Goal: Task Accomplishment & Management: Manage account settings

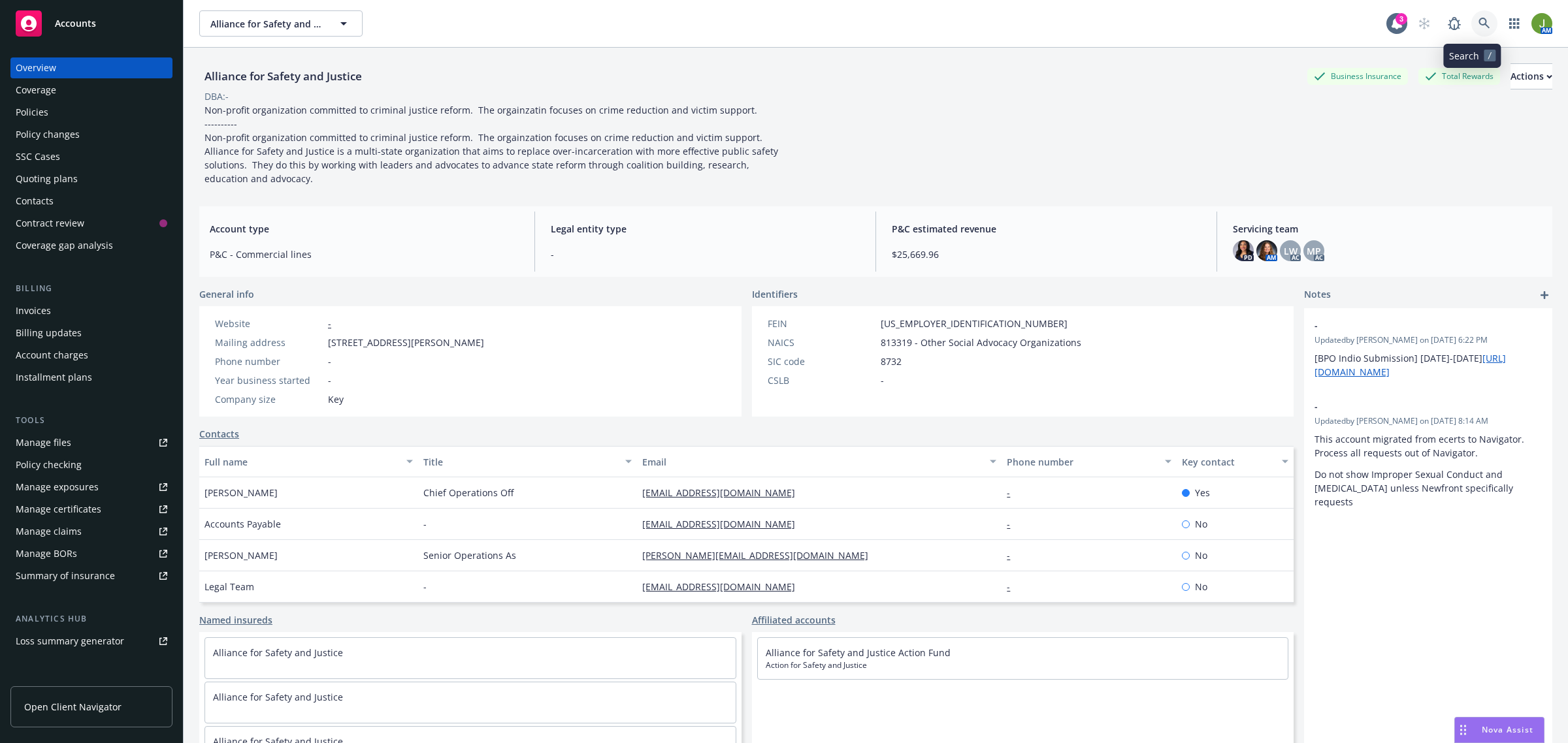
click at [1479, 26] on icon at bounding box center [1485, 23] width 11 height 11
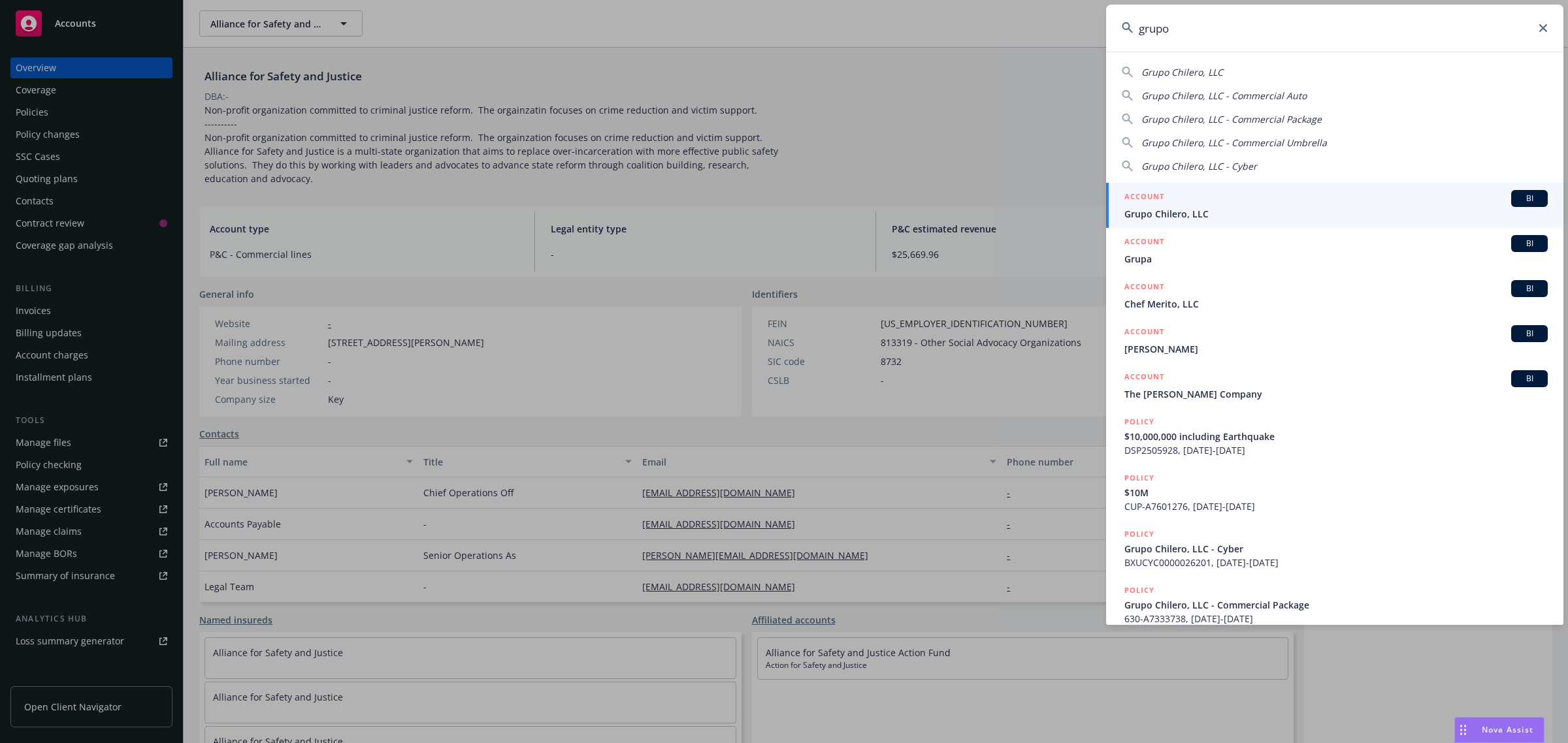
type input "grupo"
click at [1220, 210] on span "Grupo Chilero, LLC" at bounding box center [1336, 214] width 423 height 13
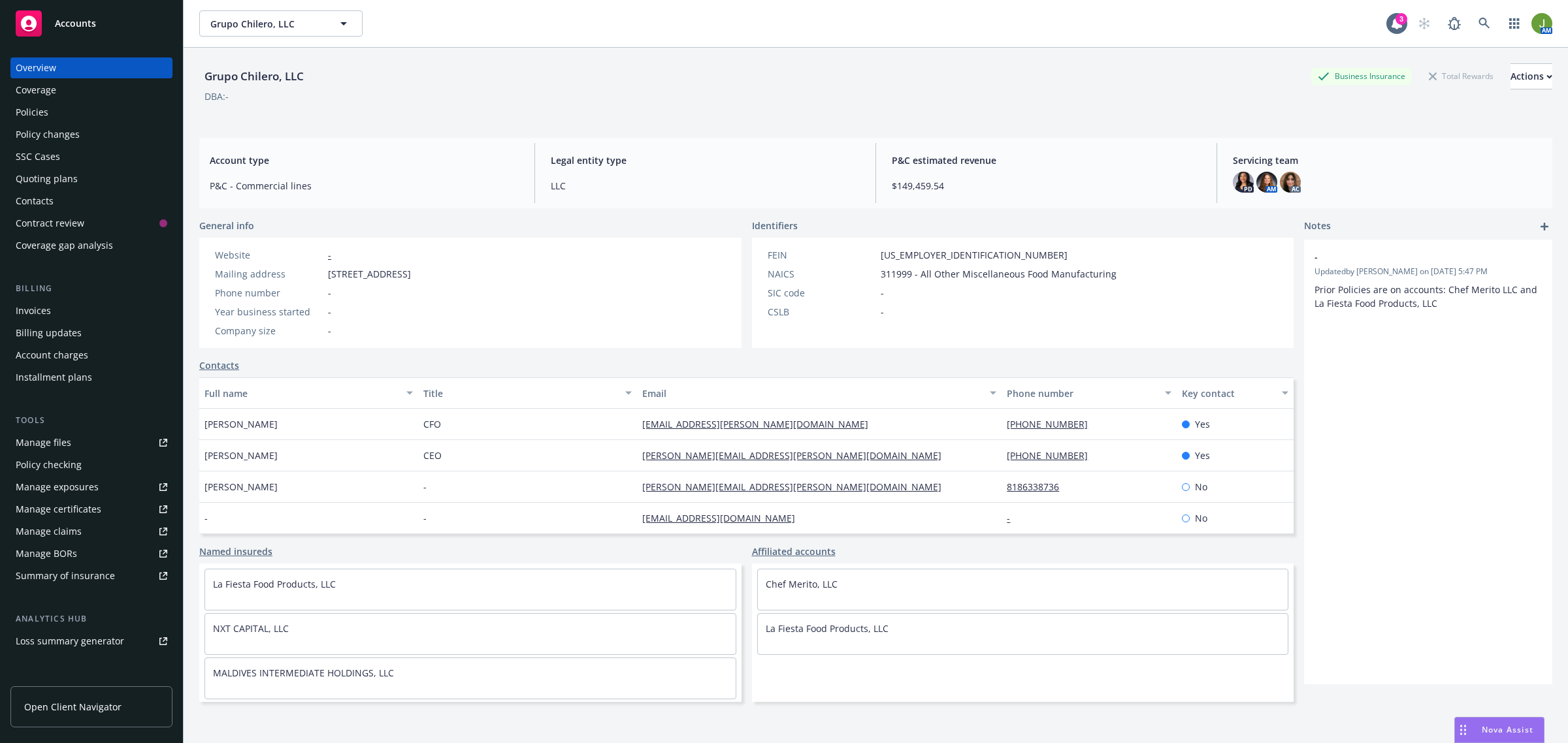
click at [44, 108] on div "Policies" at bounding box center [32, 112] width 33 height 21
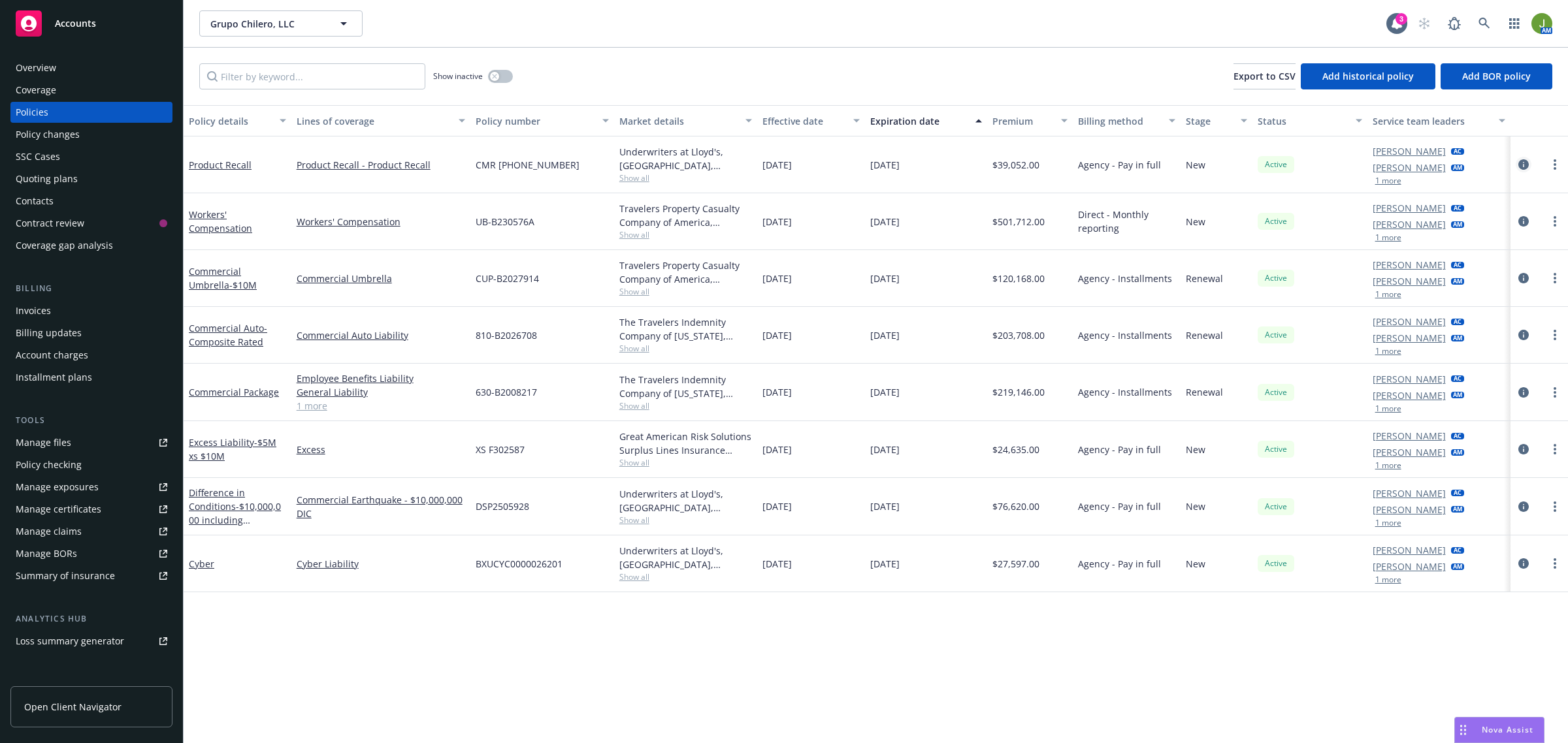
click at [1521, 159] on icon "circleInformation" at bounding box center [1523, 164] width 11 height 11
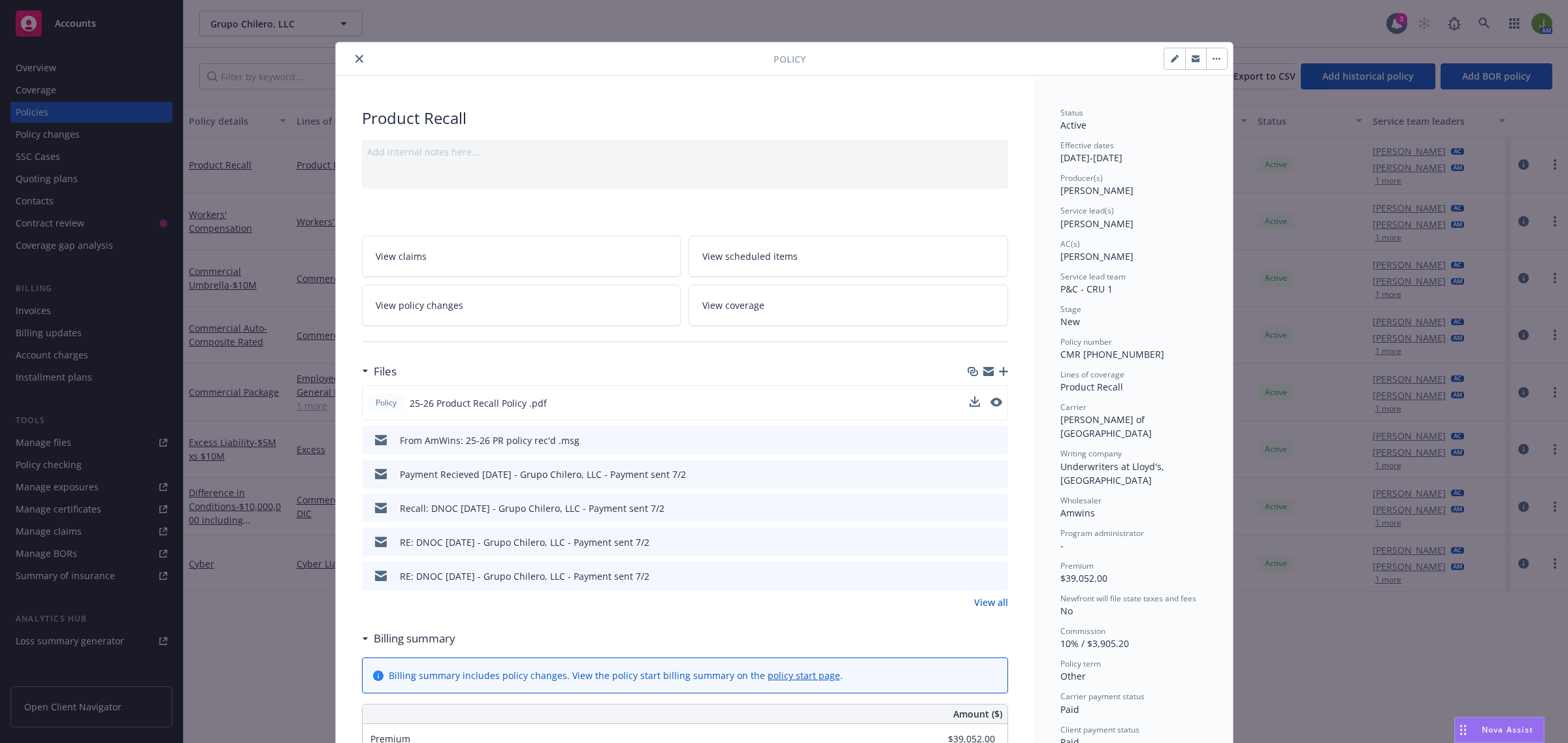
click at [994, 395] on div "Policy 25-26 Product Recall Policy .pdf" at bounding box center [685, 403] width 647 height 35
click at [989, 400] on icon "preview file" at bounding box center [995, 402] width 11 height 10
click at [355, 55] on icon "close" at bounding box center [359, 58] width 8 height 8
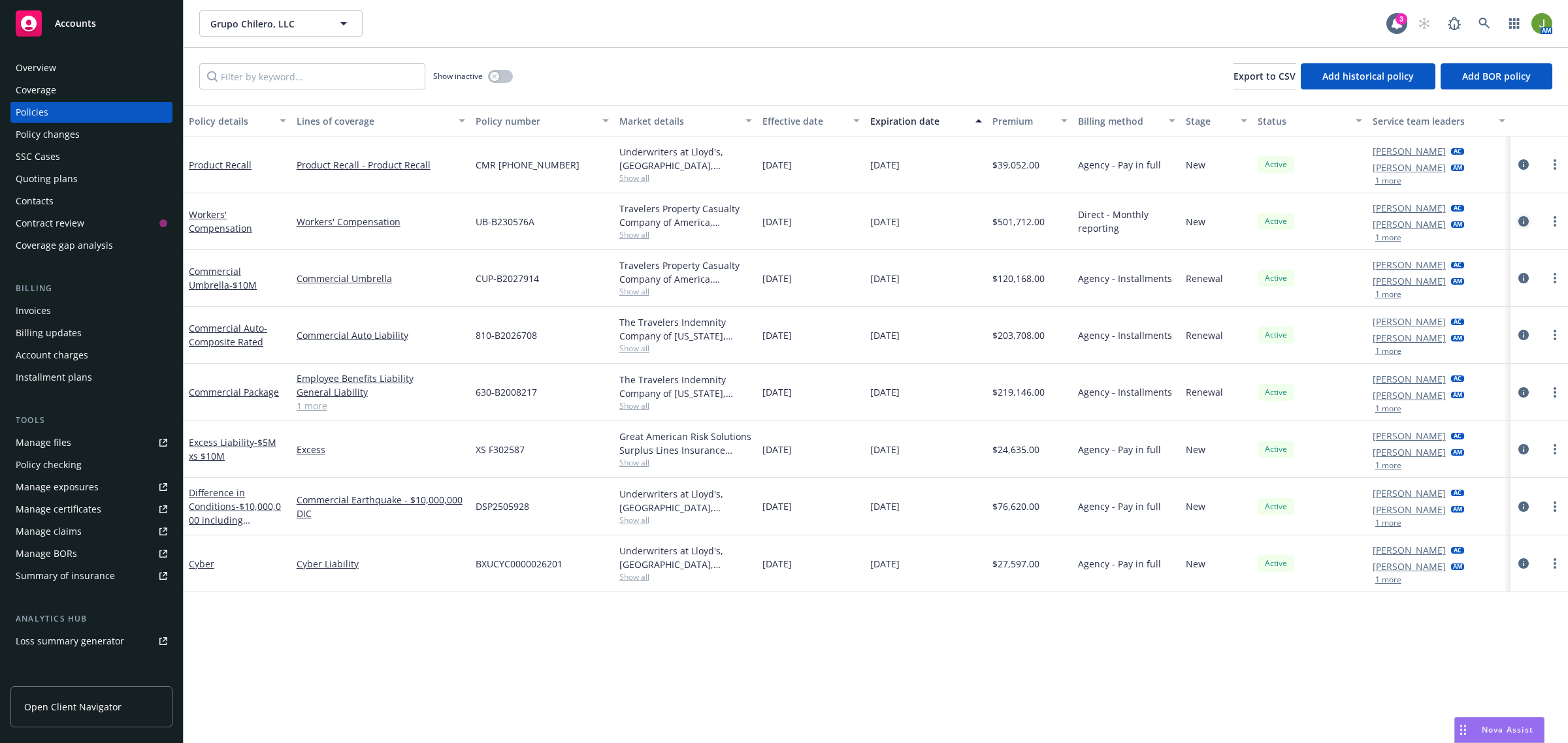
click at [1528, 224] on icon "circleInformation" at bounding box center [1523, 221] width 11 height 11
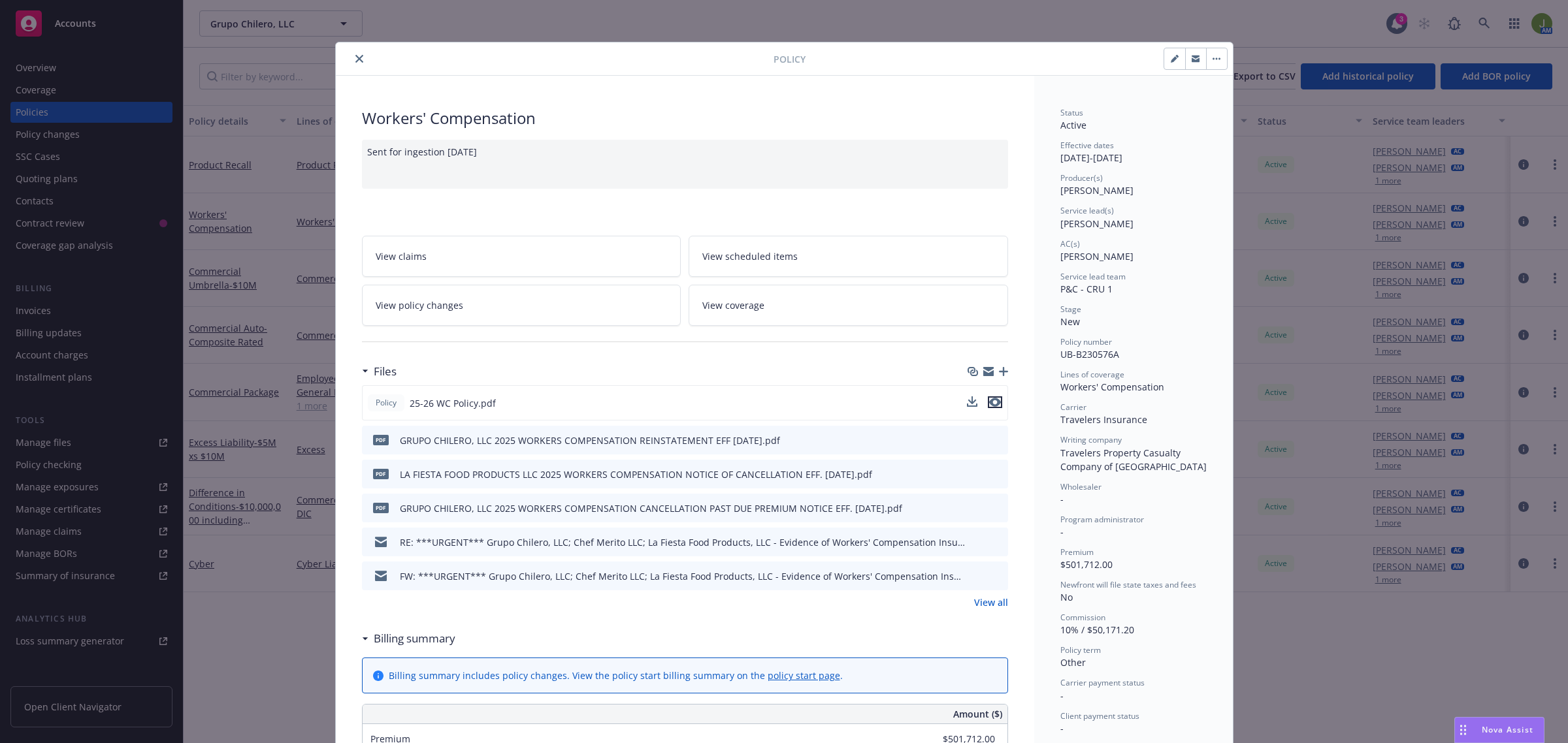
click at [990, 397] on icon "preview file" at bounding box center [995, 402] width 11 height 10
click at [475, 325] on link "View policy changes" at bounding box center [522, 304] width 320 height 41
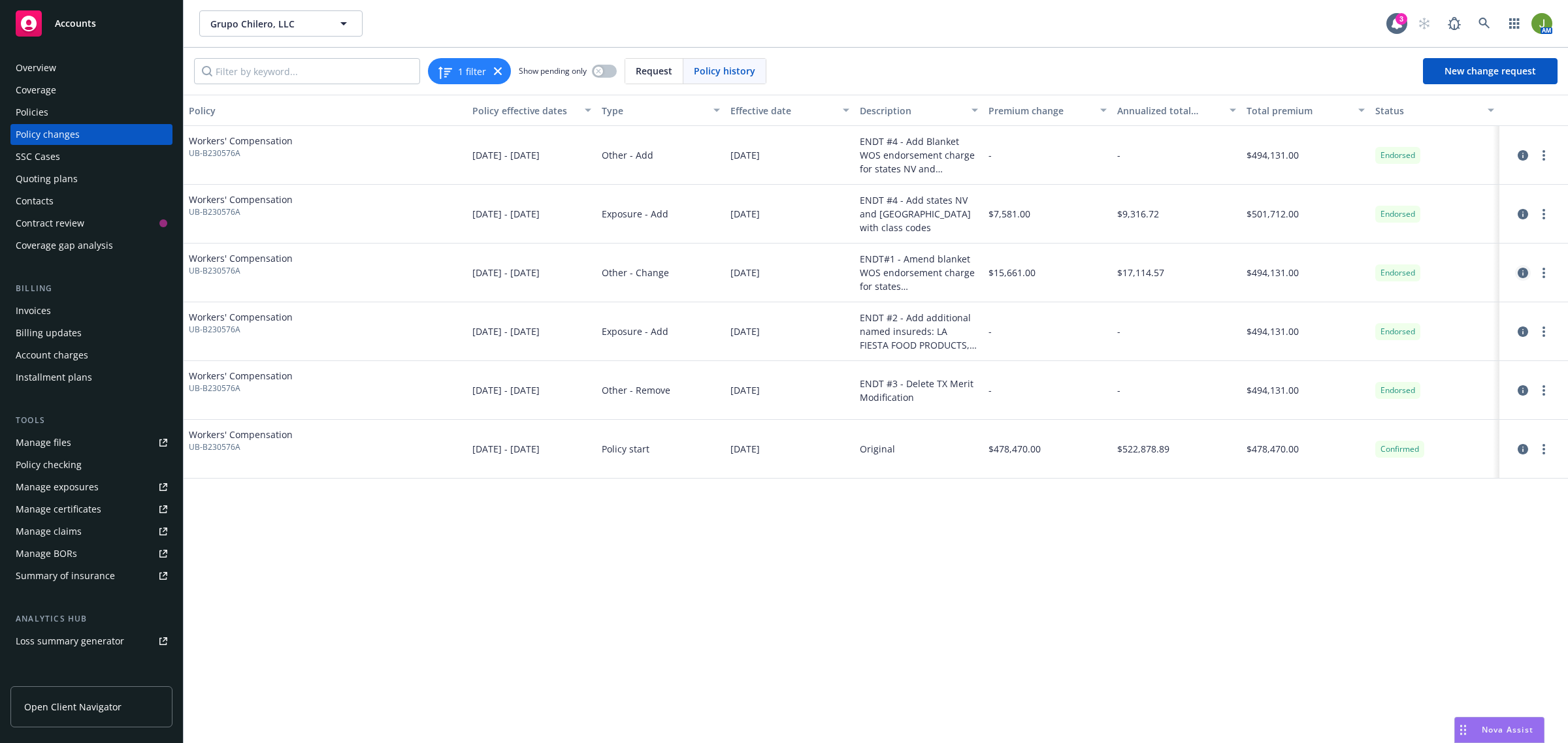
click at [1521, 269] on icon "circleInformation" at bounding box center [1523, 273] width 11 height 11
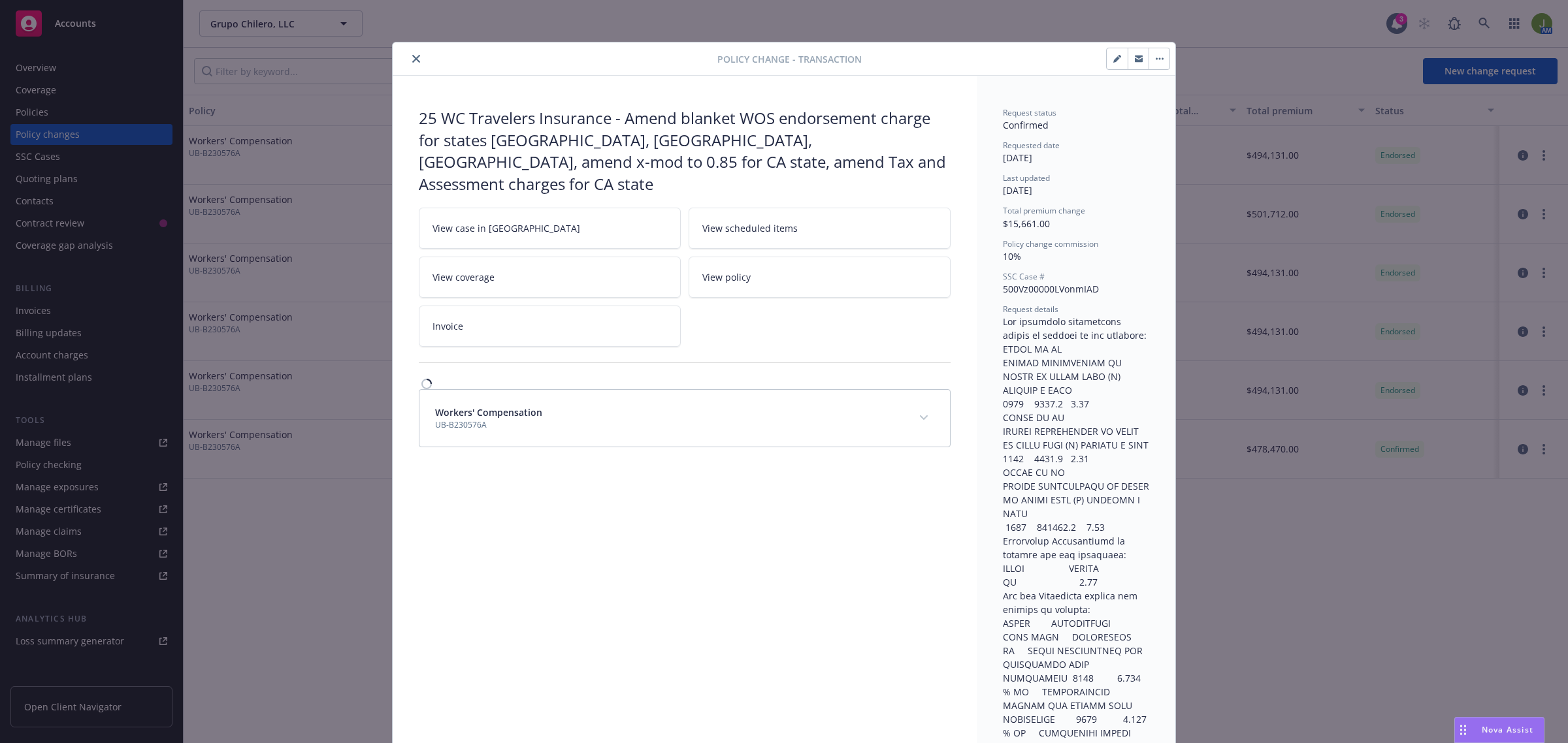
scroll to position [39, 0]
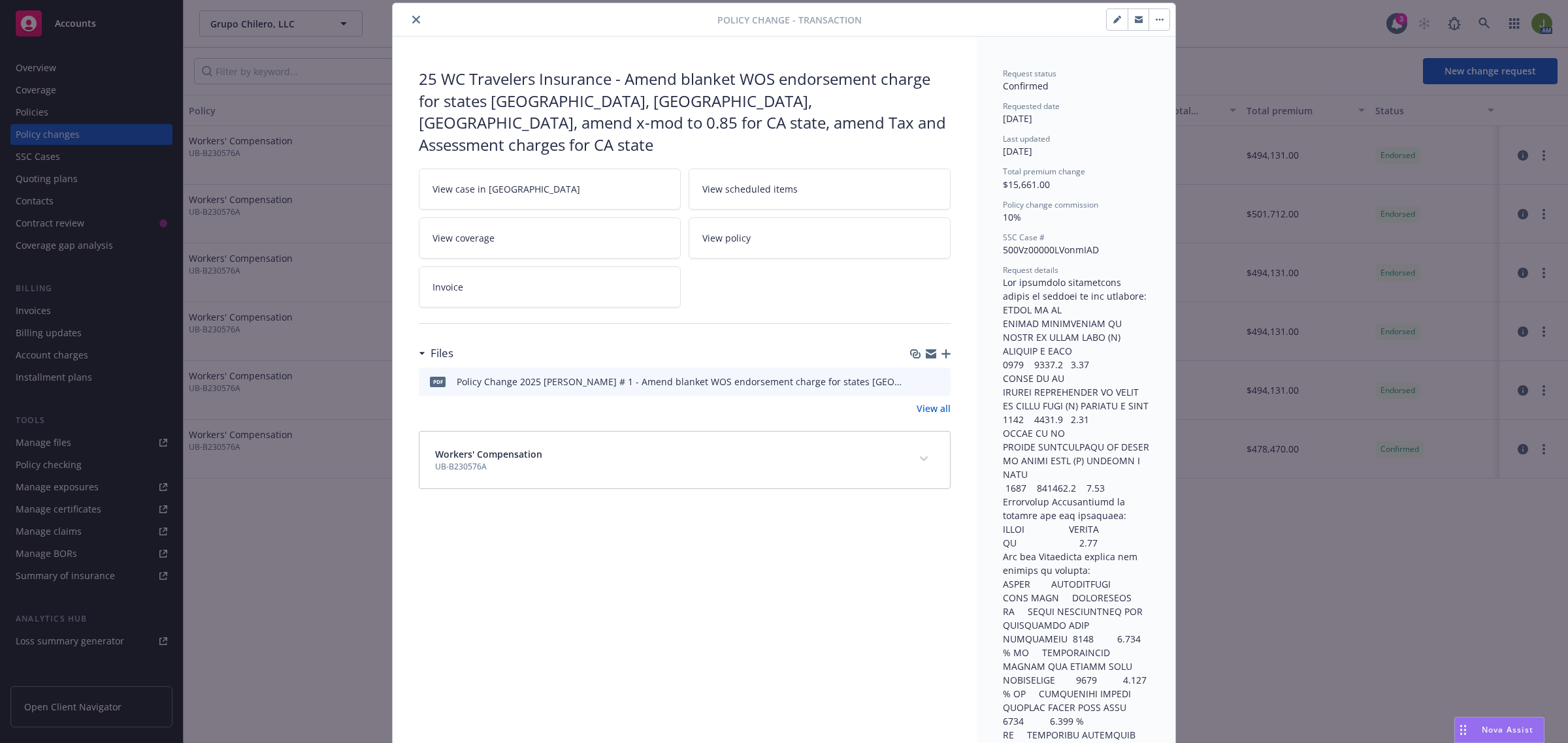
click at [935, 377] on icon "preview file" at bounding box center [939, 382] width 11 height 10
click at [412, 24] on icon "close" at bounding box center [416, 19] width 8 height 8
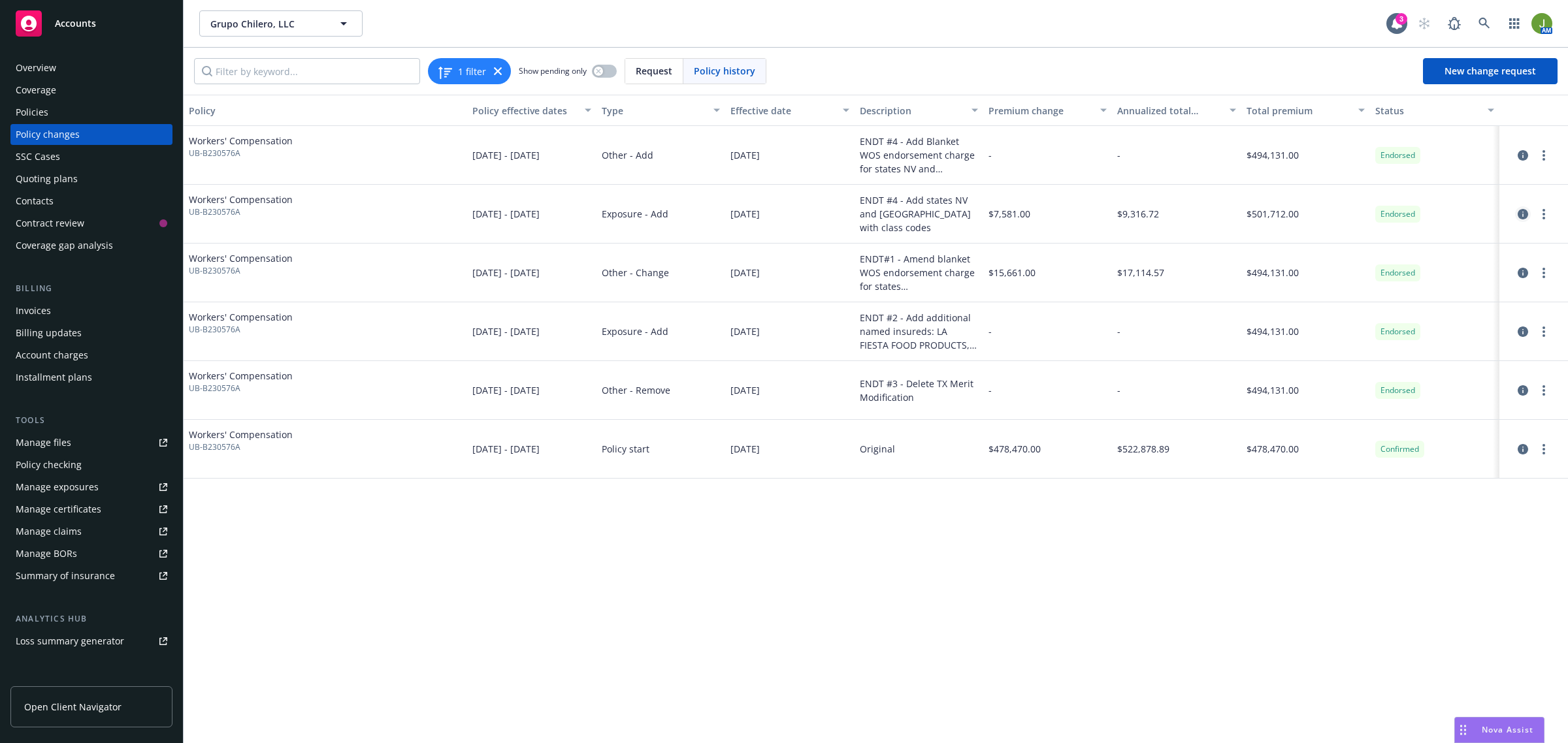
click at [1527, 209] on icon "circleInformation" at bounding box center [1523, 214] width 11 height 11
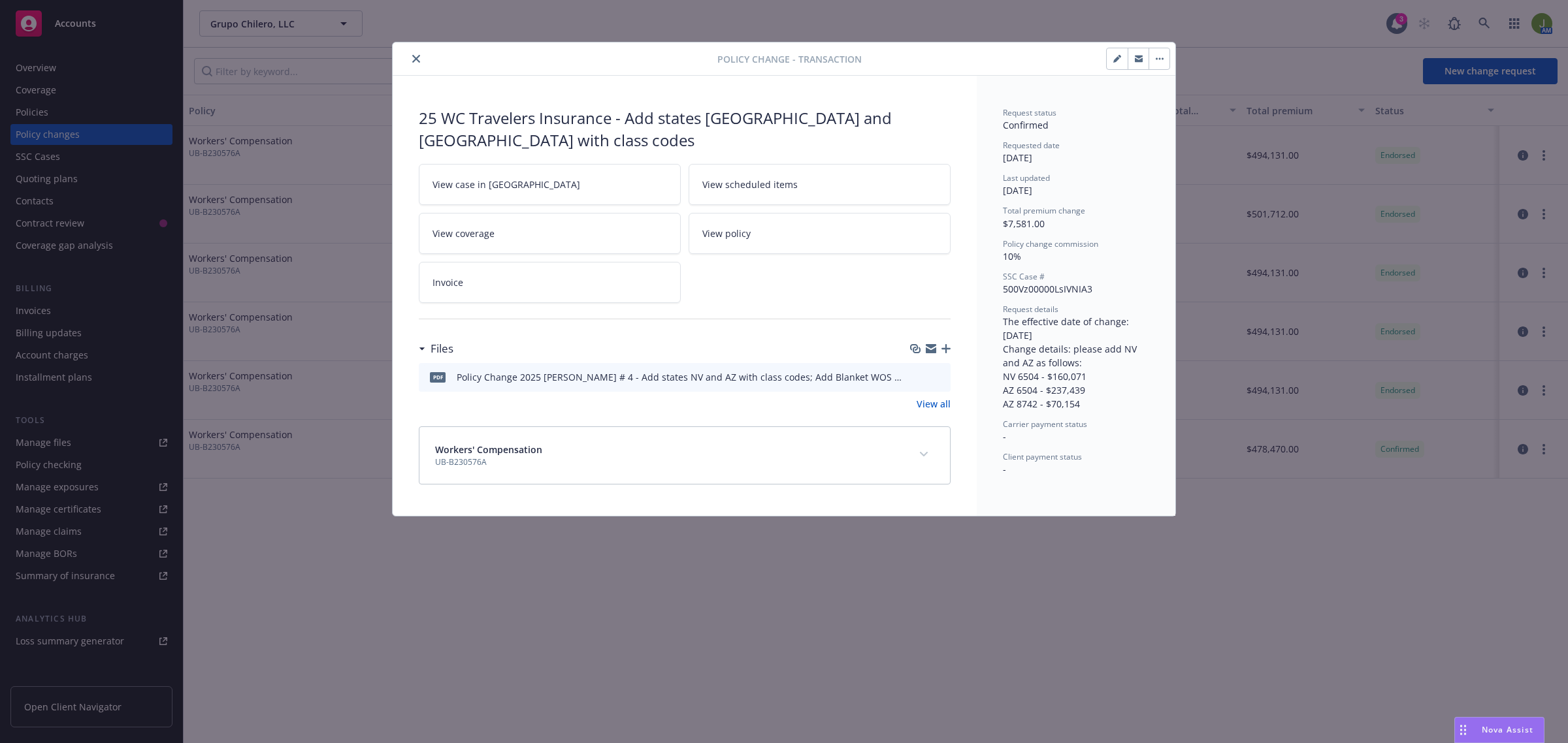
click at [935, 372] on icon "preview file" at bounding box center [939, 376] width 11 height 10
click at [412, 60] on icon "close" at bounding box center [416, 58] width 8 height 8
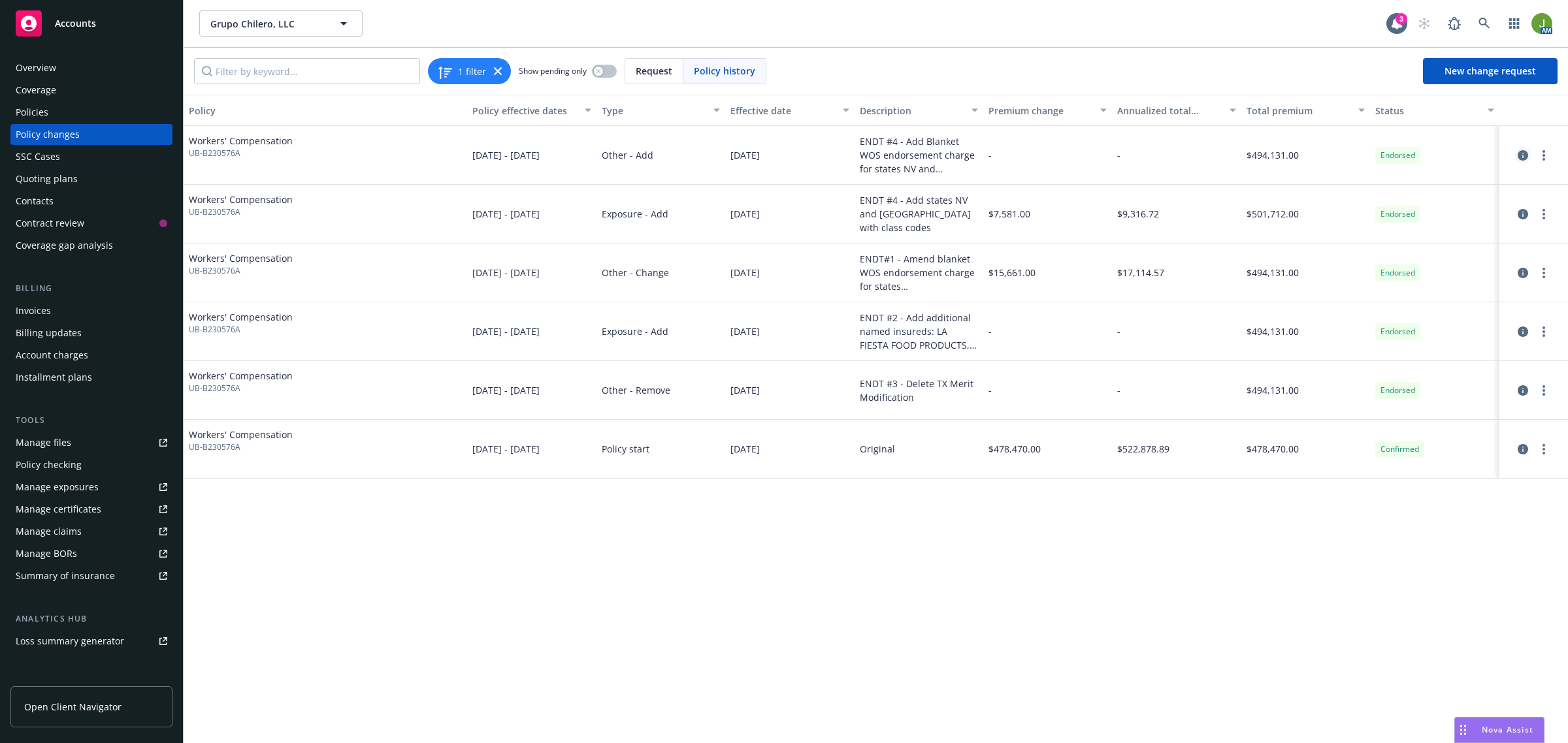
click at [1524, 157] on icon "circleInformation" at bounding box center [1523, 155] width 11 height 11
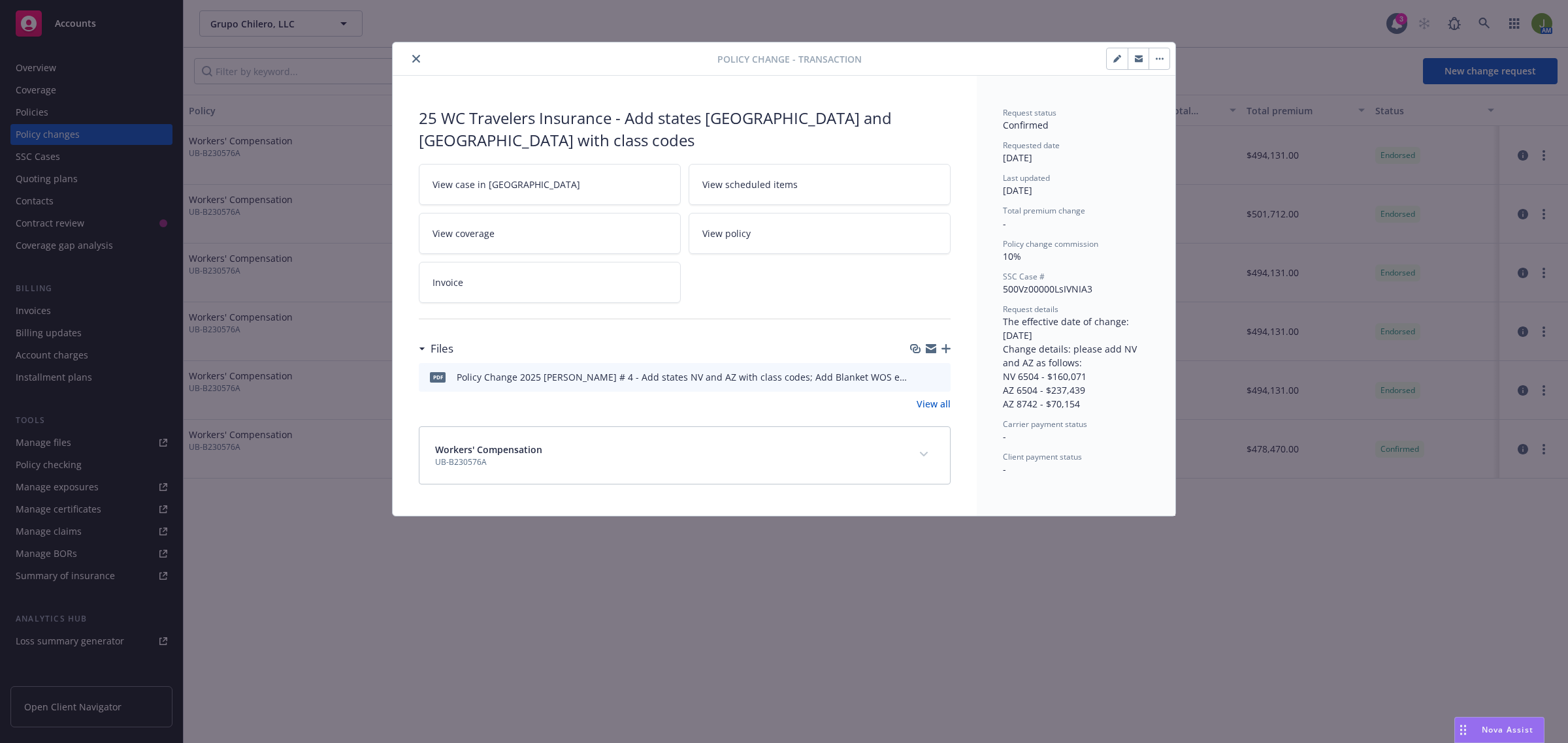
click at [932, 371] on div at bounding box center [929, 377] width 33 height 13
click at [943, 372] on icon "preview file" at bounding box center [939, 376] width 11 height 10
click at [422, 59] on button "close" at bounding box center [416, 58] width 15 height 15
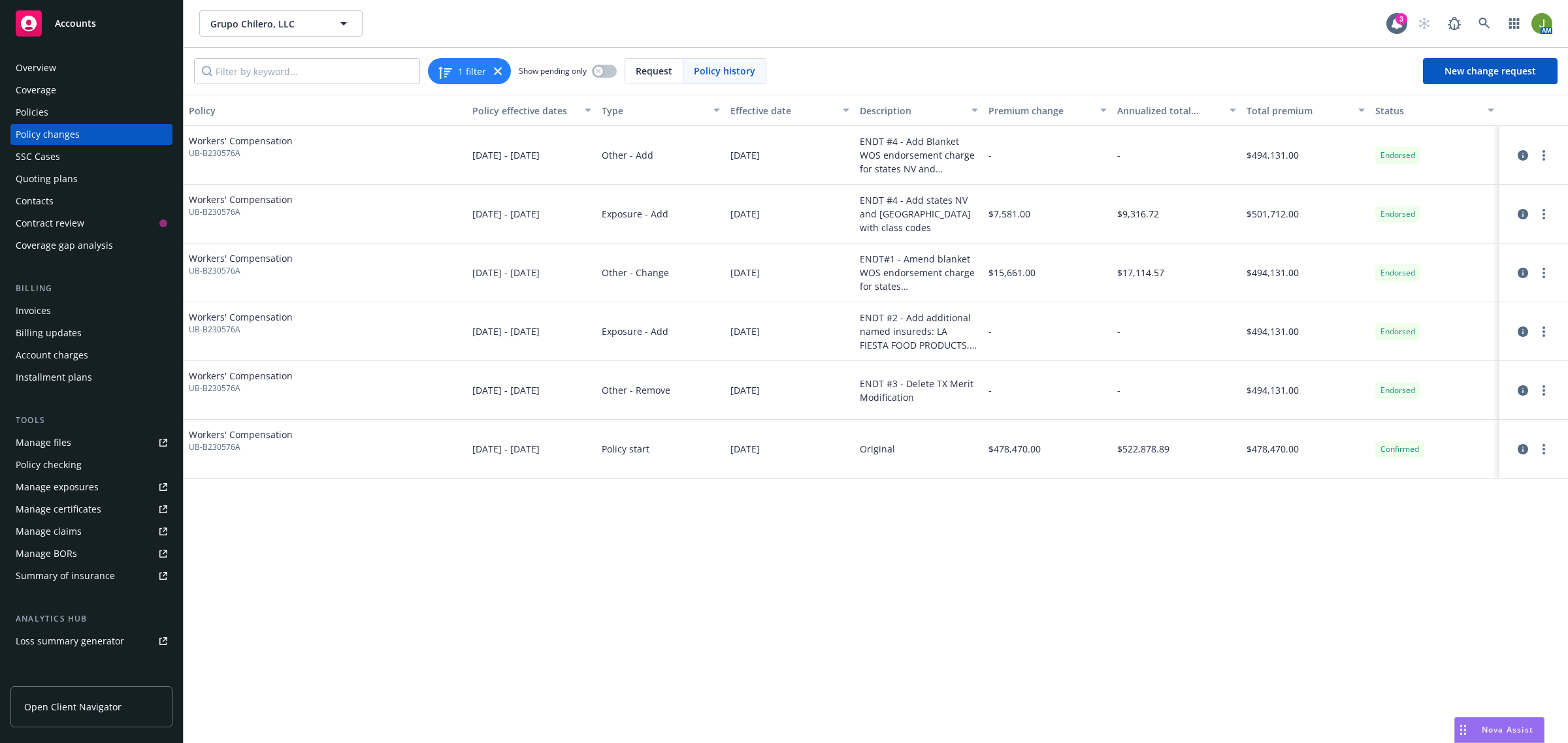
click at [48, 121] on div "Policies" at bounding box center [91, 112] width 151 height 21
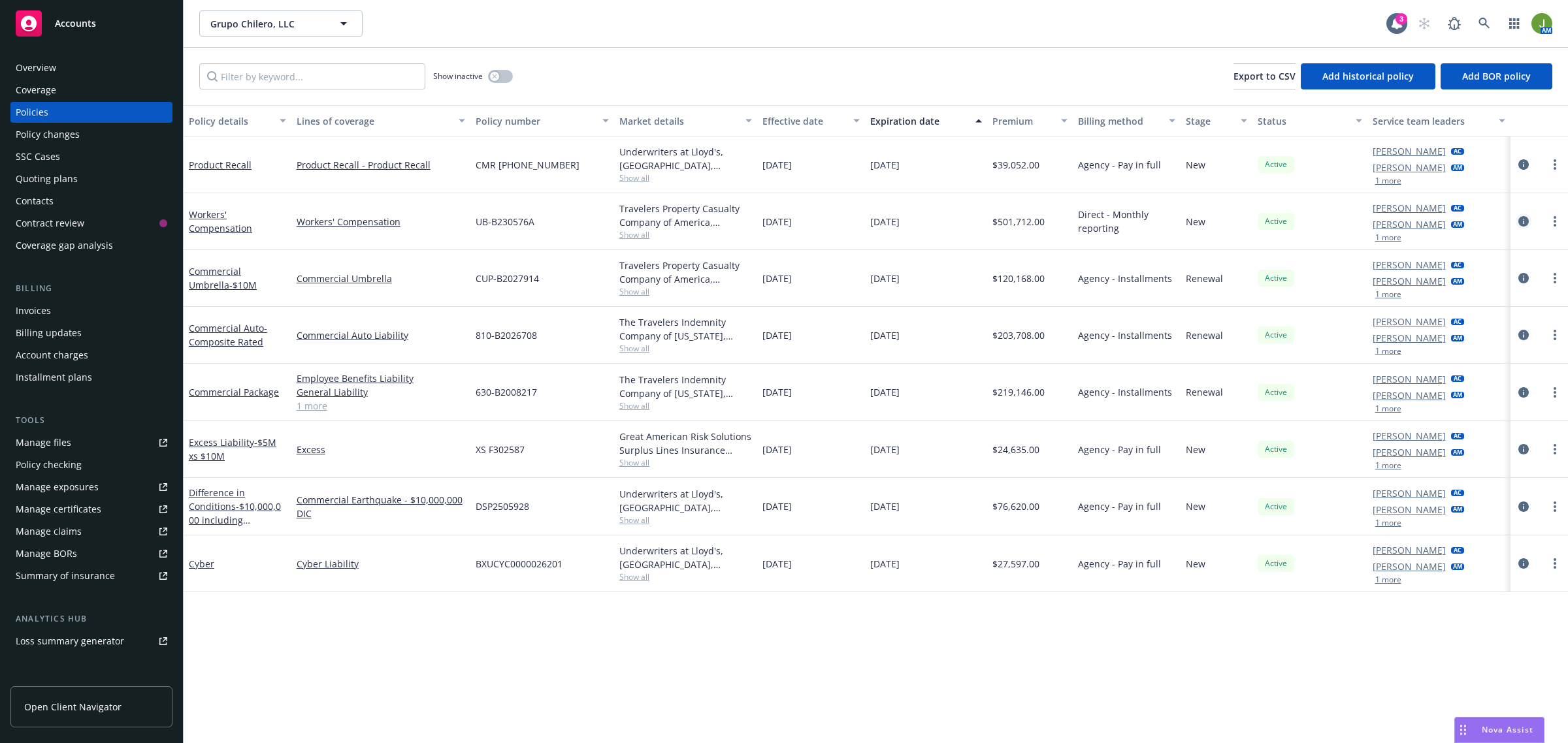
click at [1528, 219] on icon "circleInformation" at bounding box center [1523, 221] width 11 height 11
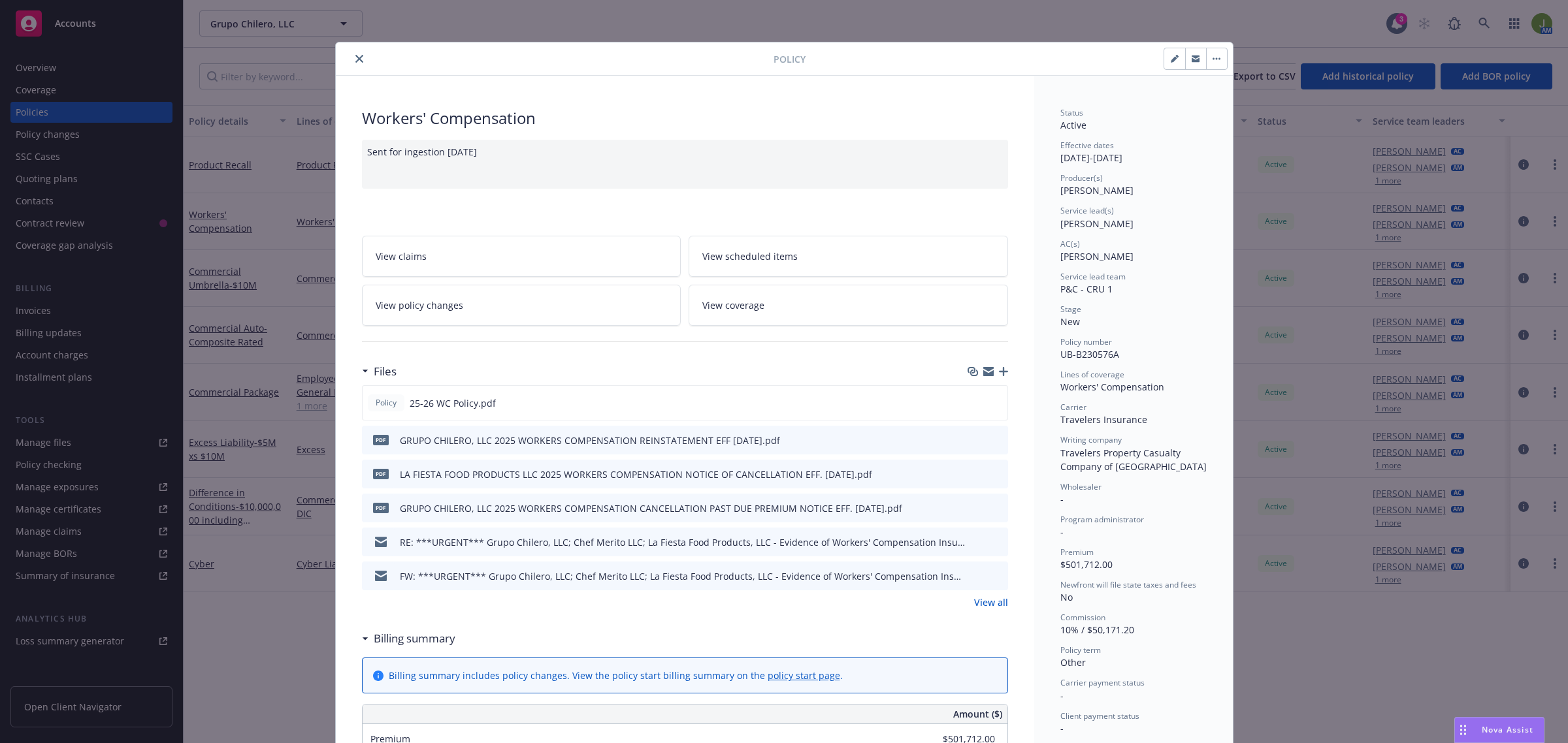
click at [456, 307] on link "View policy changes" at bounding box center [522, 304] width 320 height 41
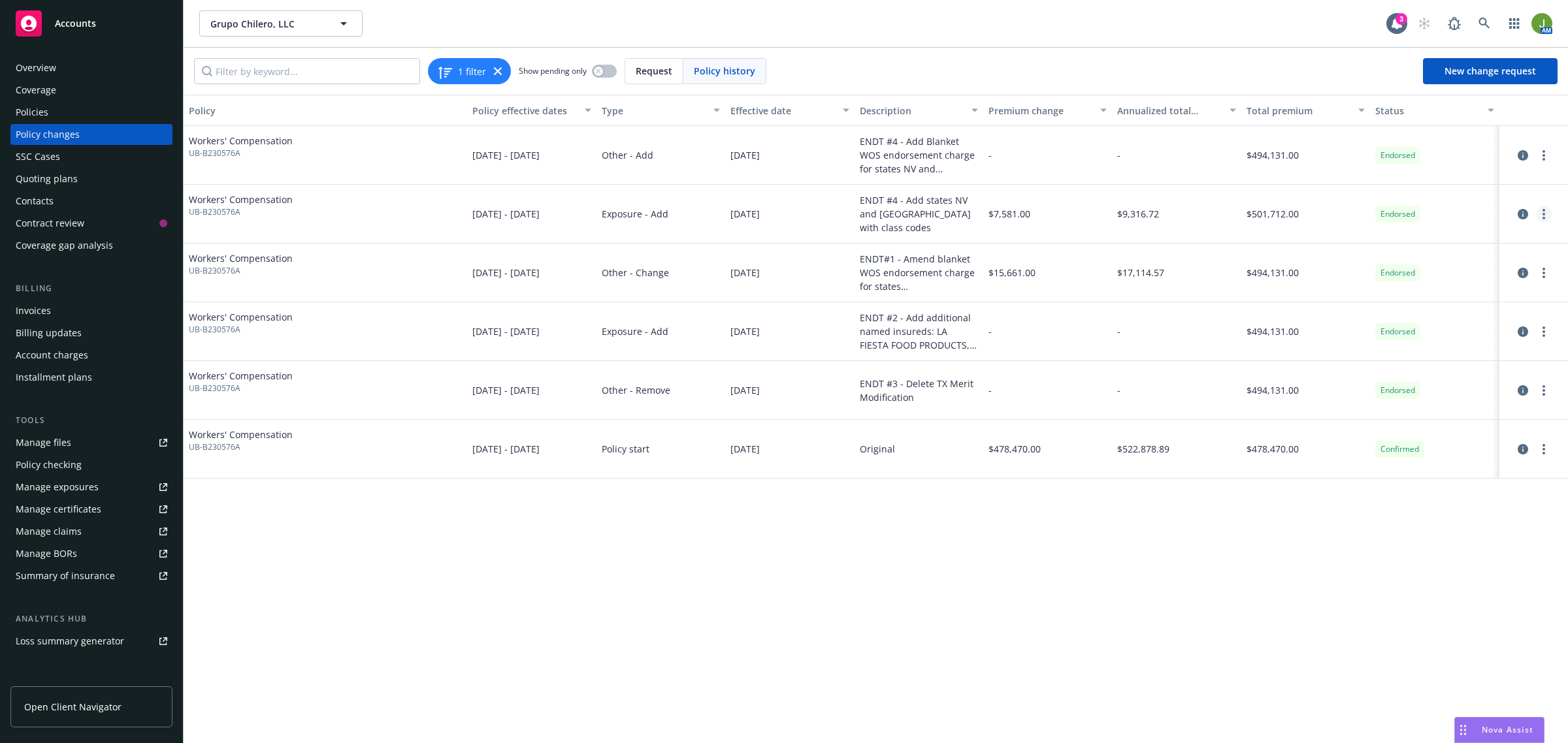
click at [1543, 209] on icon "more" at bounding box center [1544, 214] width 3 height 11
click at [1413, 324] on link "Edit billing info" at bounding box center [1440, 319] width 224 height 26
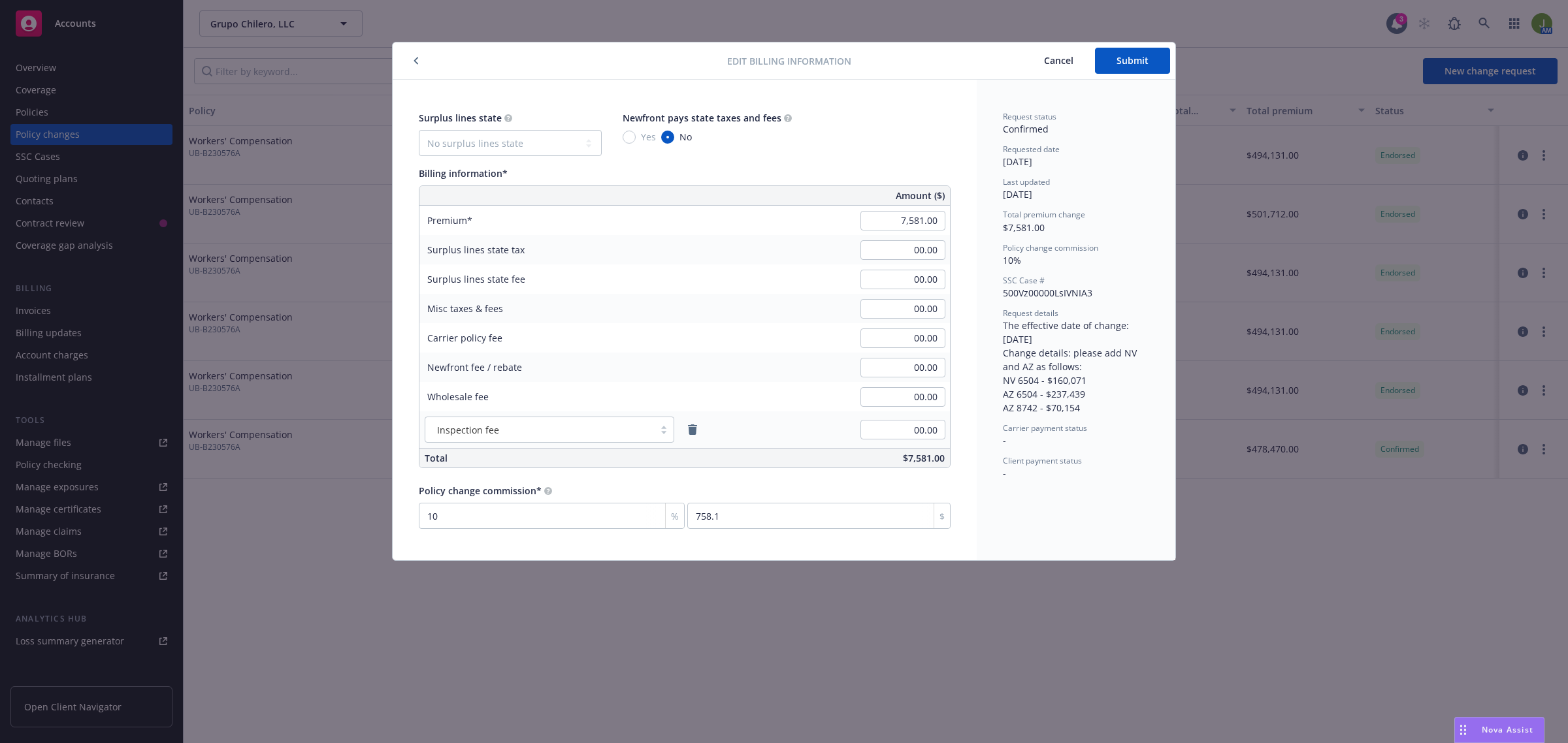
click at [1047, 60] on span "Cancel" at bounding box center [1058, 60] width 30 height 12
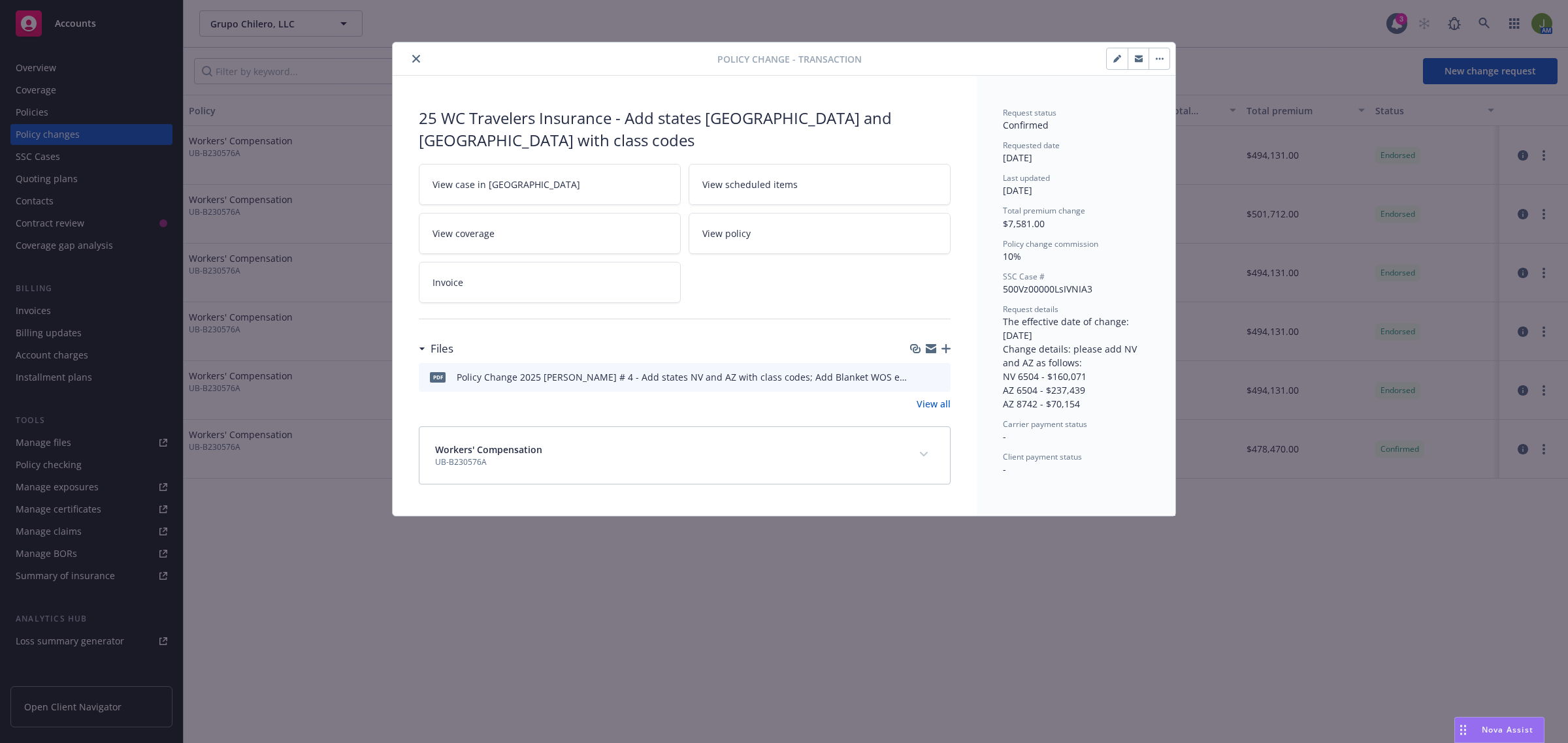
click at [420, 59] on button "close" at bounding box center [416, 58] width 15 height 15
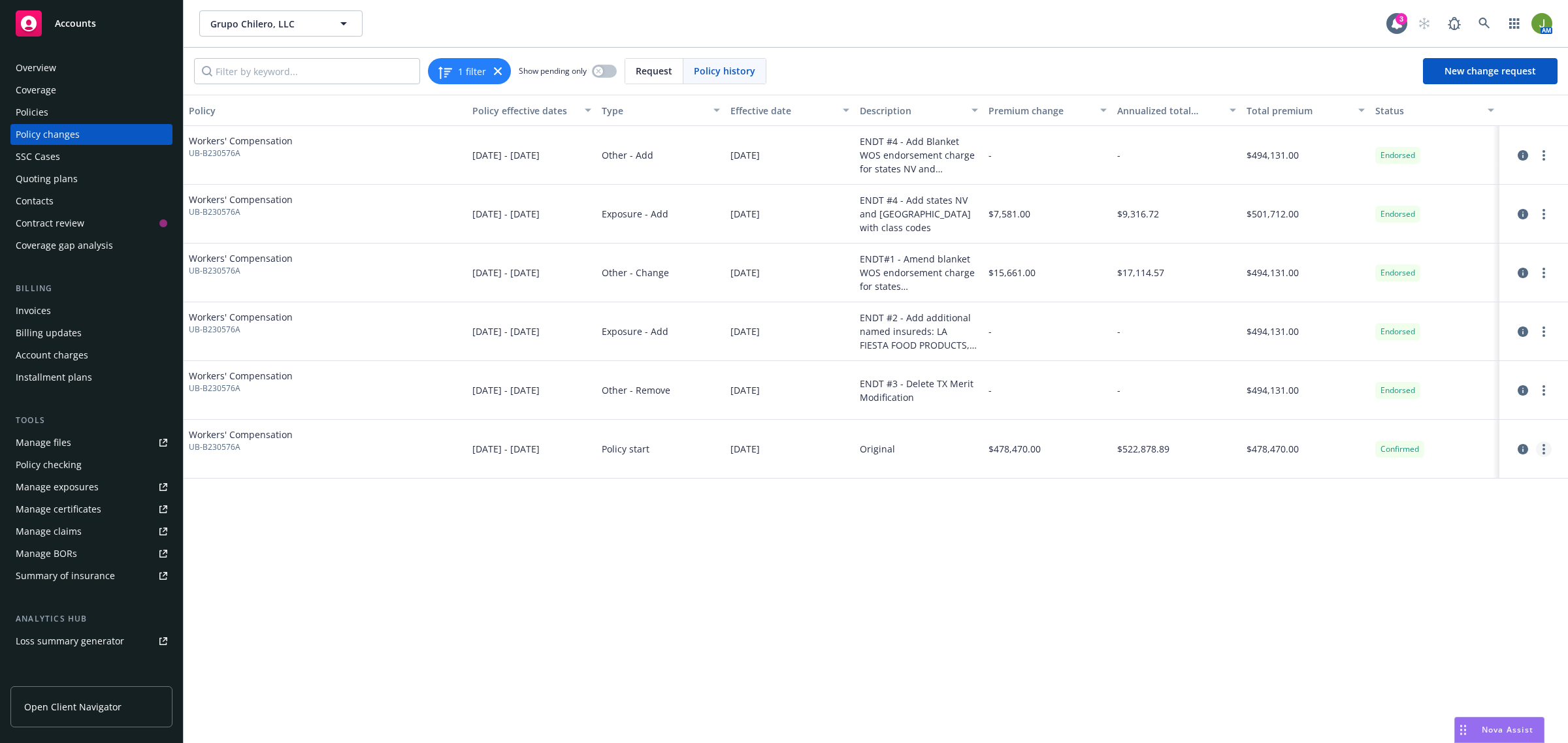
click at [1542, 445] on link "more" at bounding box center [1544, 449] width 15 height 15
click at [1393, 555] on link "Edit billing info" at bounding box center [1440, 554] width 224 height 26
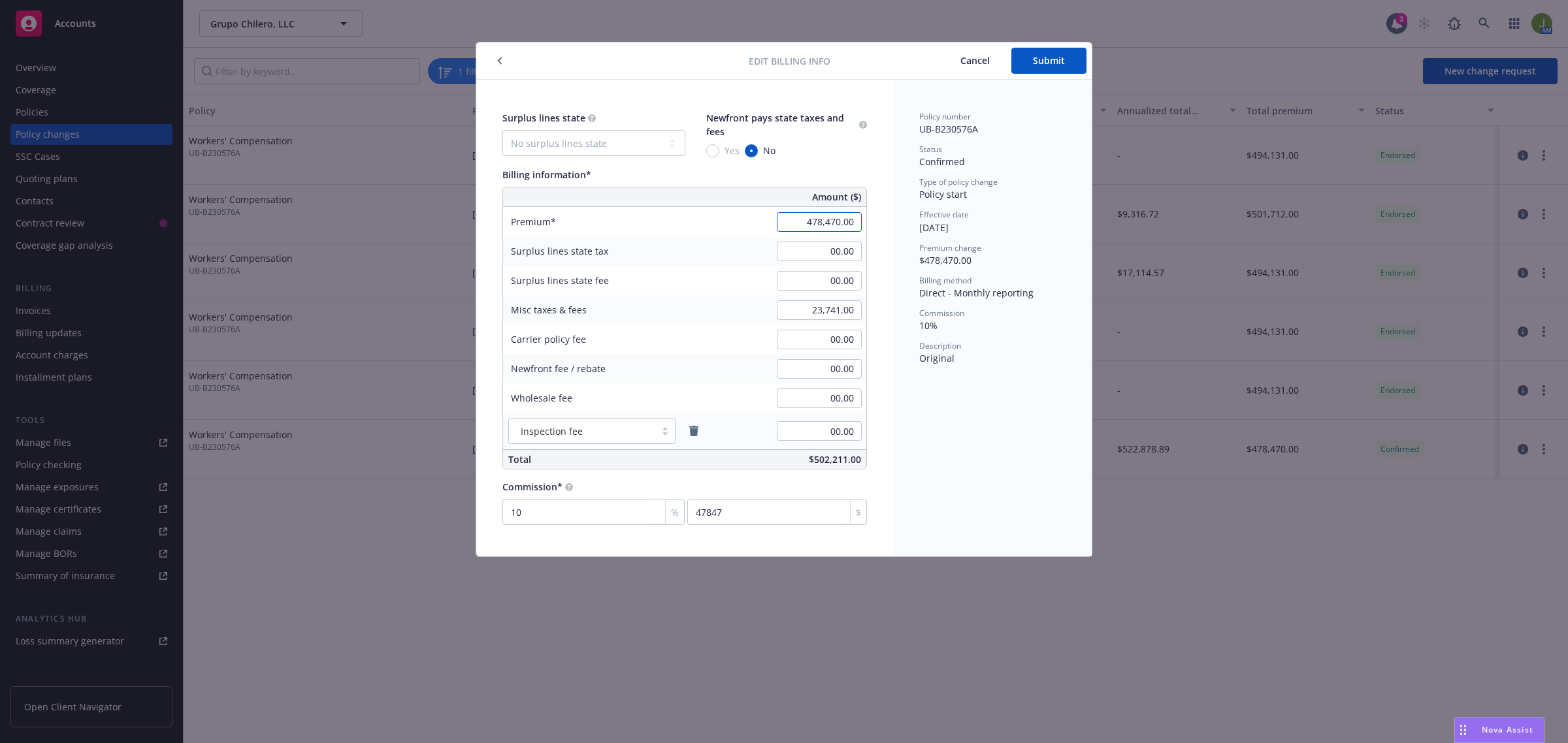
click at [805, 231] on input "478,470.00" at bounding box center [819, 222] width 85 height 19
type input "437,800.00"
type input "43780"
type input "21,723.00"
click at [1039, 58] on span "Submit" at bounding box center [1049, 60] width 32 height 12
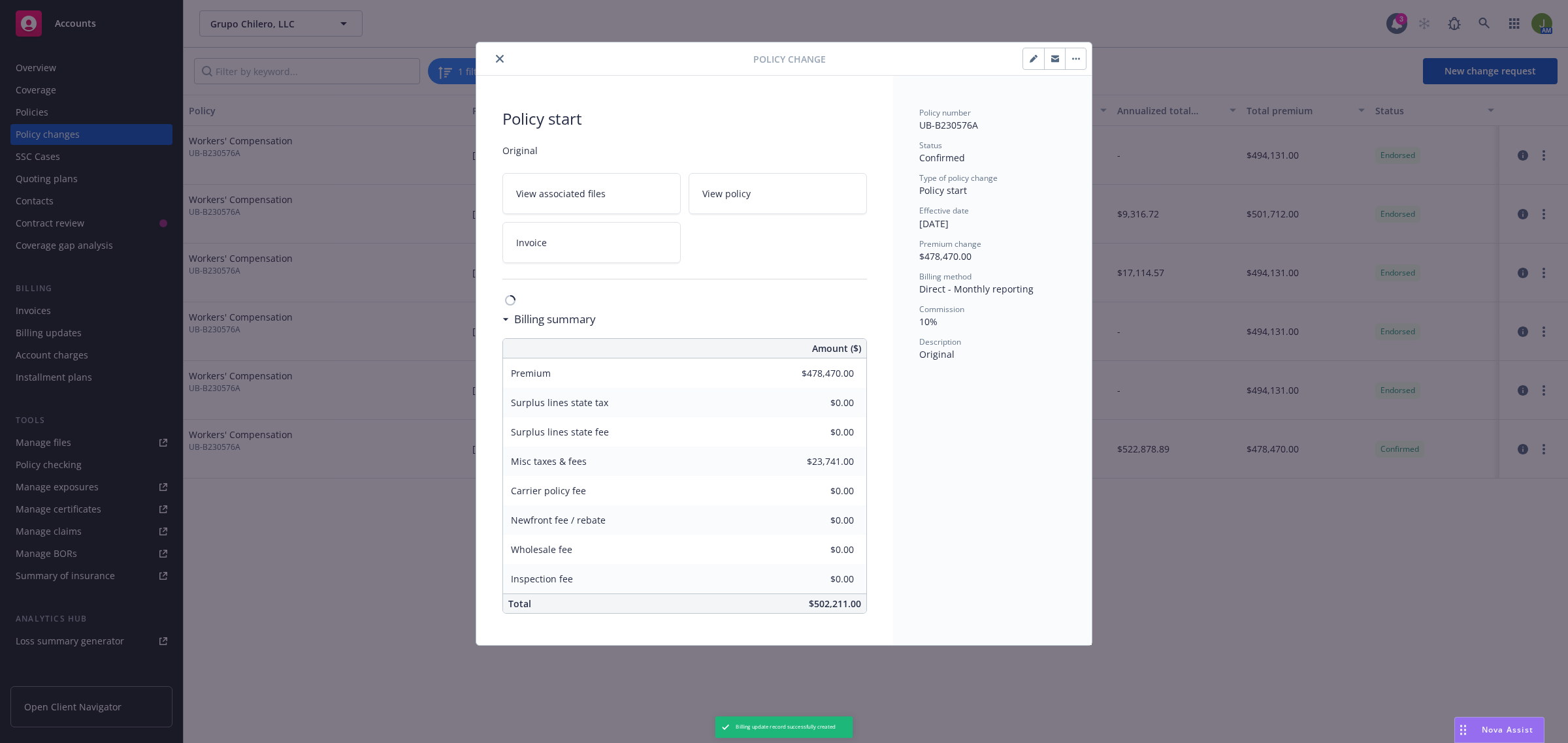
type input "$437,800.00"
type input "$21,723.00"
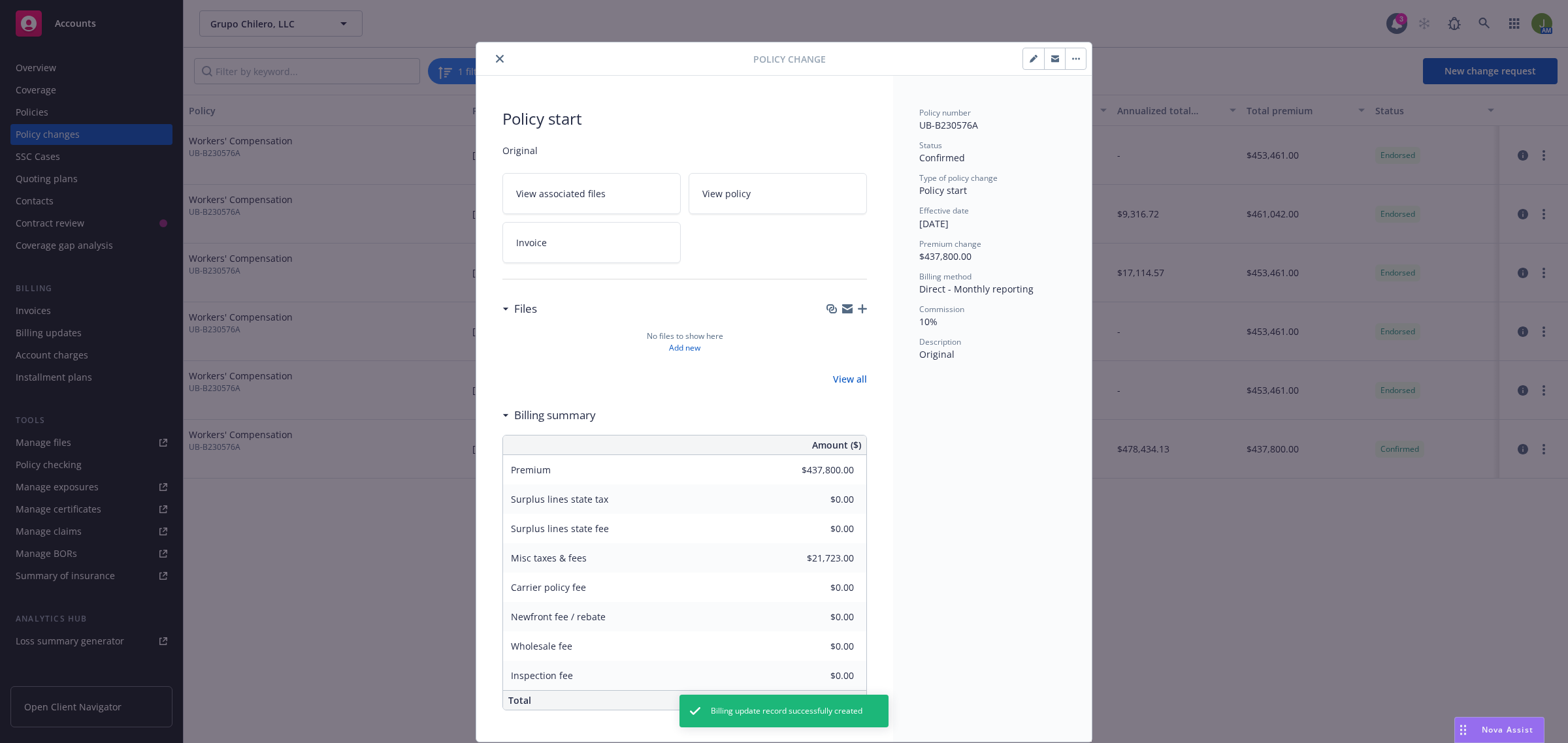
click at [494, 64] on button "close" at bounding box center [500, 58] width 15 height 15
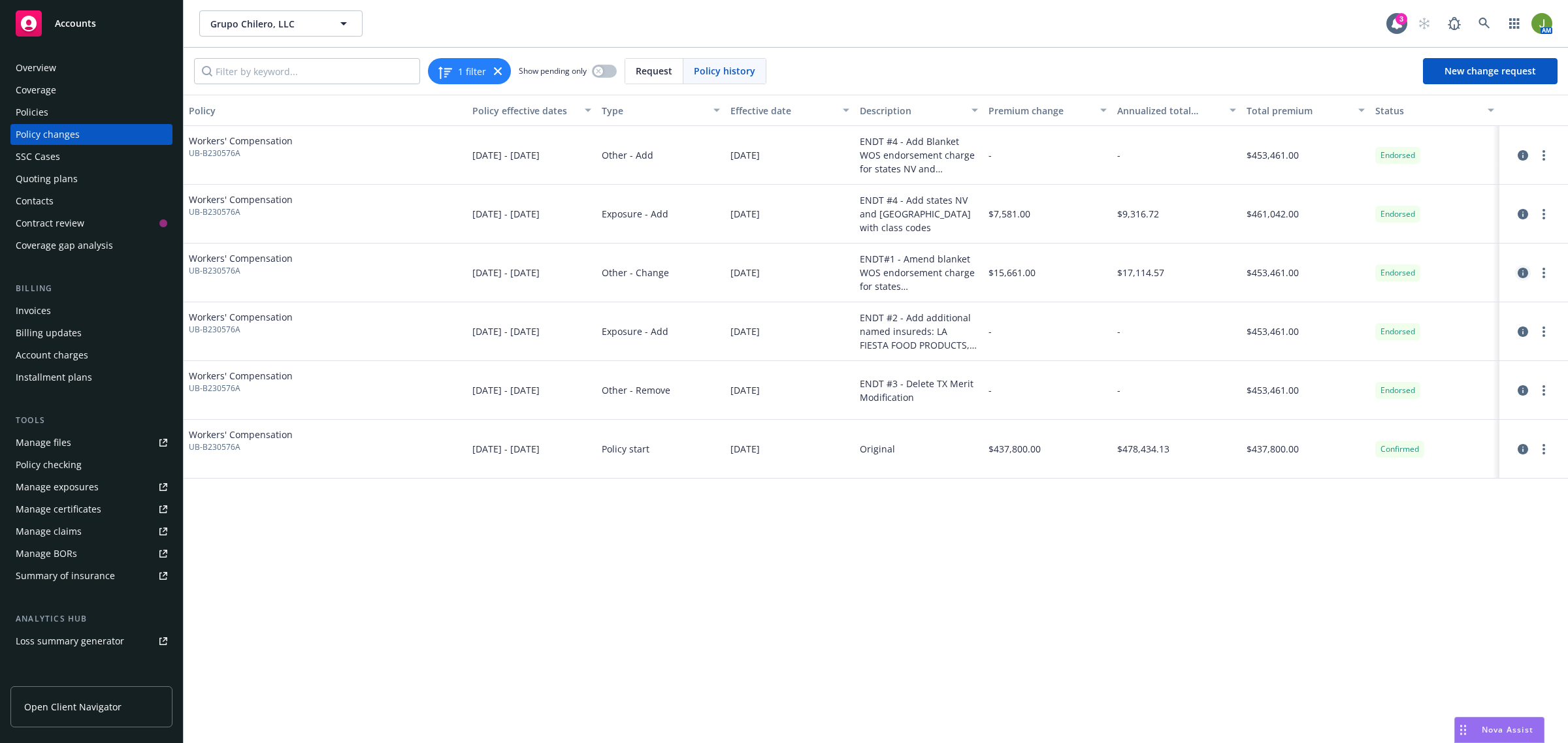
click at [1520, 275] on icon "circleInformation" at bounding box center [1523, 273] width 11 height 11
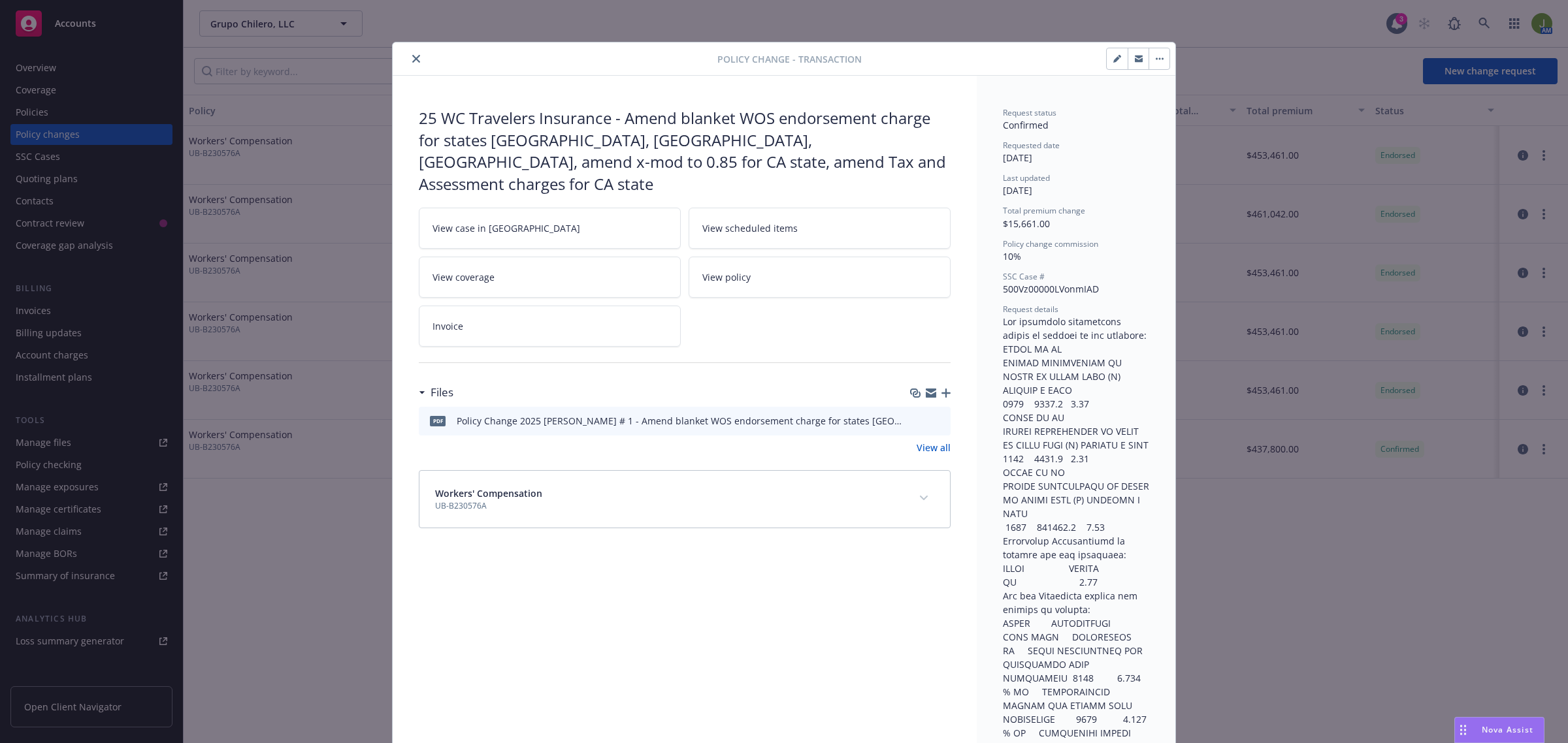
scroll to position [39, 0]
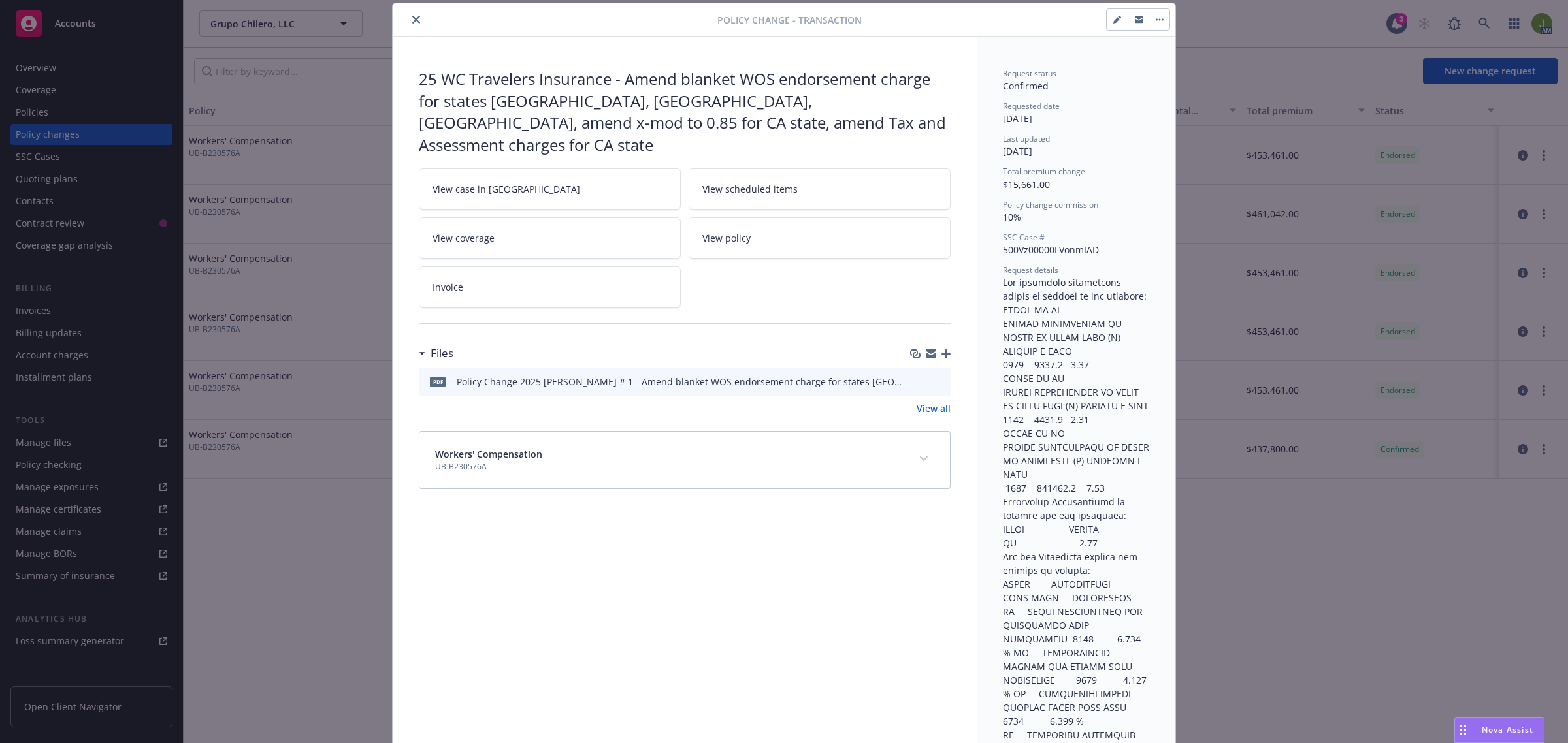
drag, startPoint x: 410, startPoint y: 18, endPoint x: 419, endPoint y: 17, distance: 9.1
click at [412, 18] on icon "close" at bounding box center [416, 19] width 8 height 8
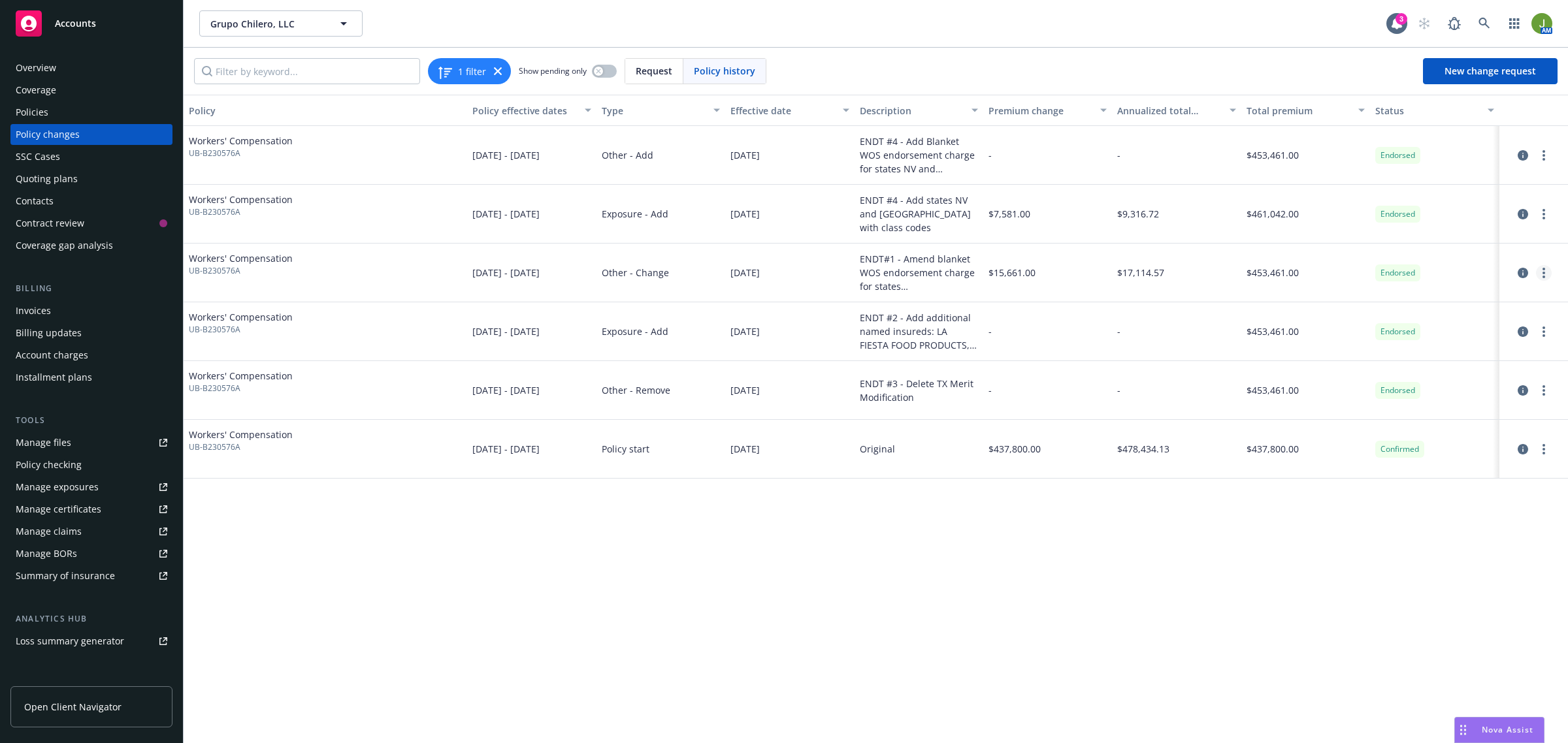
click at [1545, 272] on circle "more" at bounding box center [1544, 273] width 3 height 3
click at [1422, 390] on link "Edit billing info" at bounding box center [1440, 377] width 224 height 26
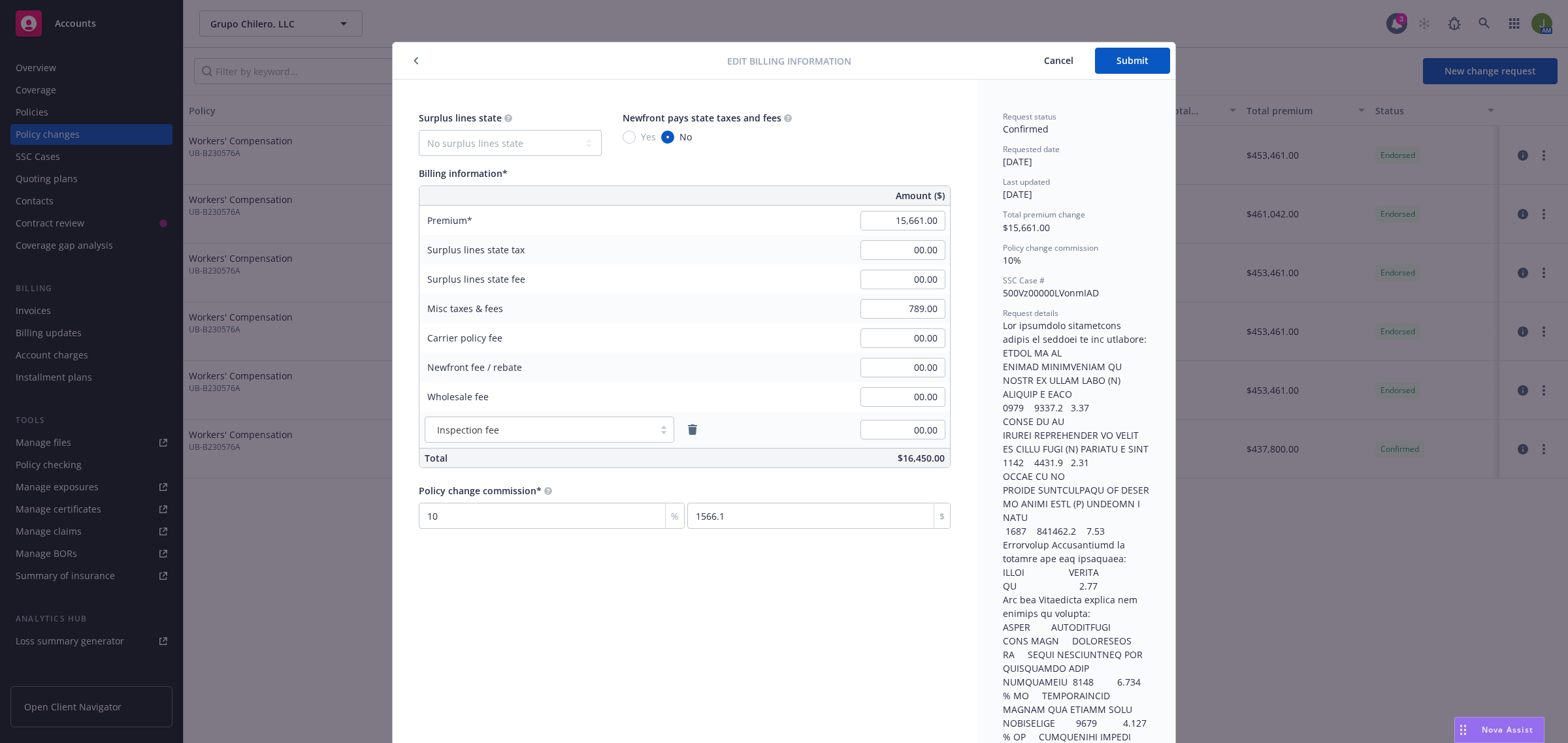
scroll to position [39, 0]
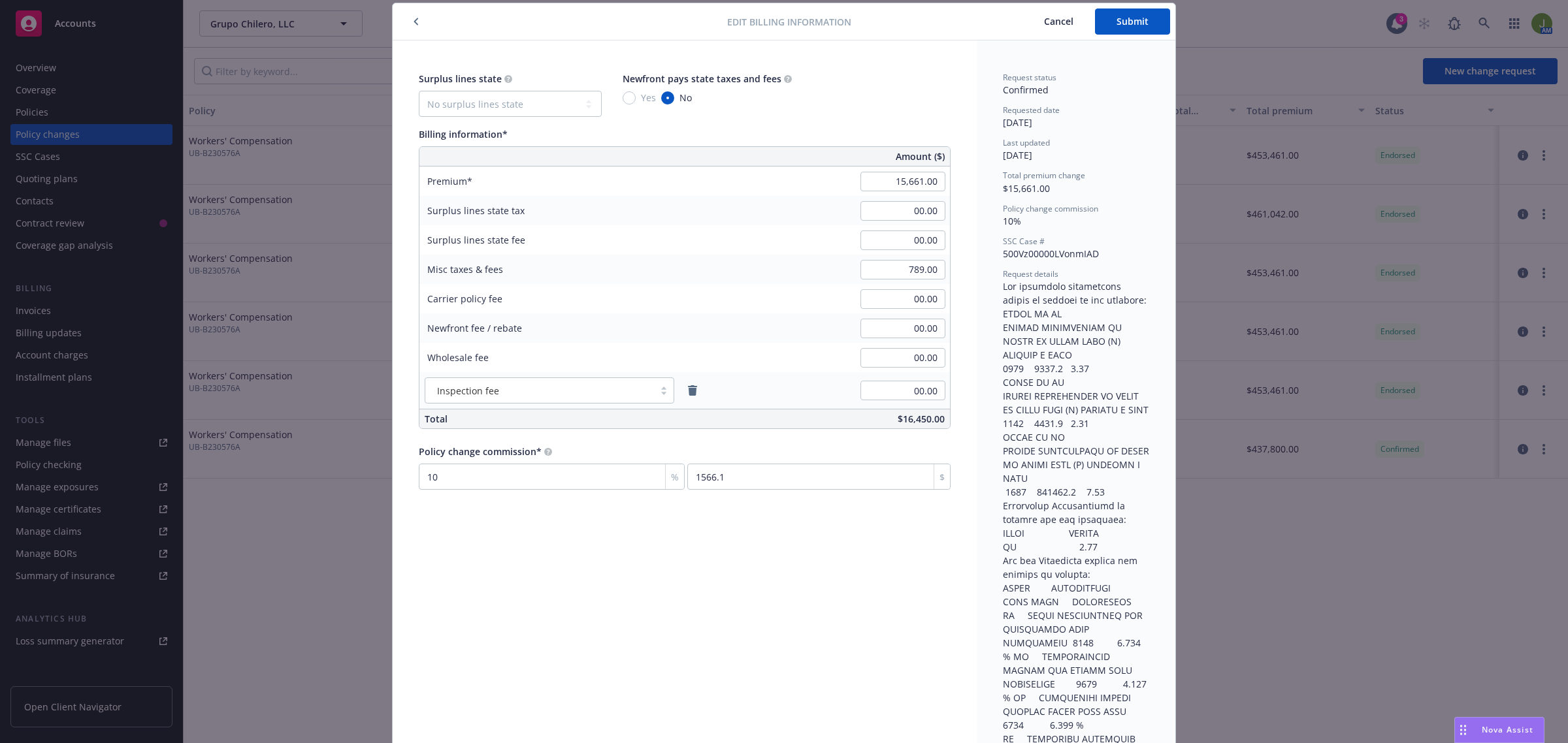
click at [1044, 21] on span "Cancel" at bounding box center [1058, 21] width 30 height 12
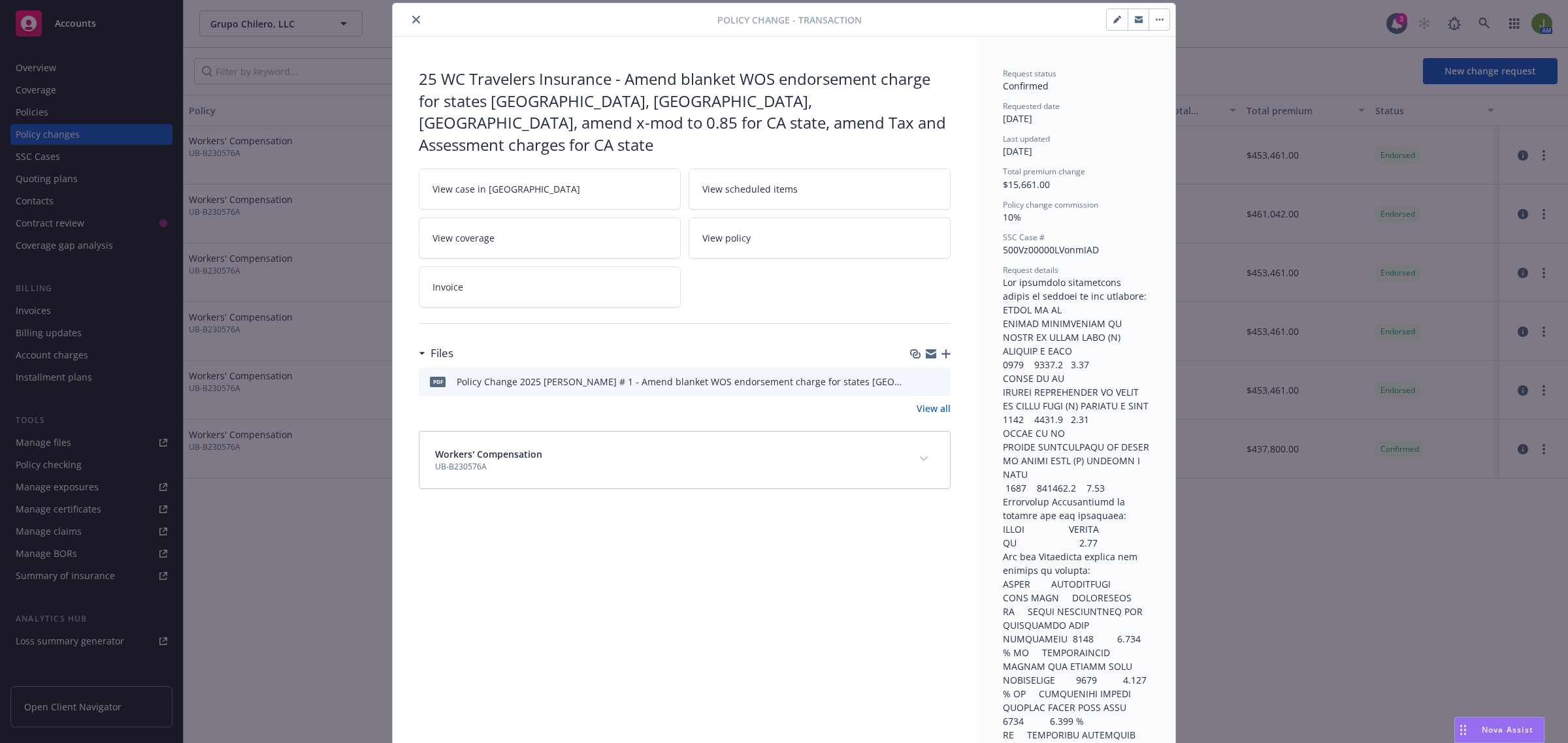
click at [412, 21] on icon "close" at bounding box center [416, 19] width 8 height 8
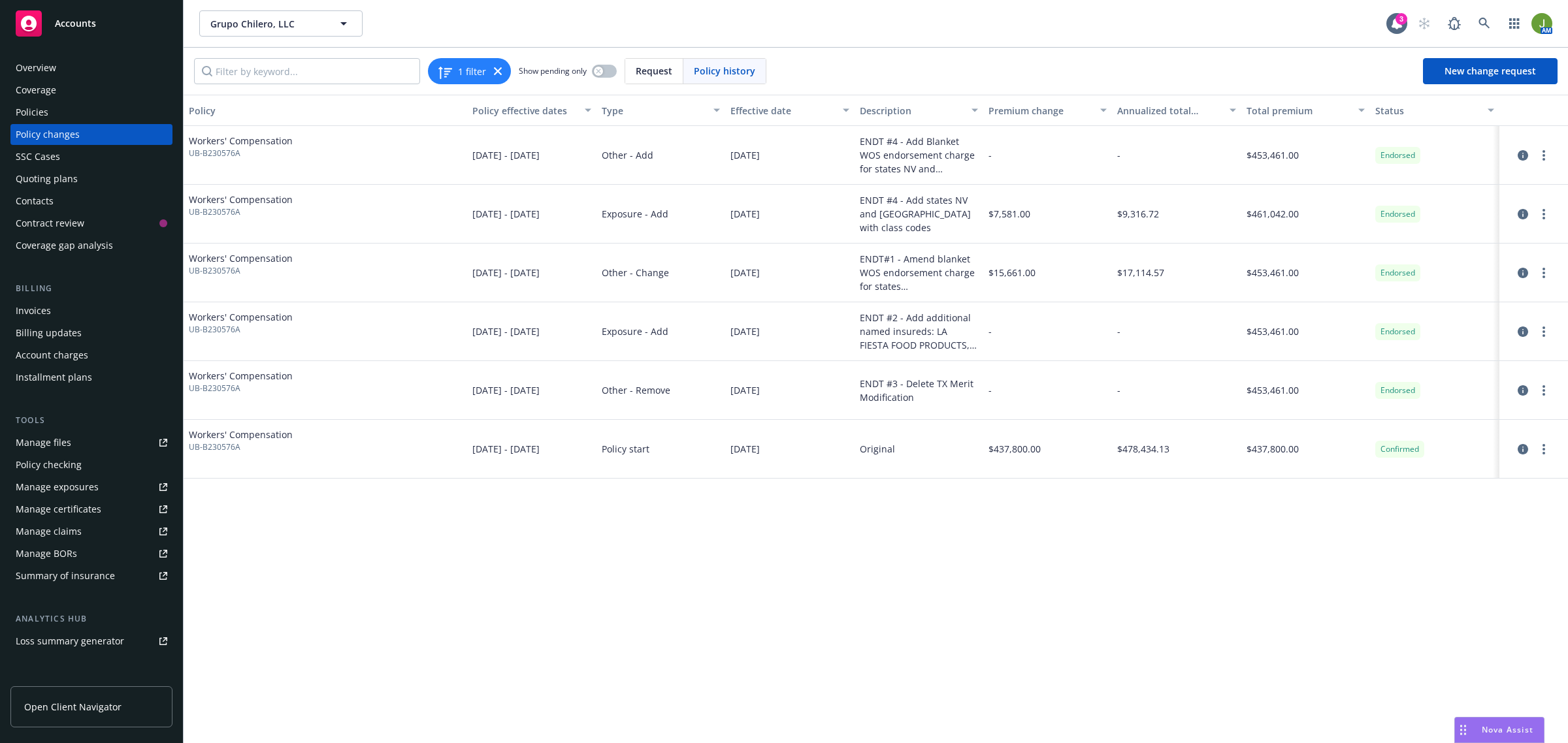
click at [49, 112] on div "Policies" at bounding box center [91, 112] width 151 height 21
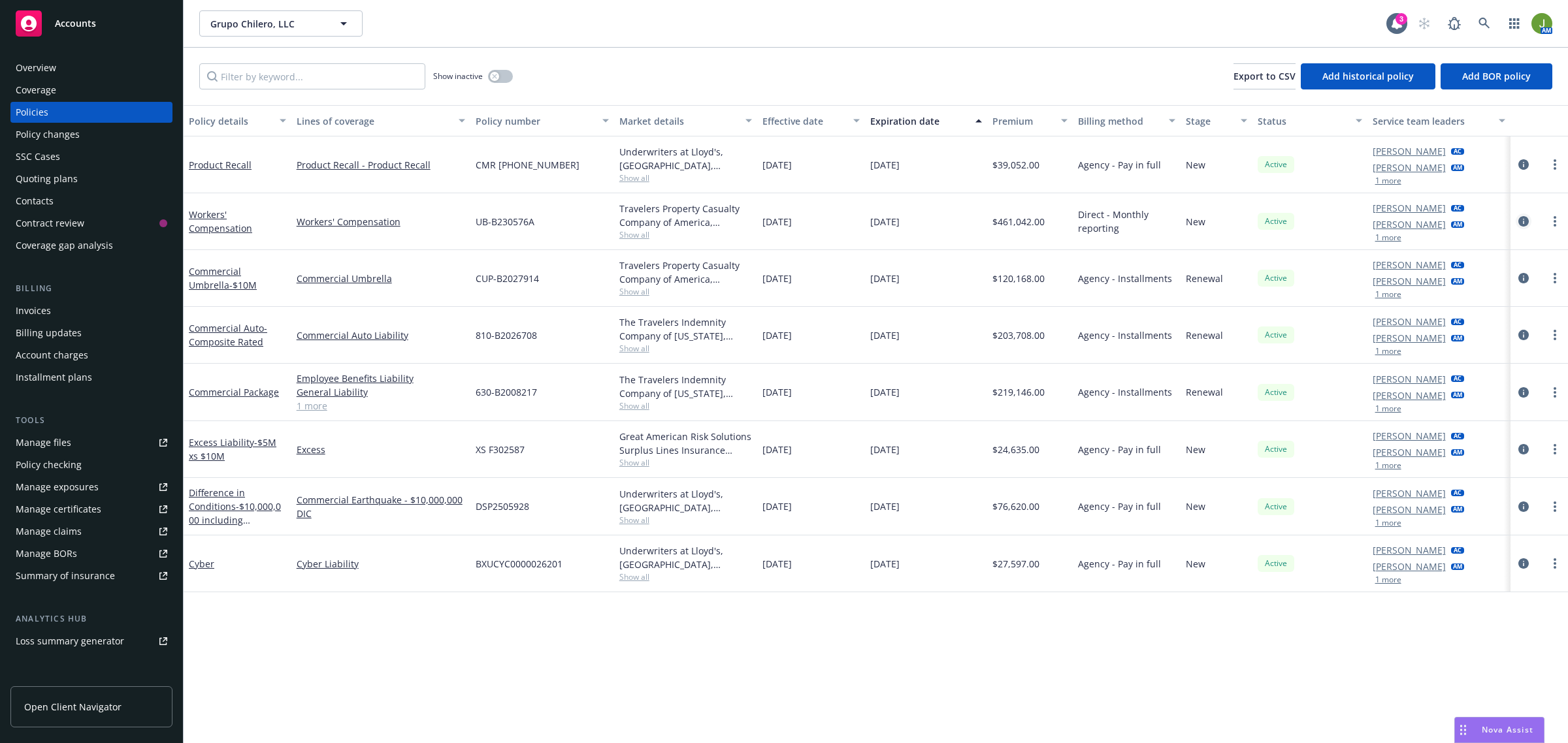
click at [1521, 224] on icon "circleInformation" at bounding box center [1523, 221] width 11 height 11
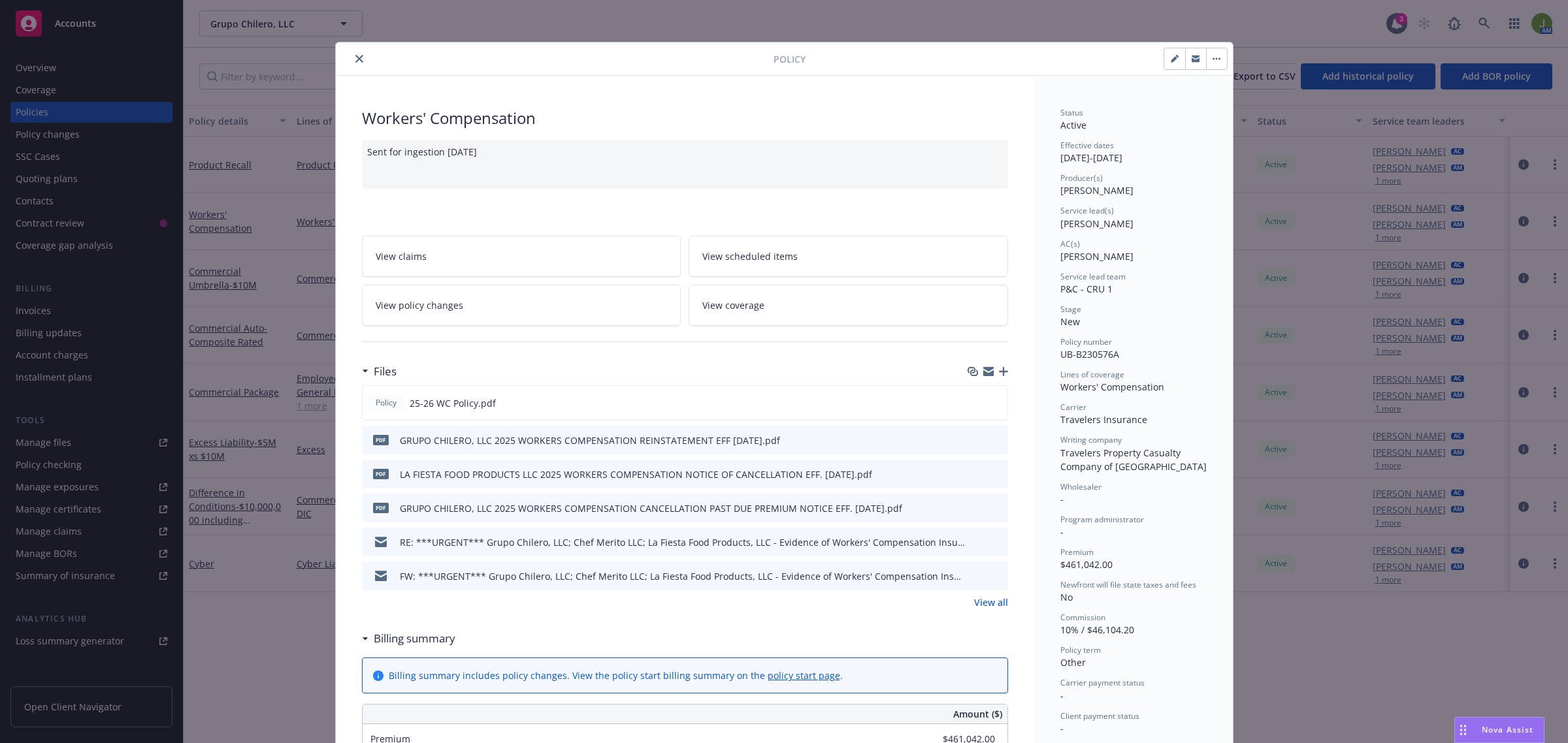
scroll to position [39, 0]
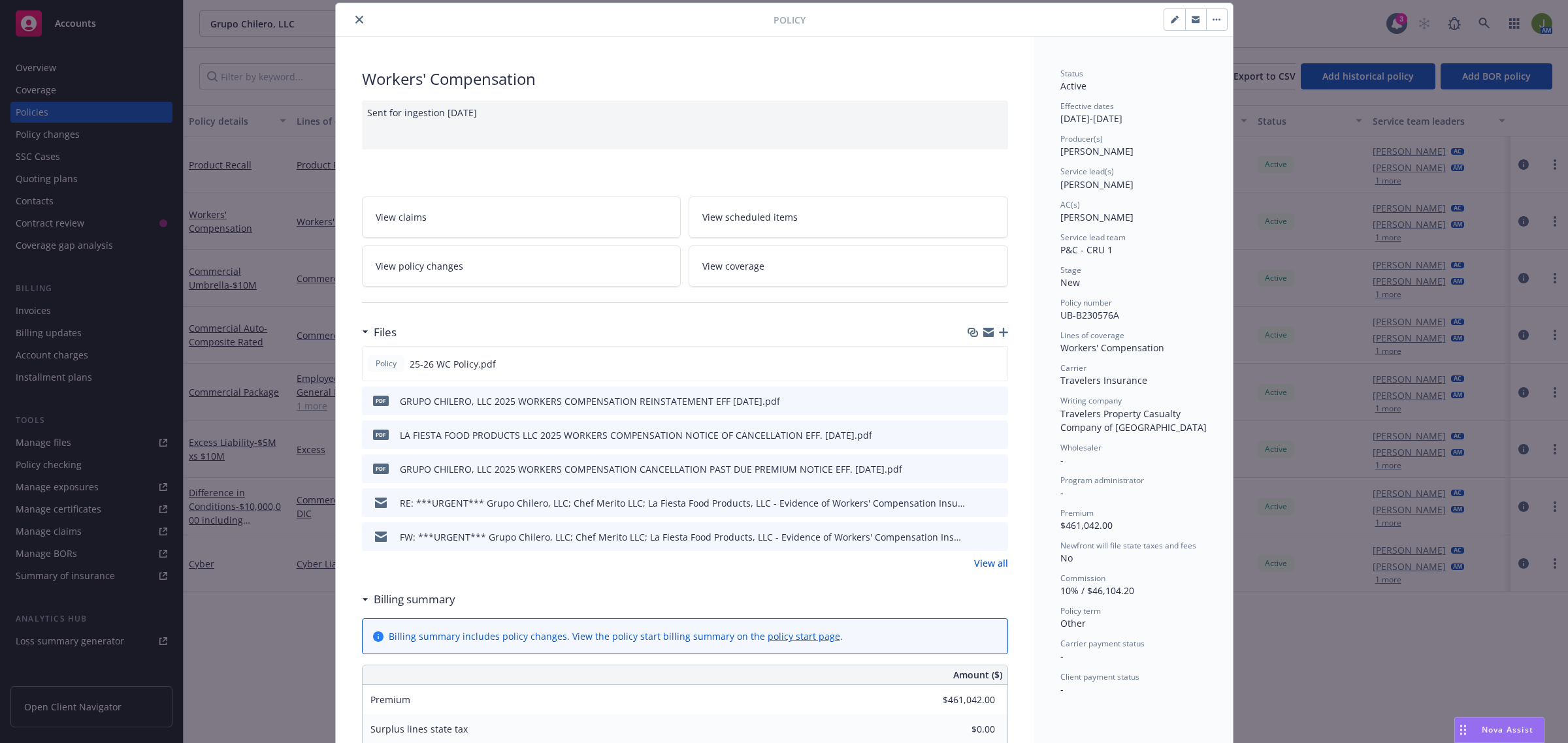
click at [355, 18] on icon "close" at bounding box center [359, 19] width 8 height 8
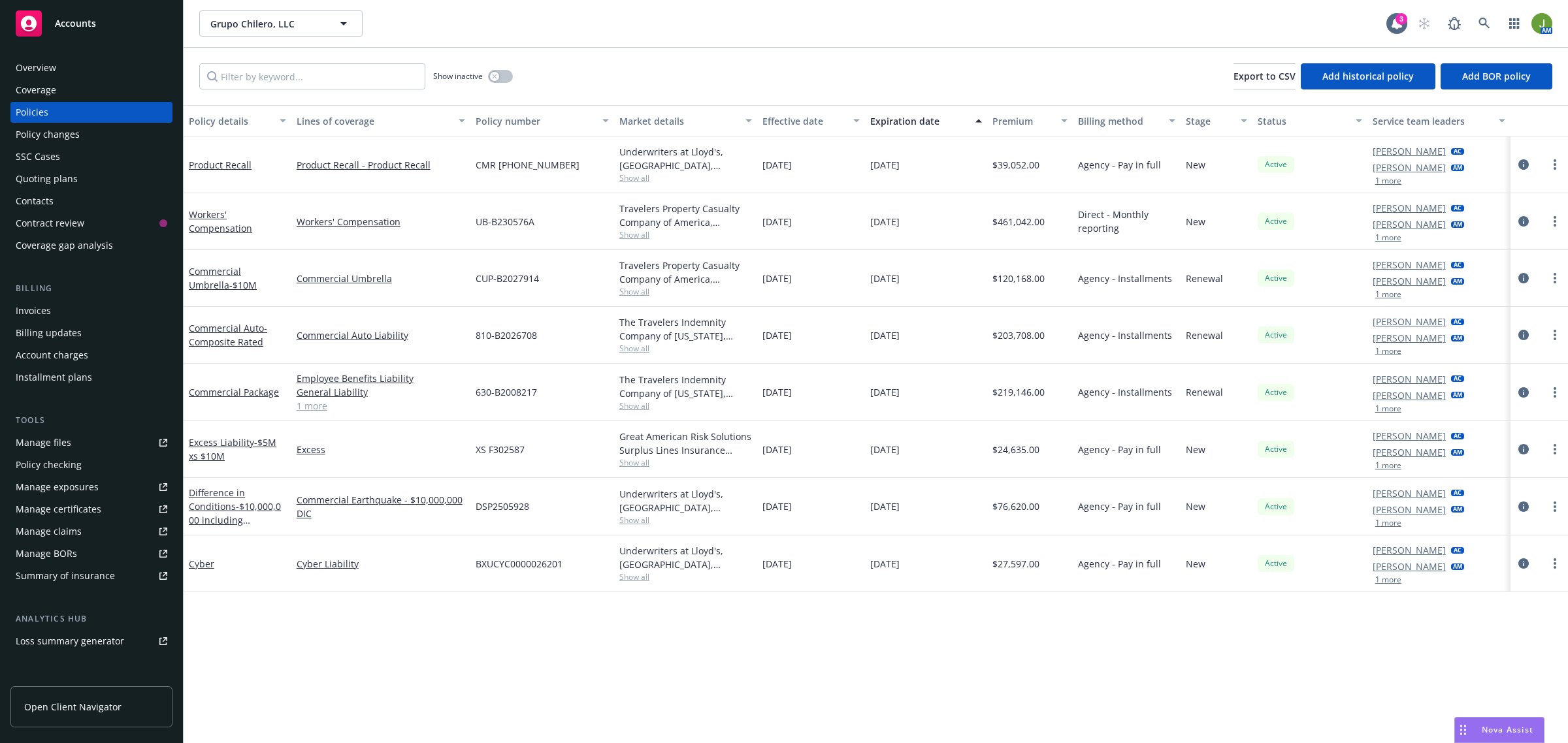
click at [97, 142] on div "Policy changes" at bounding box center [91, 135] width 151 height 21
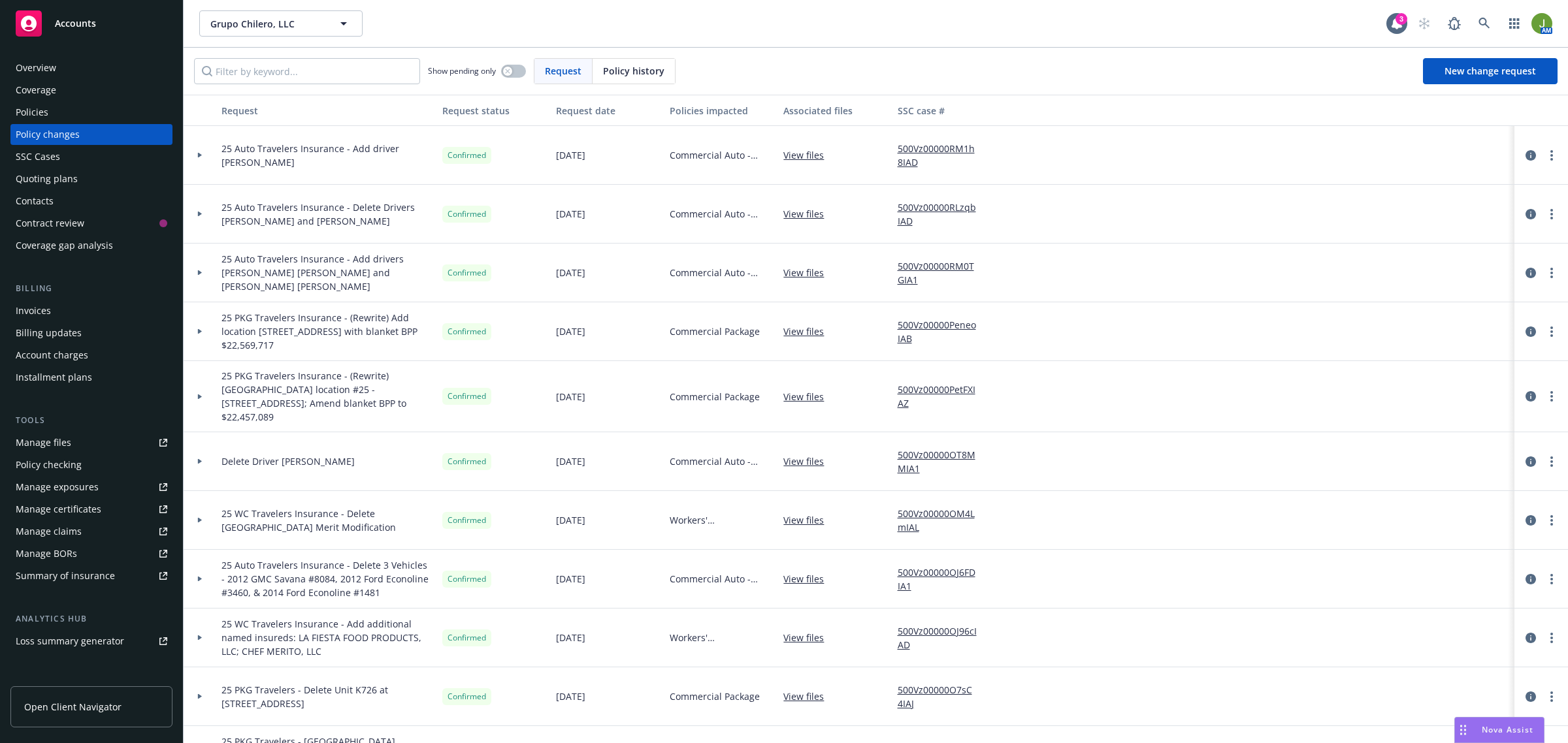
click at [32, 114] on div "Policies" at bounding box center [32, 112] width 33 height 21
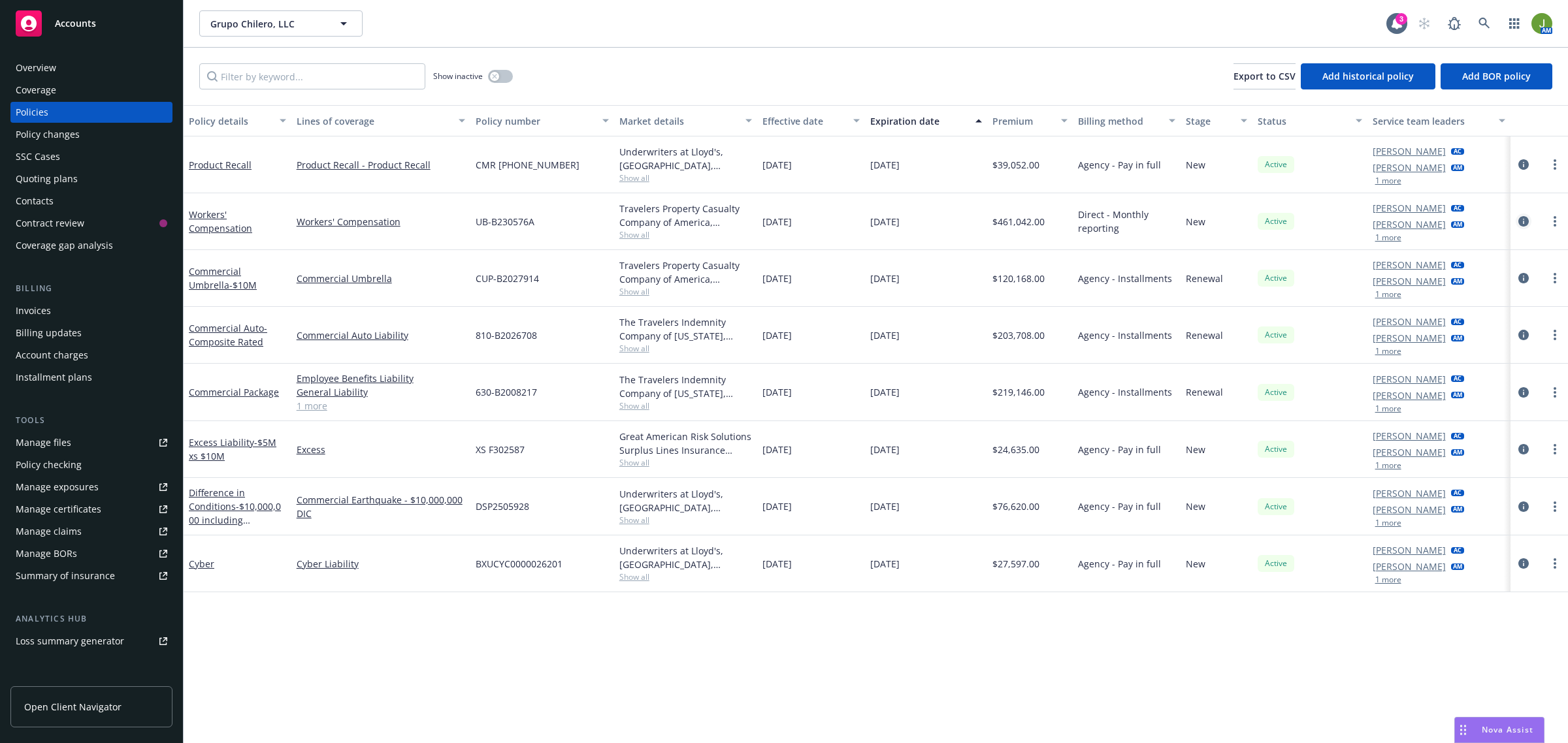
click at [1520, 216] on icon "circleInformation" at bounding box center [1523, 221] width 11 height 11
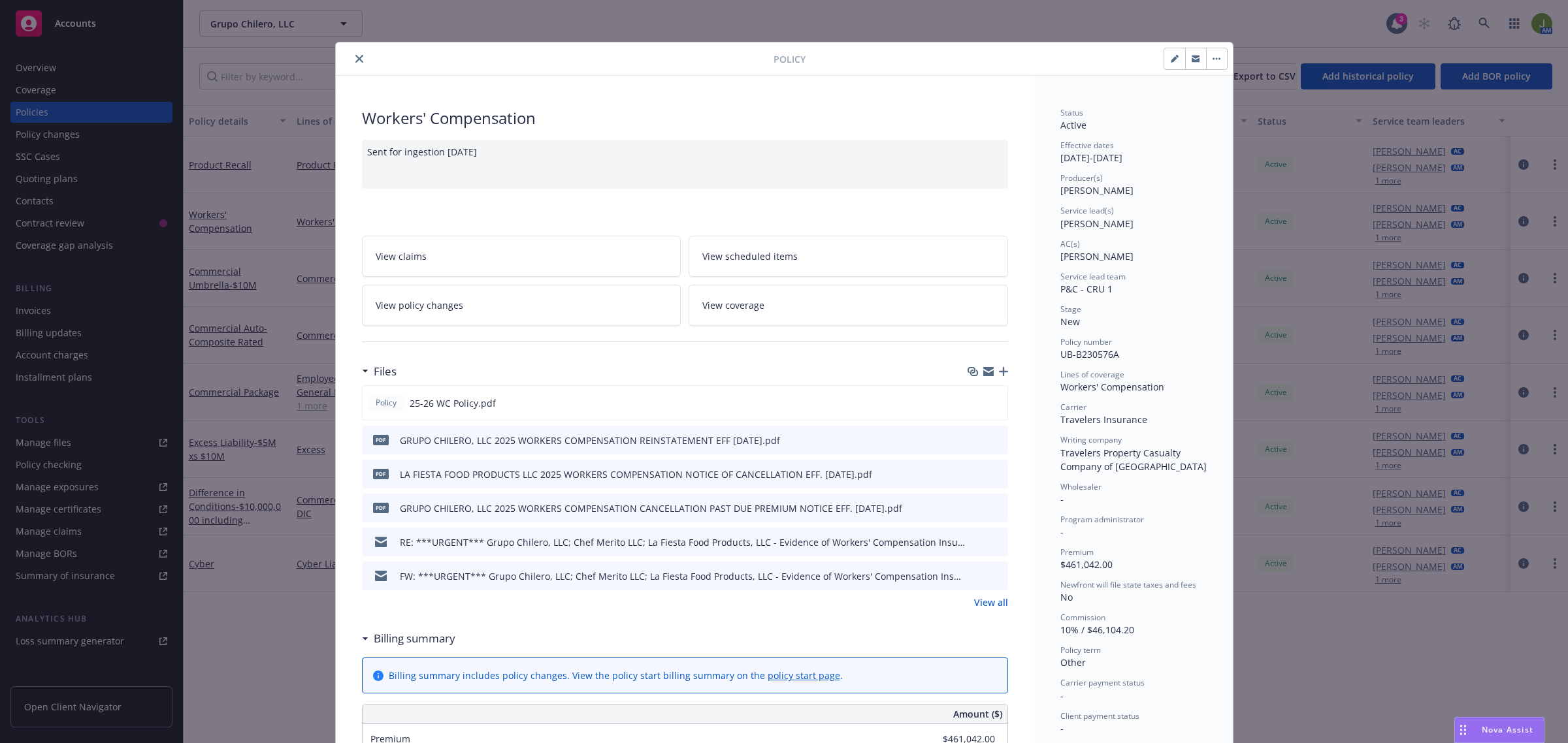
scroll to position [39, 0]
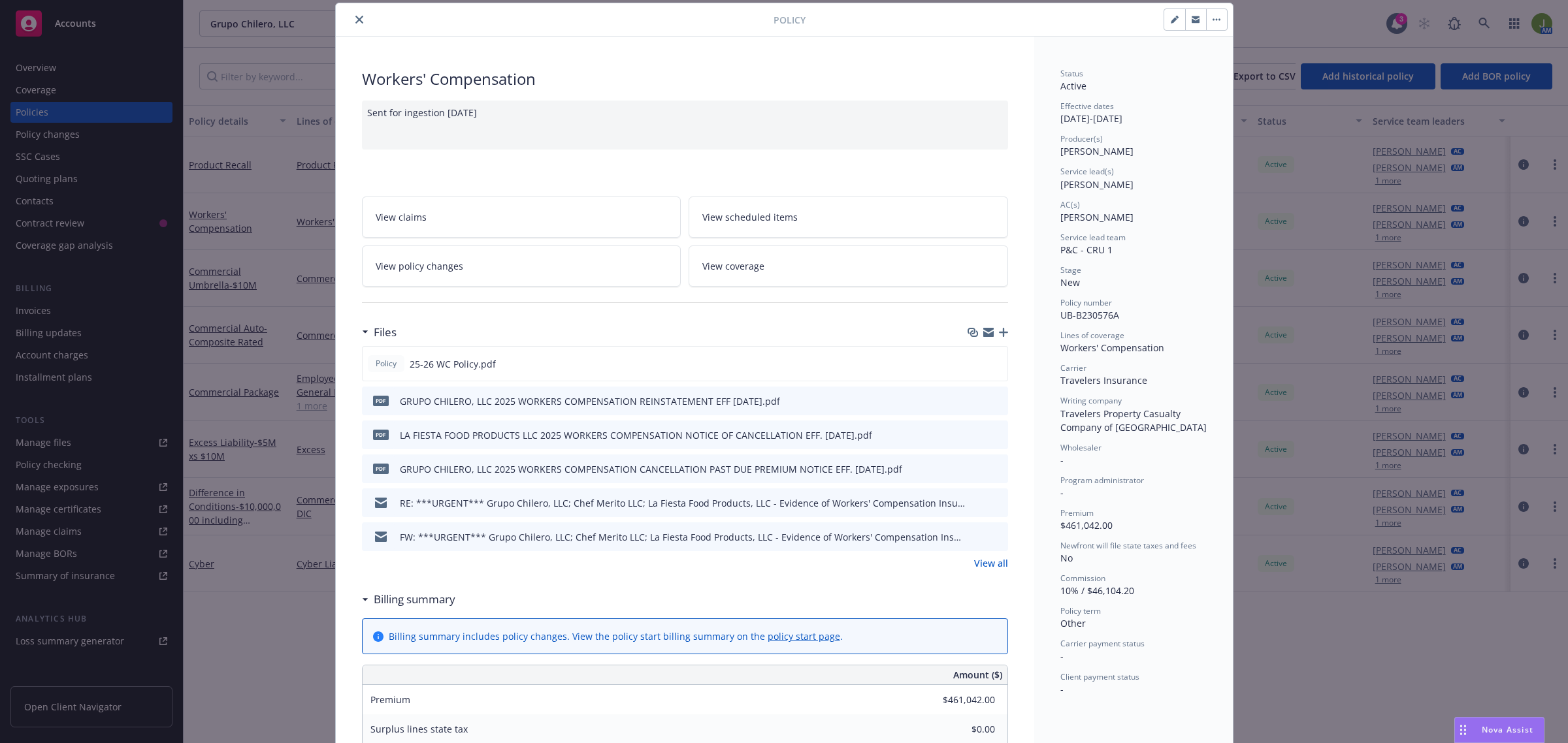
click at [536, 259] on link "View policy changes" at bounding box center [522, 266] width 320 height 41
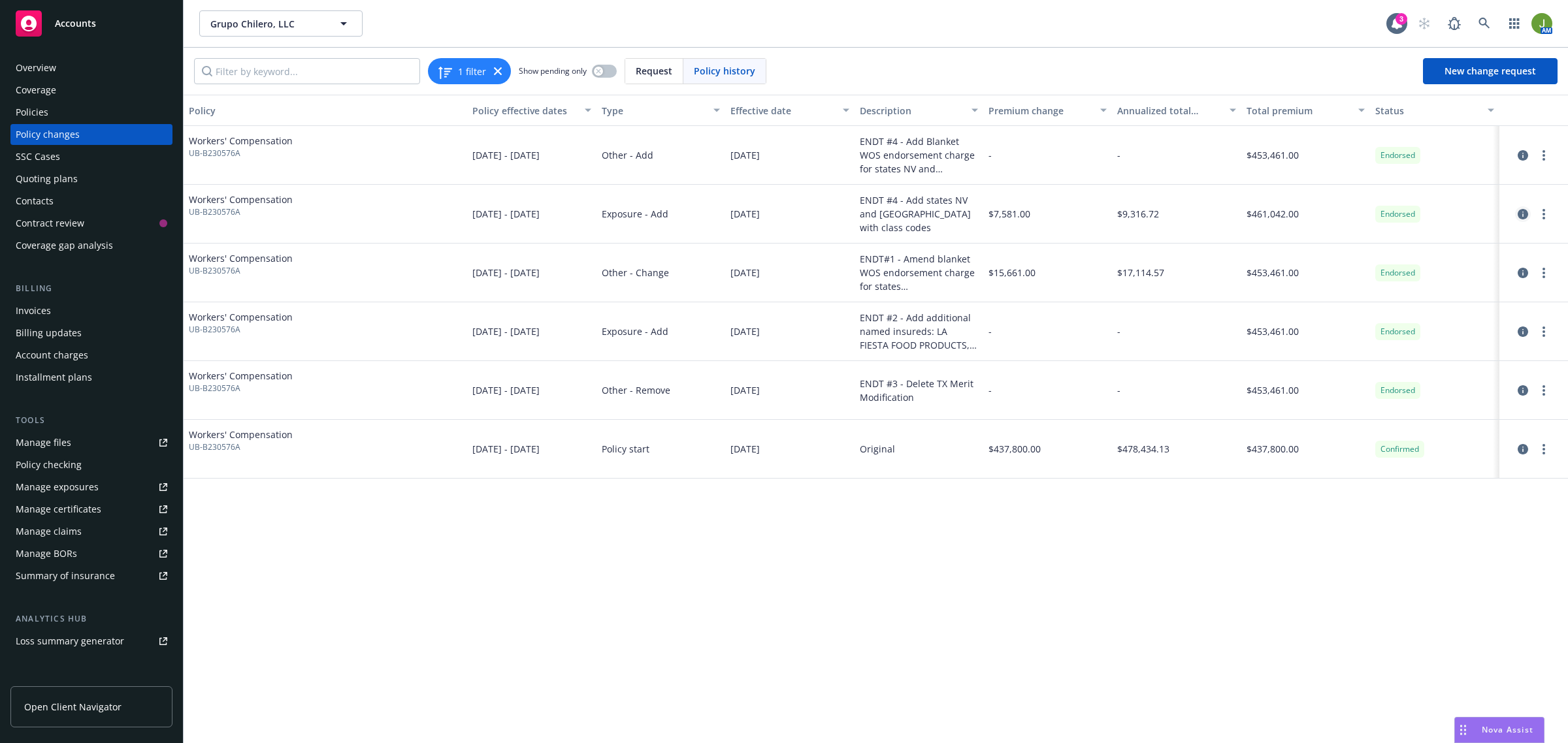
click at [1523, 213] on icon "circleInformation" at bounding box center [1523, 214] width 11 height 11
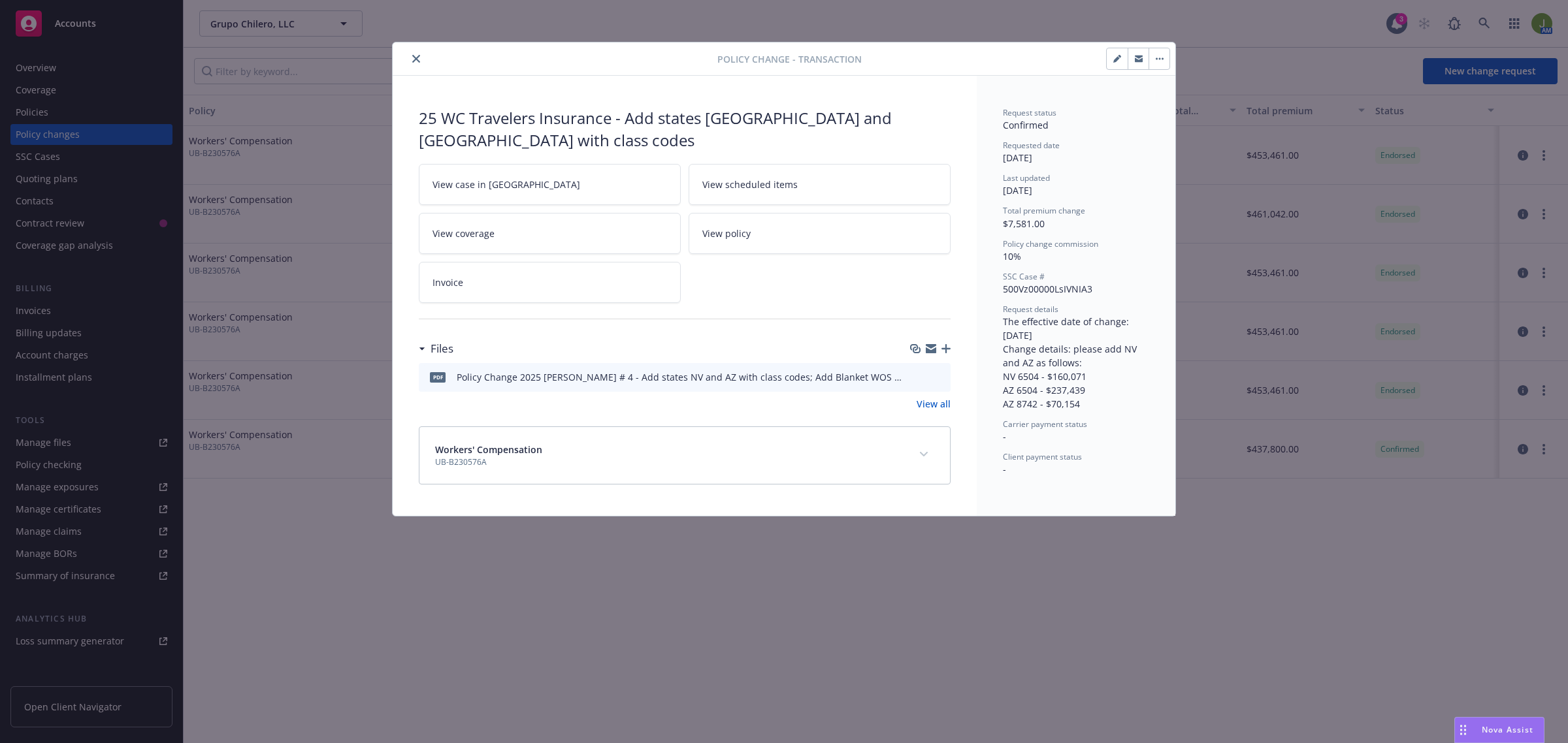
click at [942, 372] on icon "preview file" at bounding box center [939, 376] width 11 height 10
click at [416, 56] on icon "close" at bounding box center [416, 58] width 8 height 8
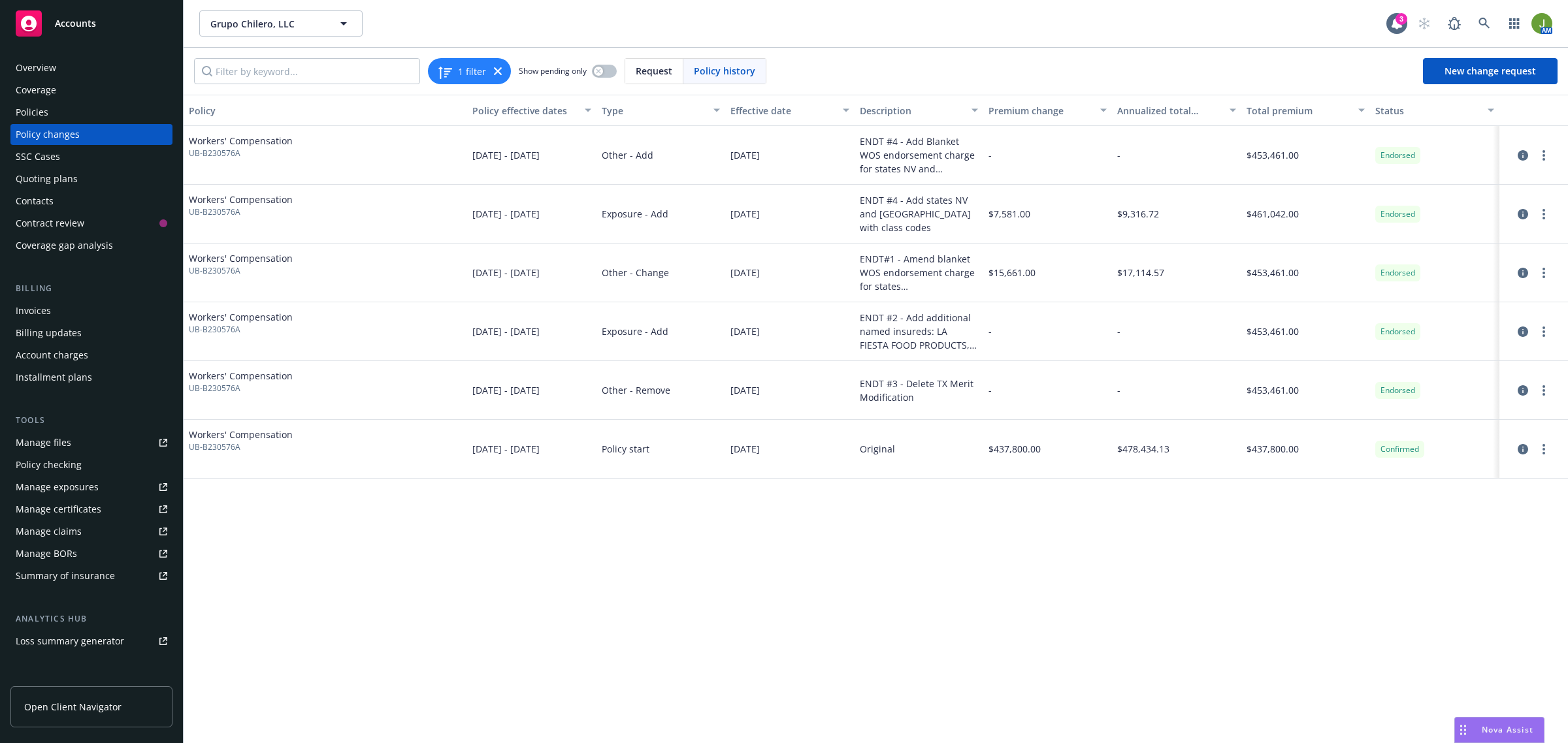
click at [46, 124] on div "Policy changes" at bounding box center [47, 135] width 64 height 21
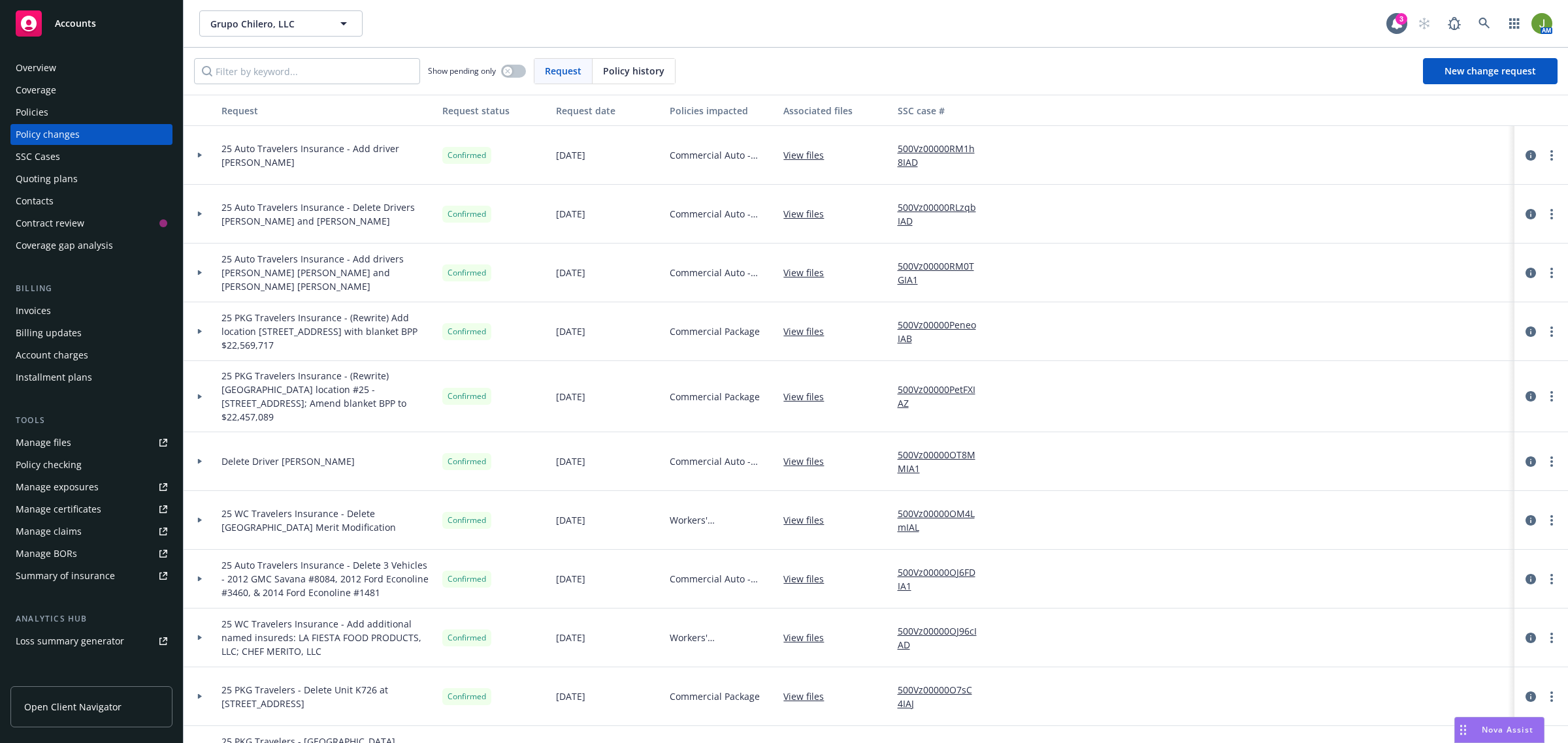
click at [46, 119] on div "Policies" at bounding box center [32, 112] width 33 height 21
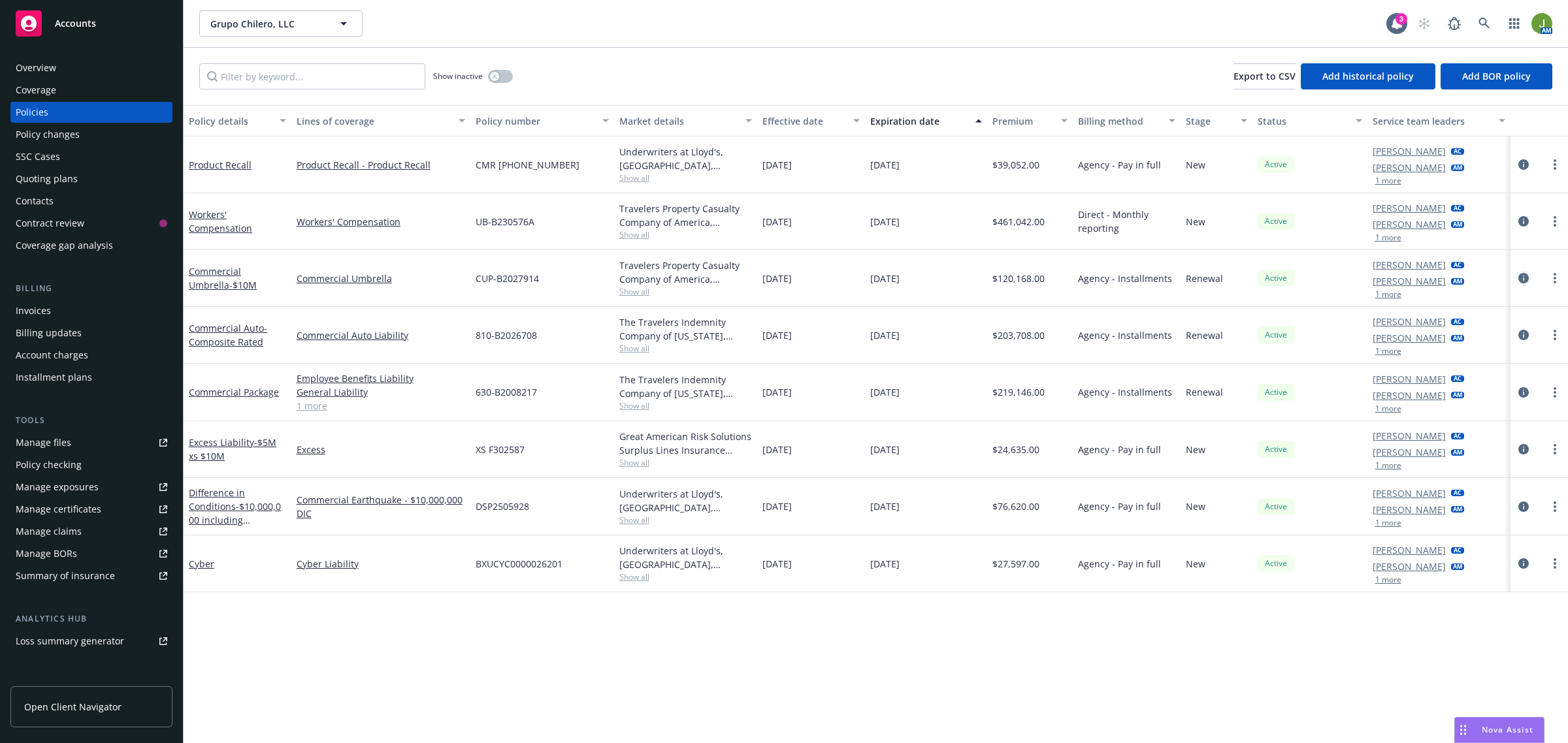
click at [1520, 279] on icon "circleInformation" at bounding box center [1523, 278] width 11 height 11
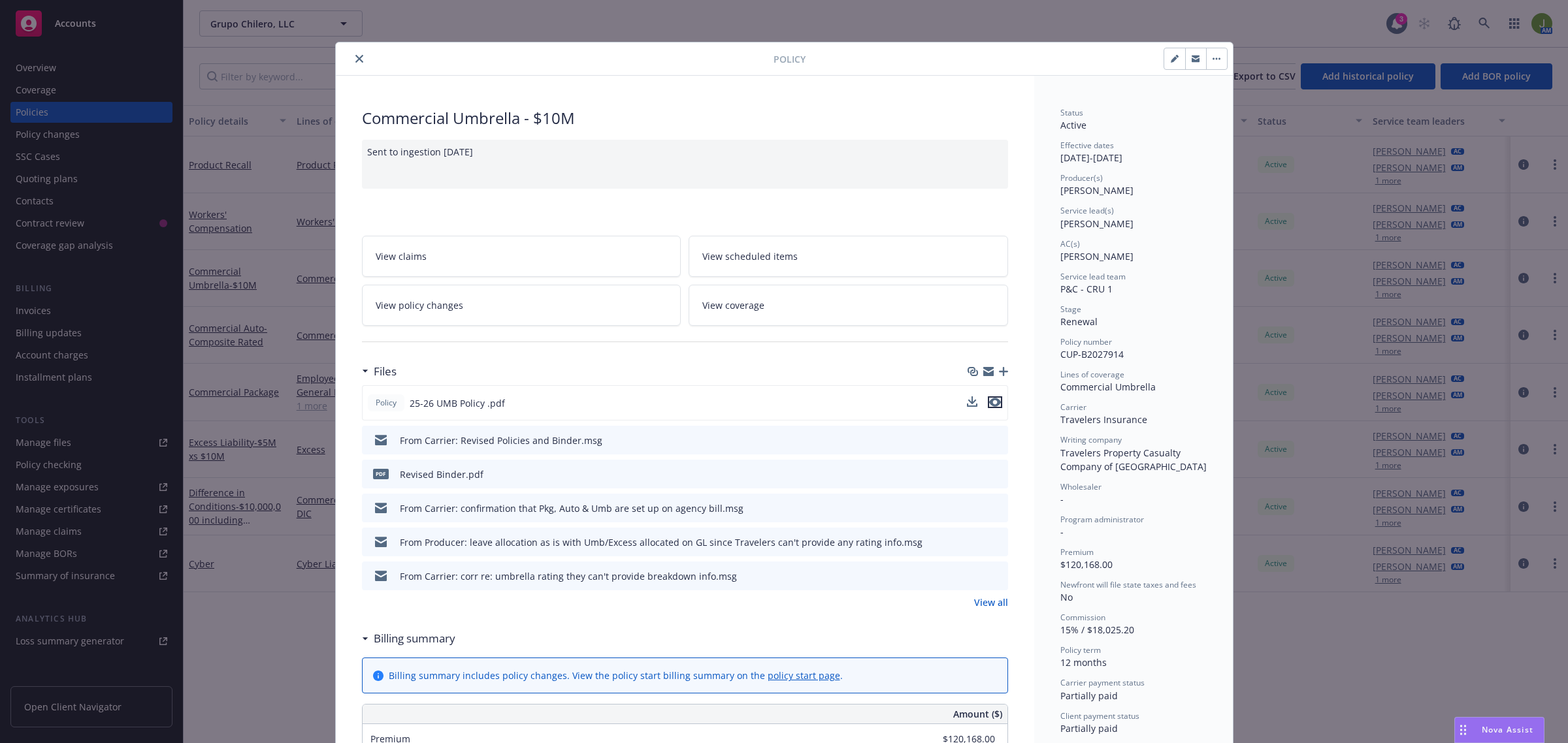
click at [989, 402] on icon "preview file" at bounding box center [995, 402] width 11 height 10
click at [355, 58] on icon "close" at bounding box center [359, 58] width 8 height 8
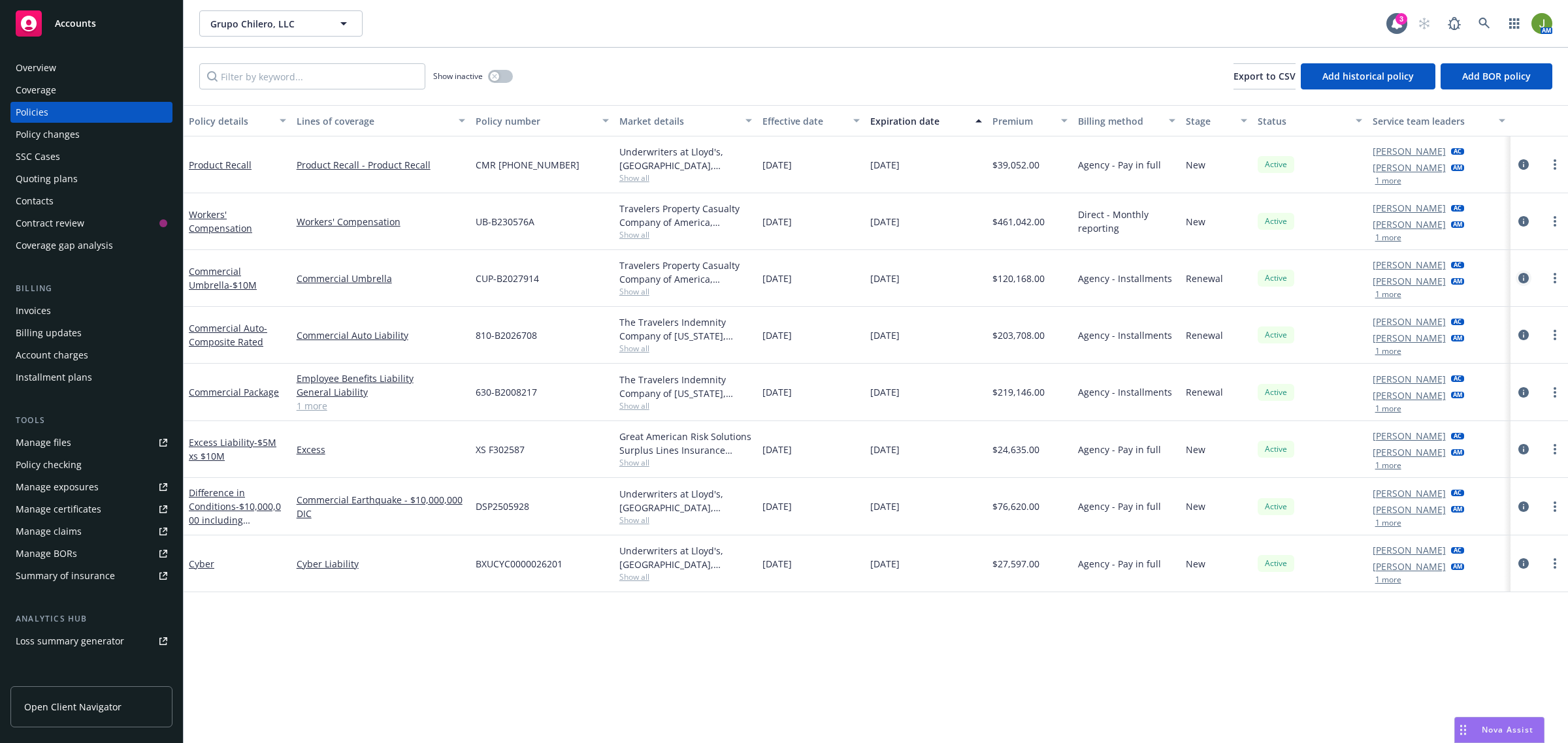
click at [1528, 281] on icon "circleInformation" at bounding box center [1523, 278] width 11 height 11
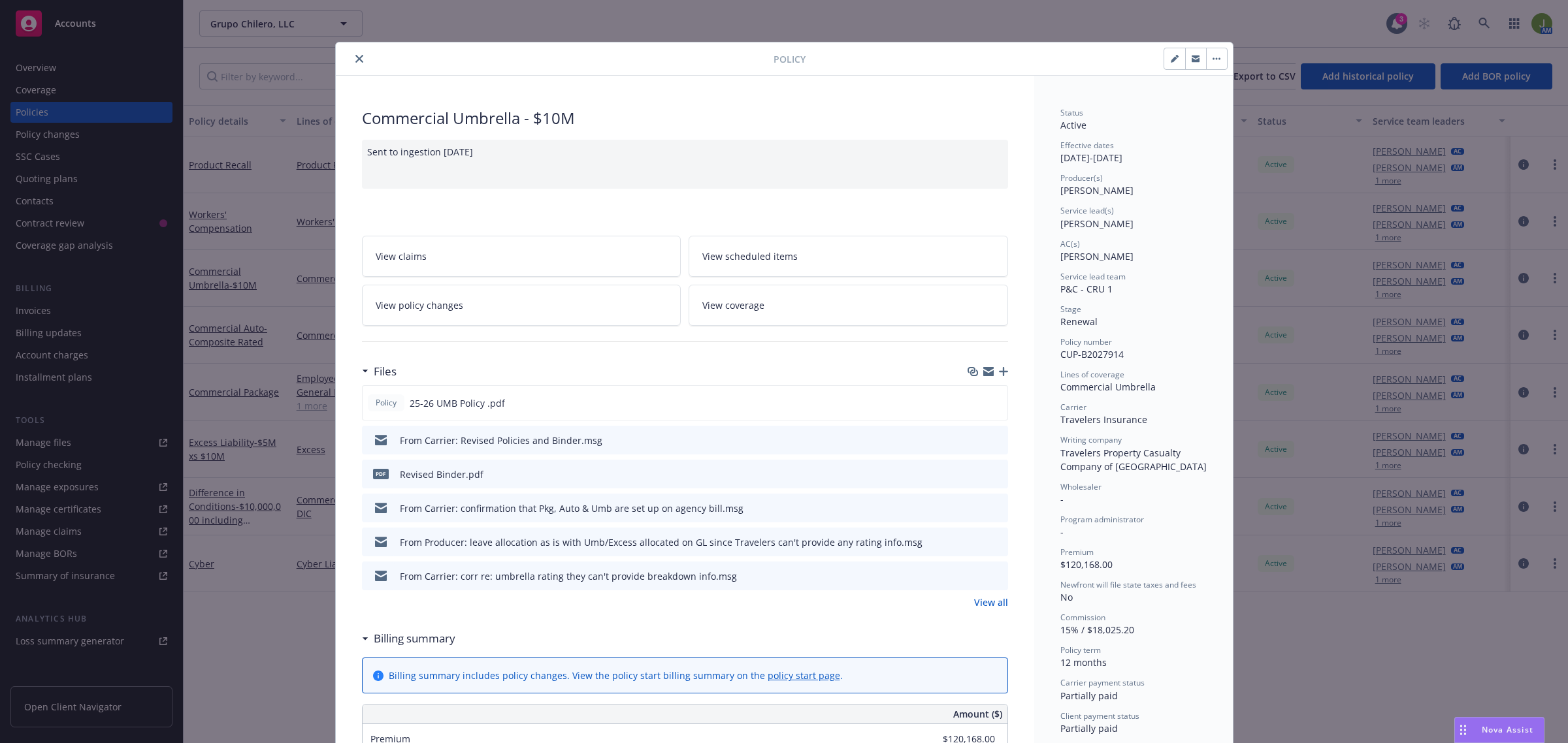
scroll to position [39, 0]
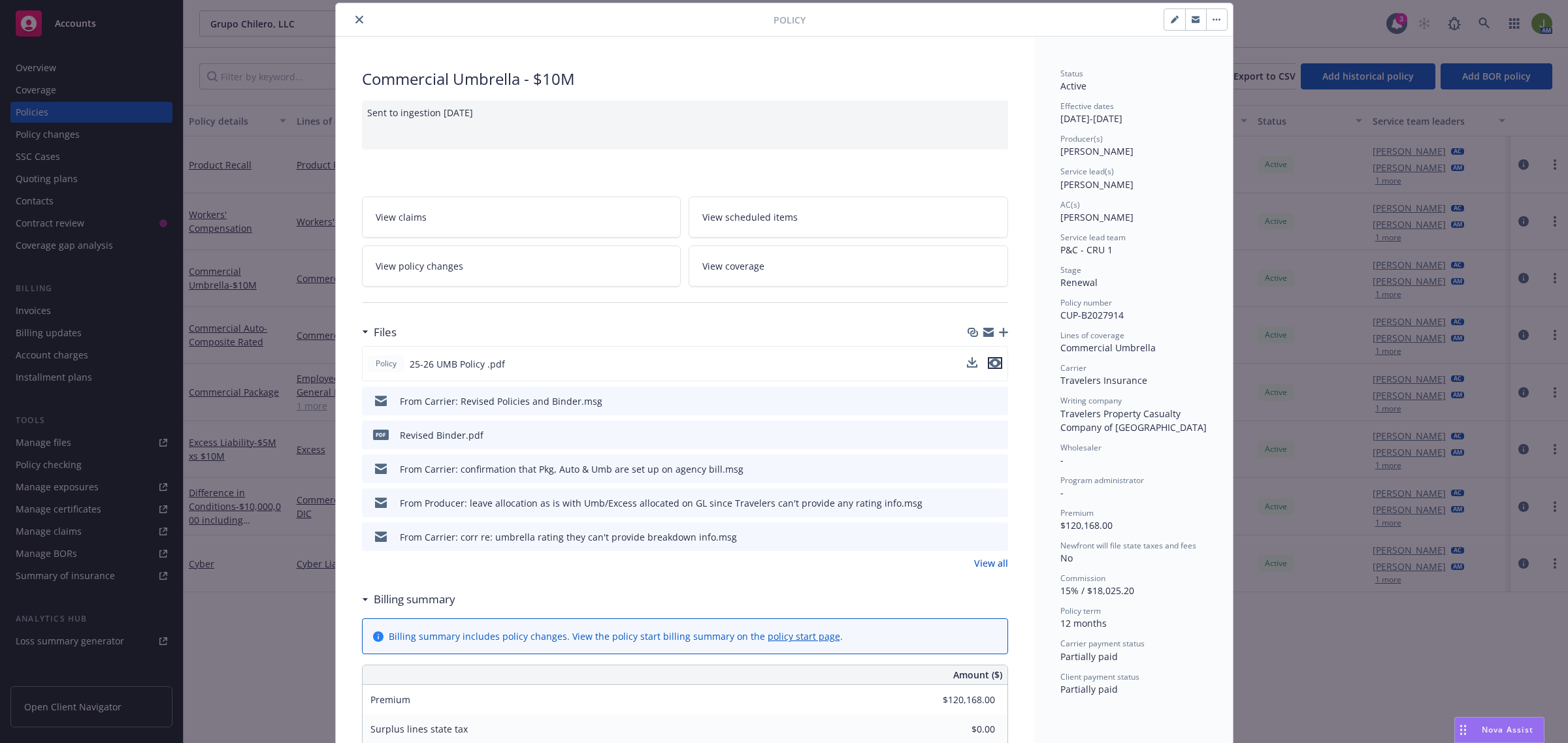
click at [989, 364] on icon "preview file" at bounding box center [995, 364] width 11 height 10
click at [356, 19] on icon "close" at bounding box center [359, 19] width 8 height 8
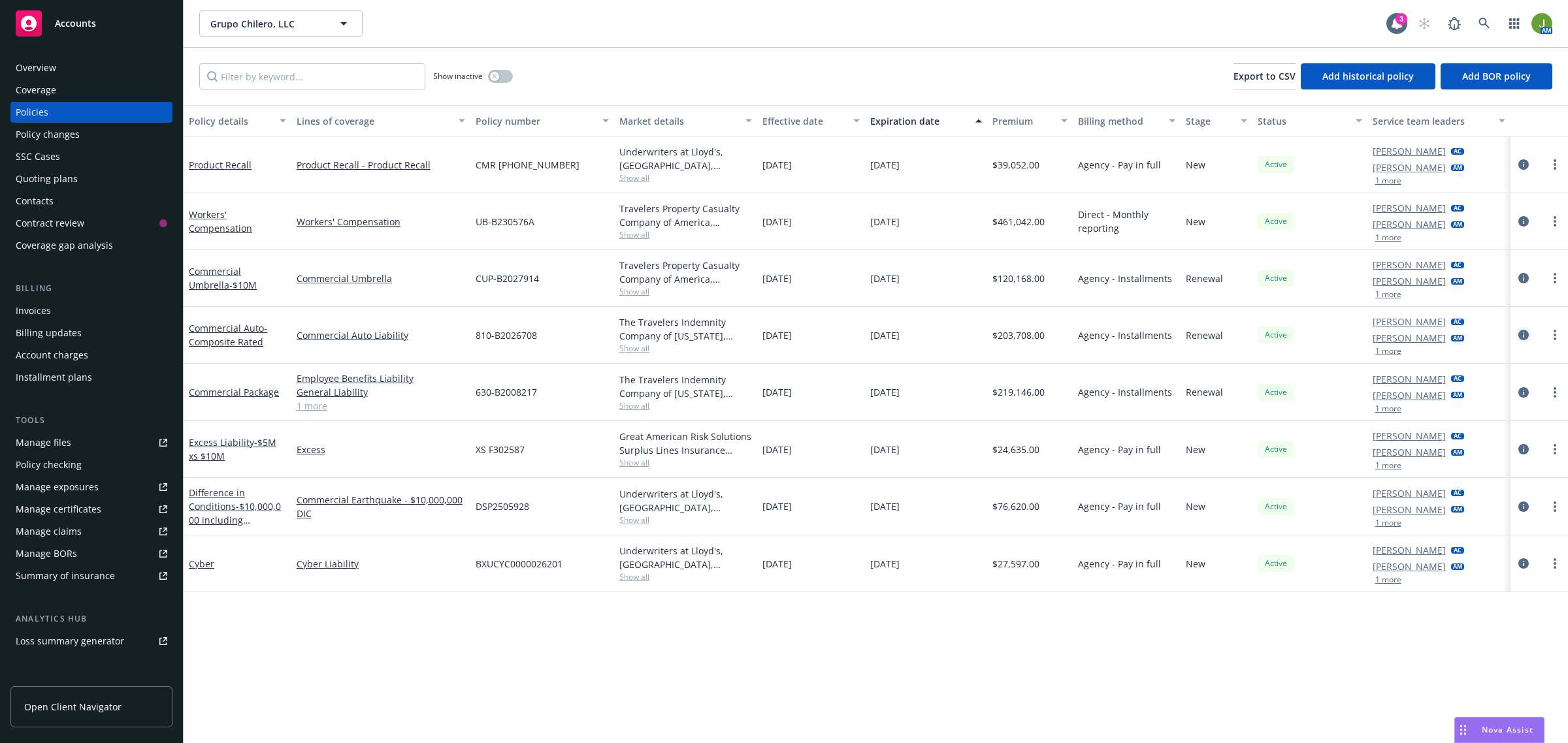
click at [1523, 333] on icon "circleInformation" at bounding box center [1523, 335] width 11 height 11
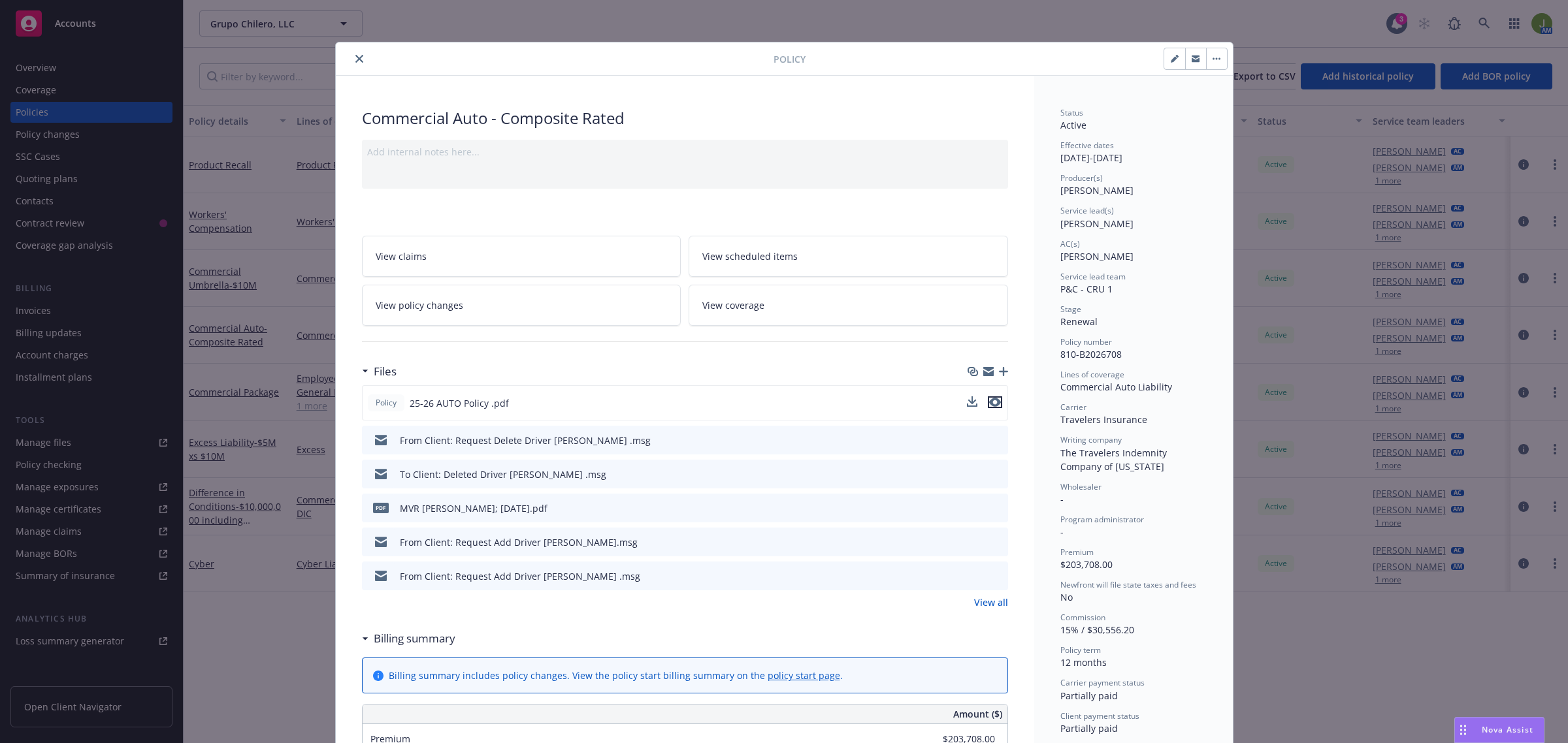
click at [990, 399] on icon "preview file" at bounding box center [995, 402] width 11 height 10
click at [447, 304] on span "View policy changes" at bounding box center [419, 305] width 87 height 13
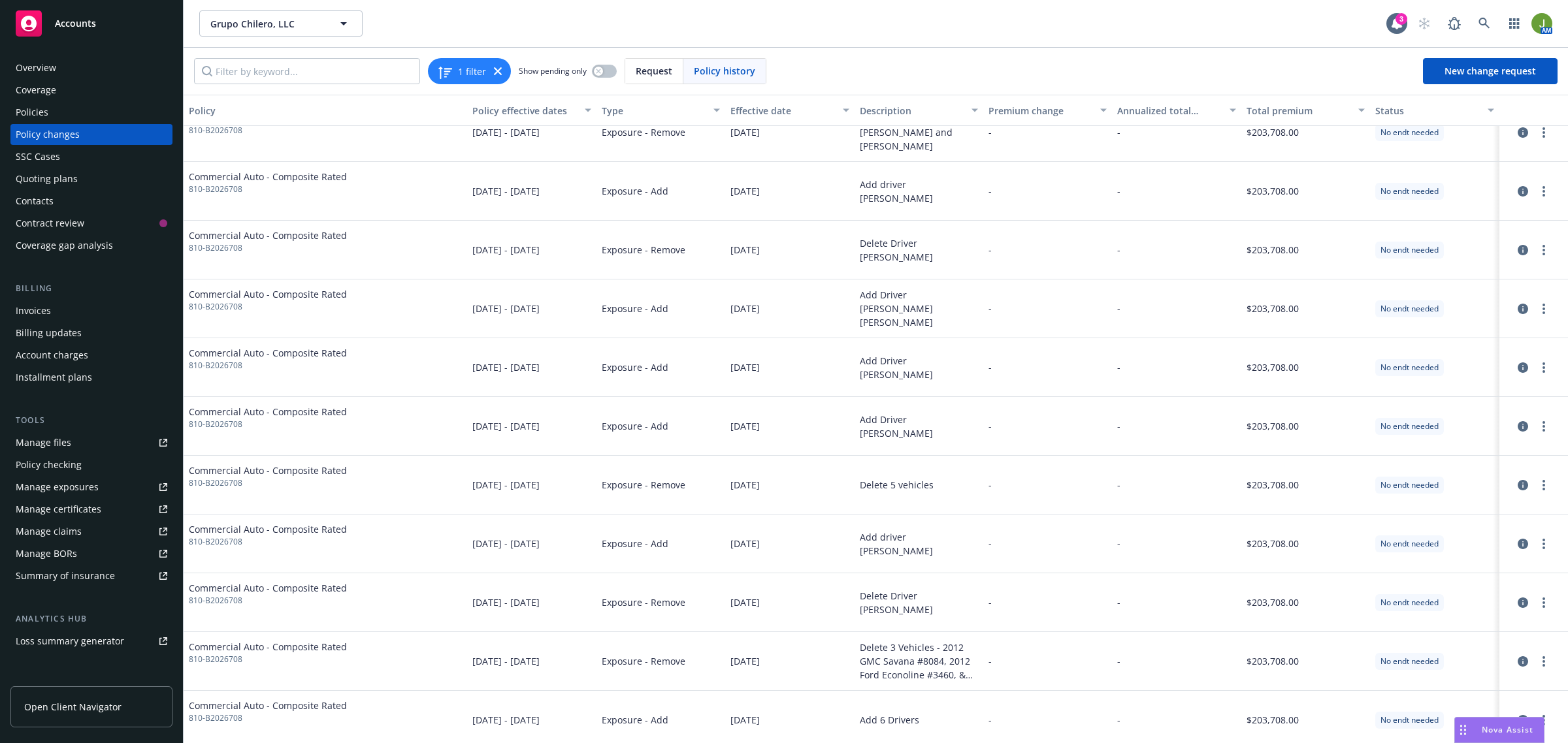
scroll to position [146, 0]
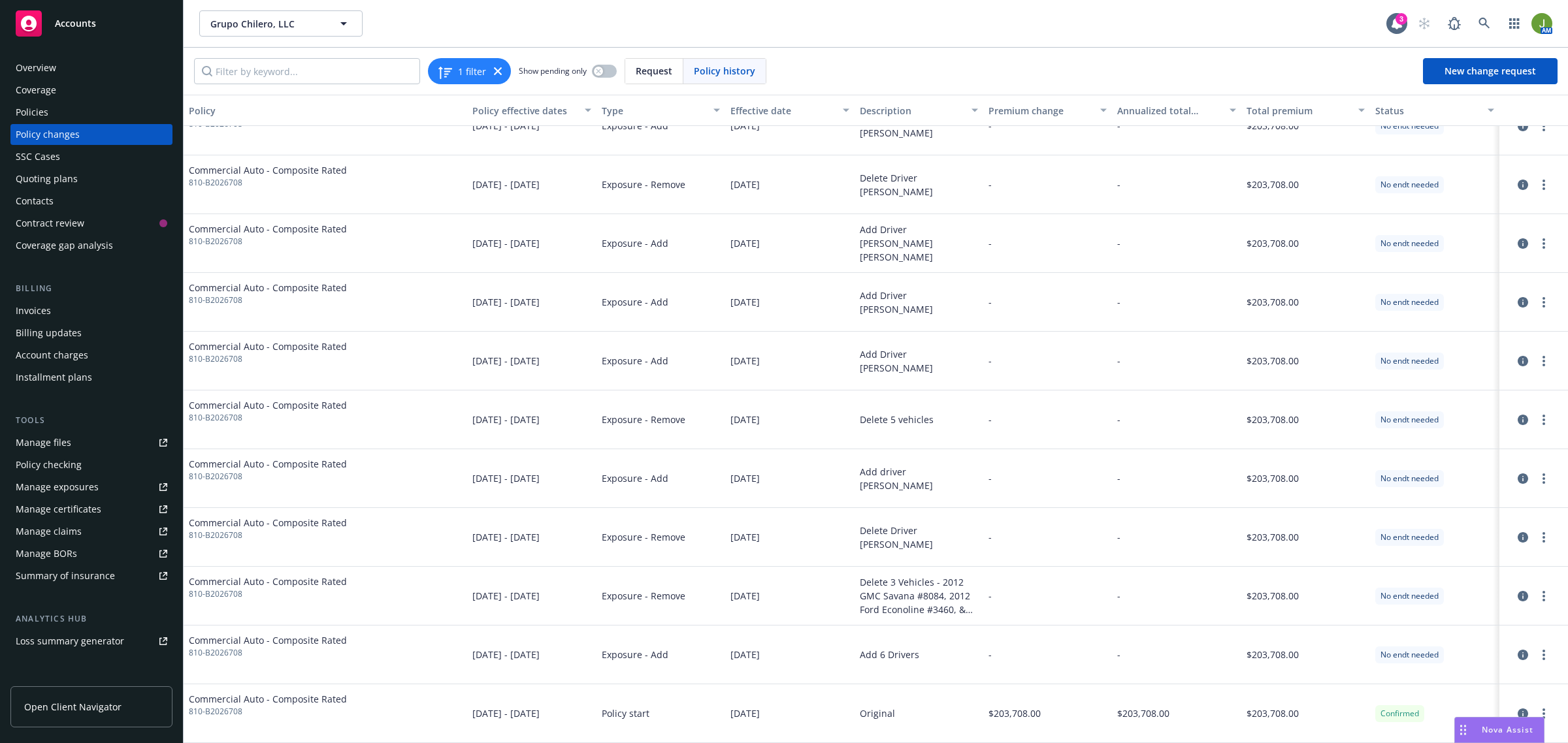
click at [46, 114] on div "Policies" at bounding box center [32, 112] width 33 height 21
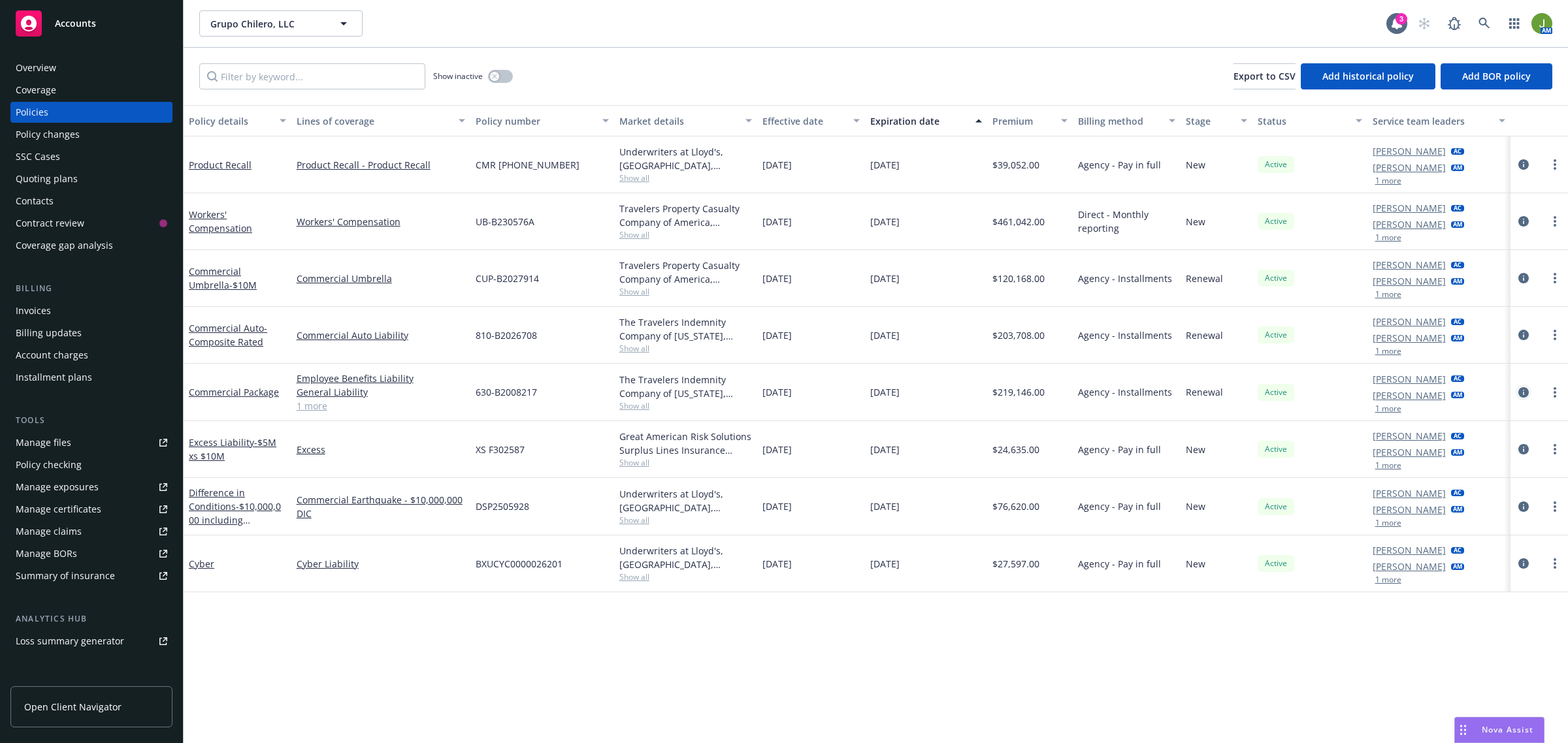
click at [1521, 393] on icon "circleInformation" at bounding box center [1523, 393] width 11 height 11
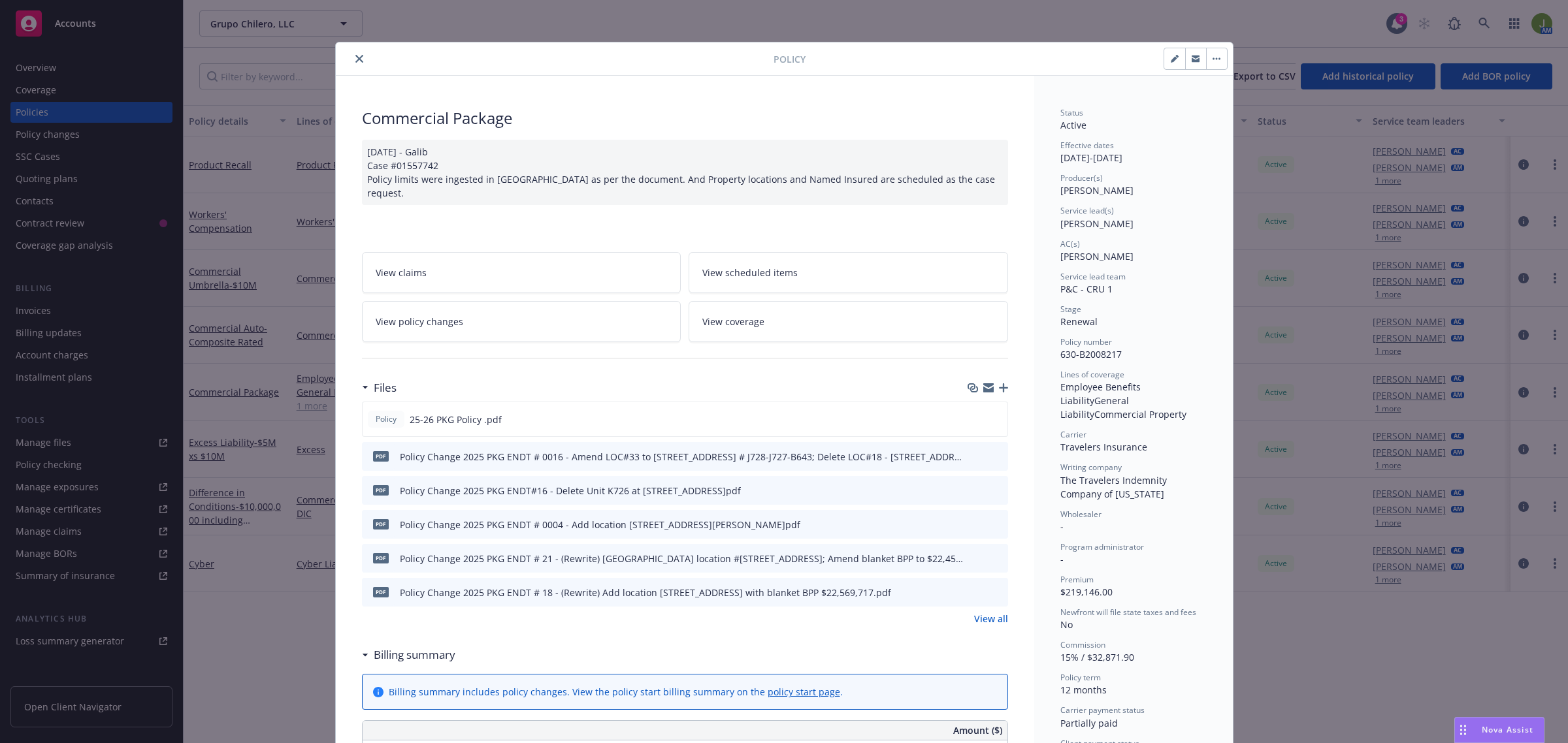
click at [466, 302] on link "View policy changes" at bounding box center [522, 322] width 320 height 41
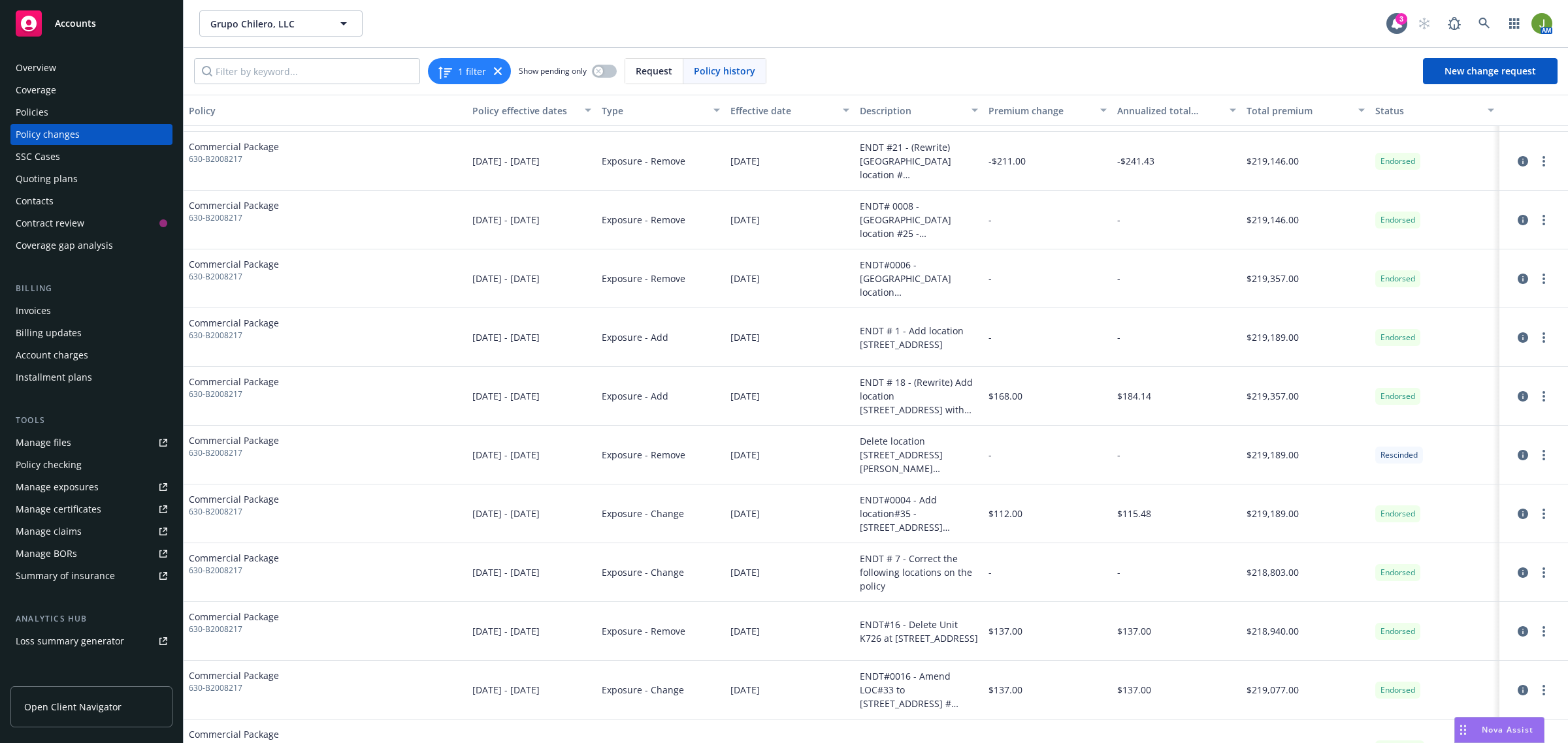
scroll to position [88, 0]
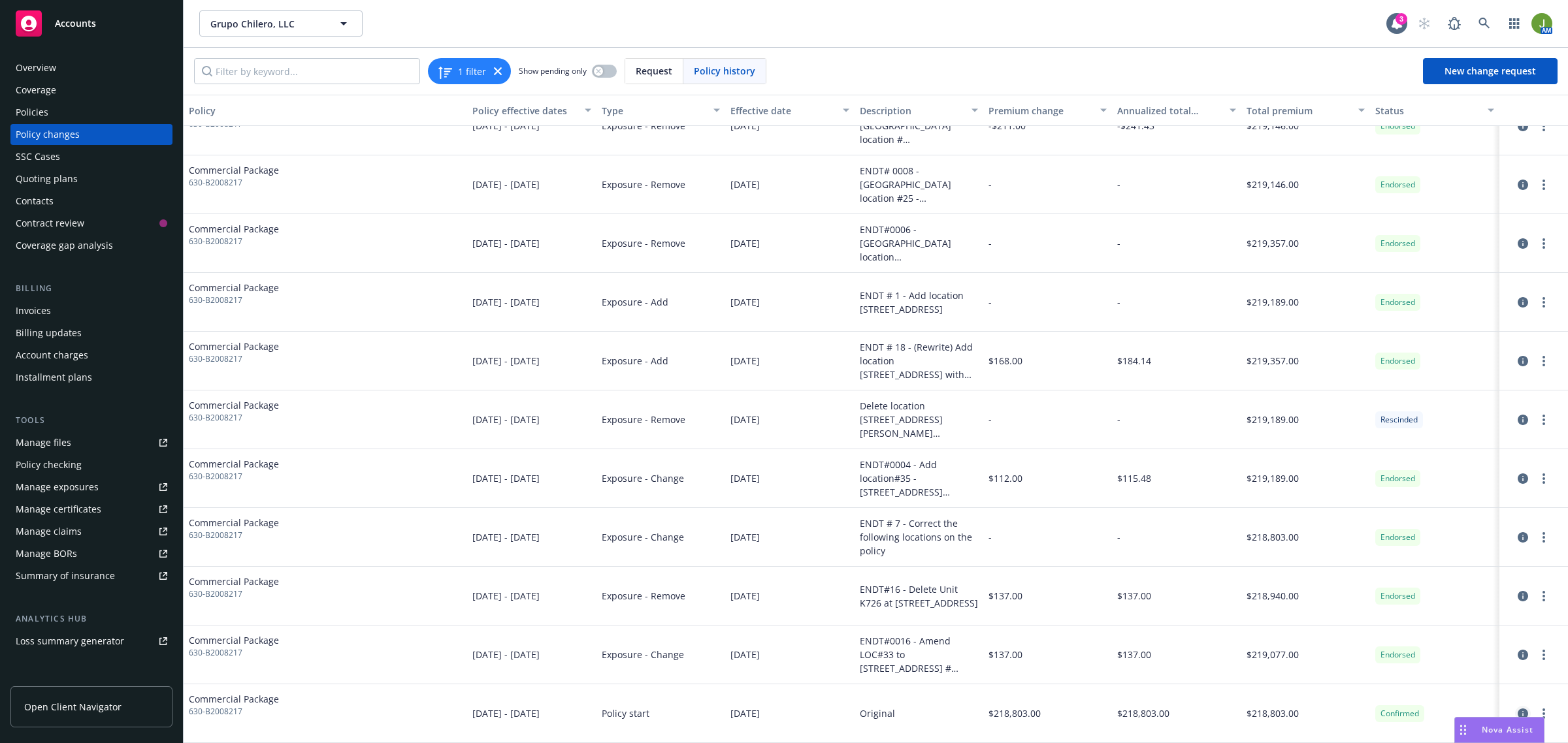
click at [1518, 712] on icon "circleInformation" at bounding box center [1523, 713] width 11 height 11
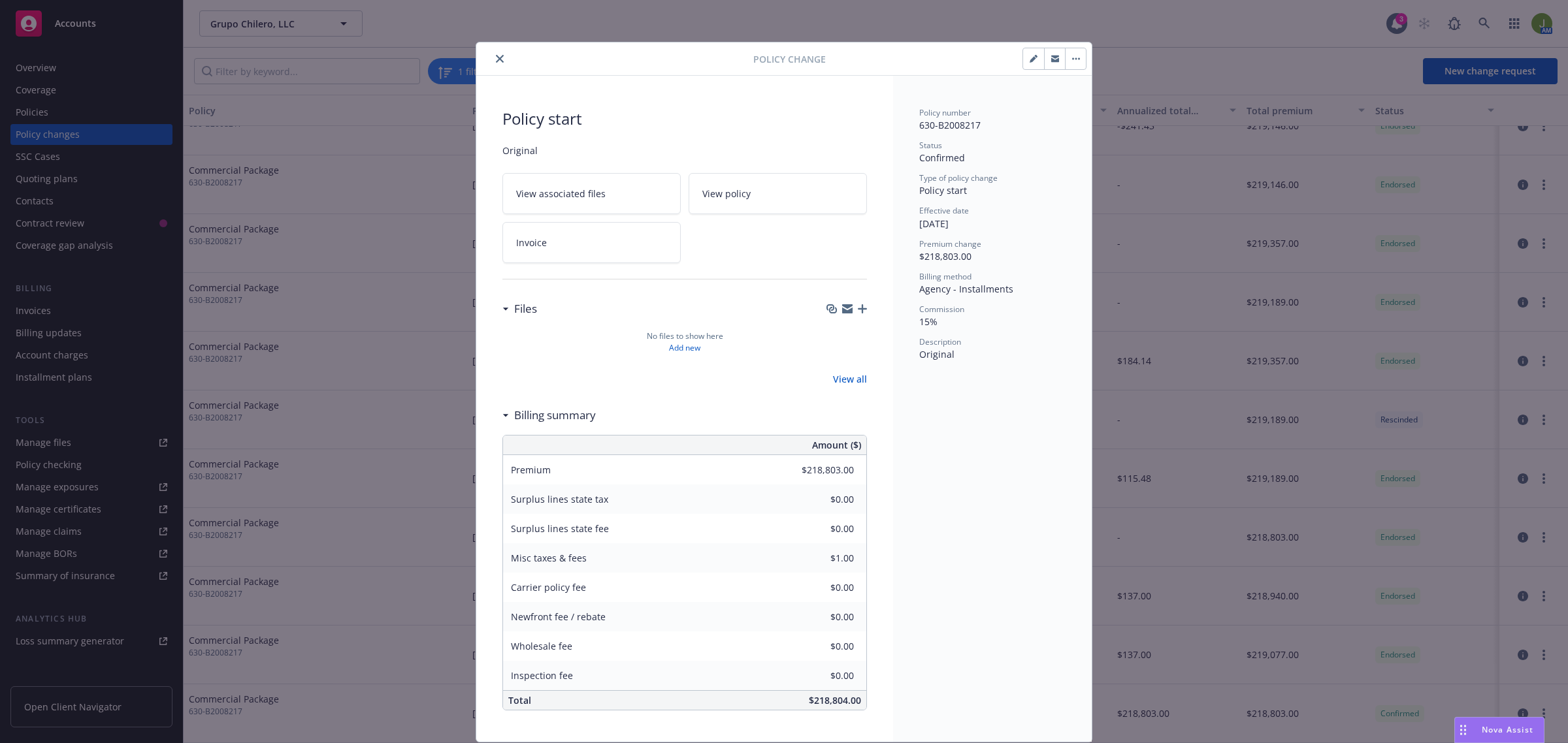
click at [492, 55] on button "close" at bounding box center [500, 58] width 15 height 15
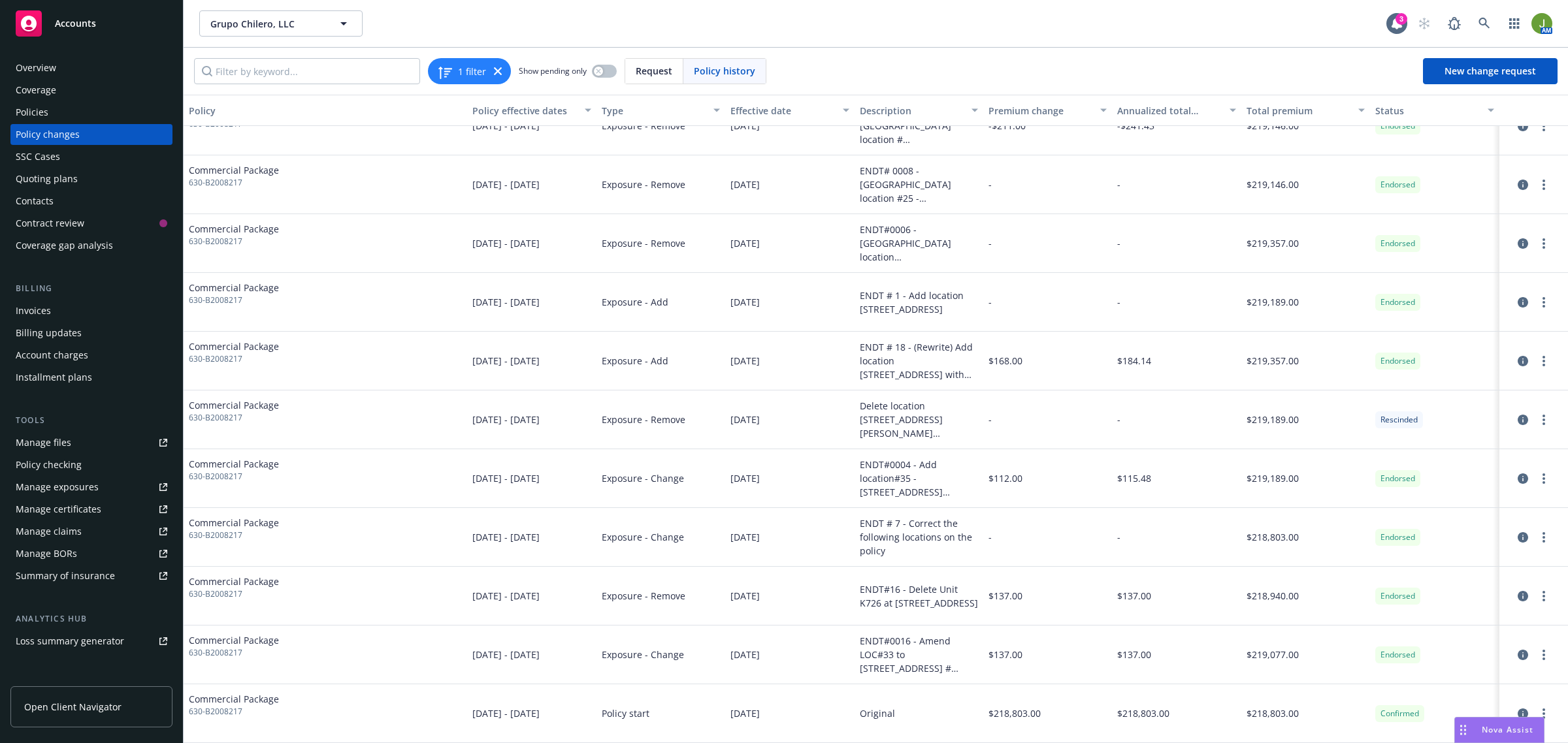
click at [41, 111] on div "Policies" at bounding box center [32, 112] width 33 height 21
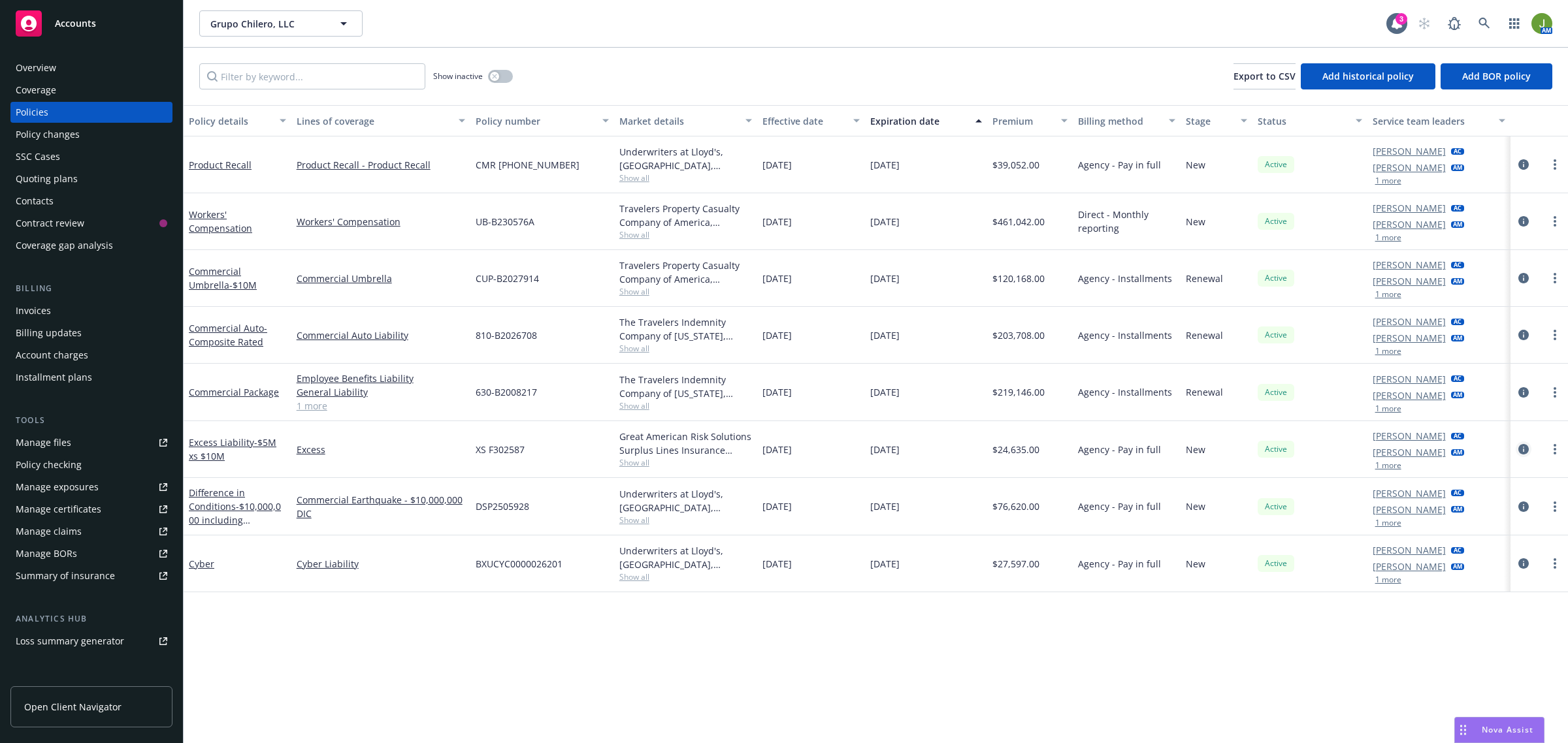
click at [1525, 449] on icon "circleInformation" at bounding box center [1523, 449] width 11 height 11
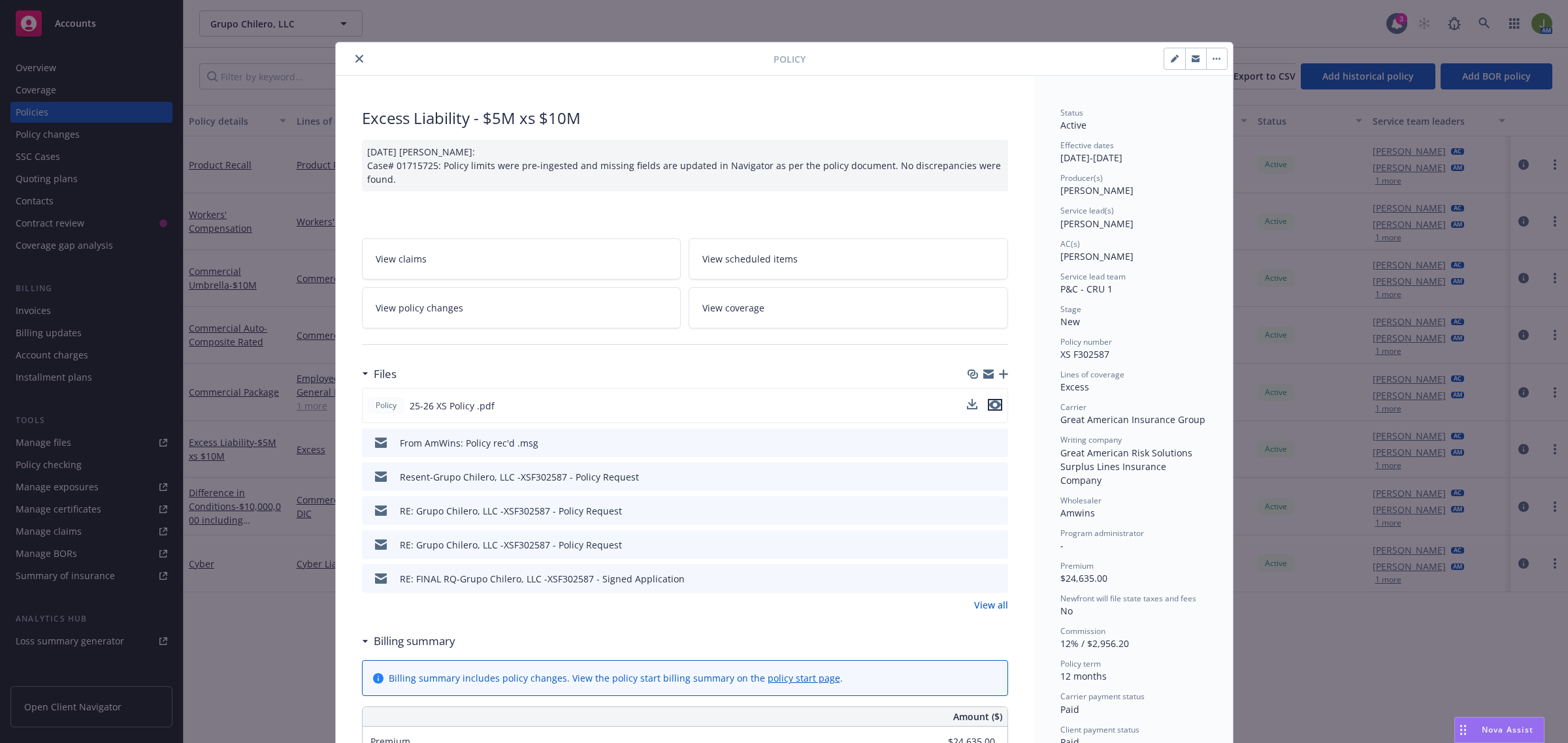
click at [990, 409] on icon "preview file" at bounding box center [995, 405] width 11 height 10
click at [356, 54] on button "close" at bounding box center [359, 58] width 15 height 15
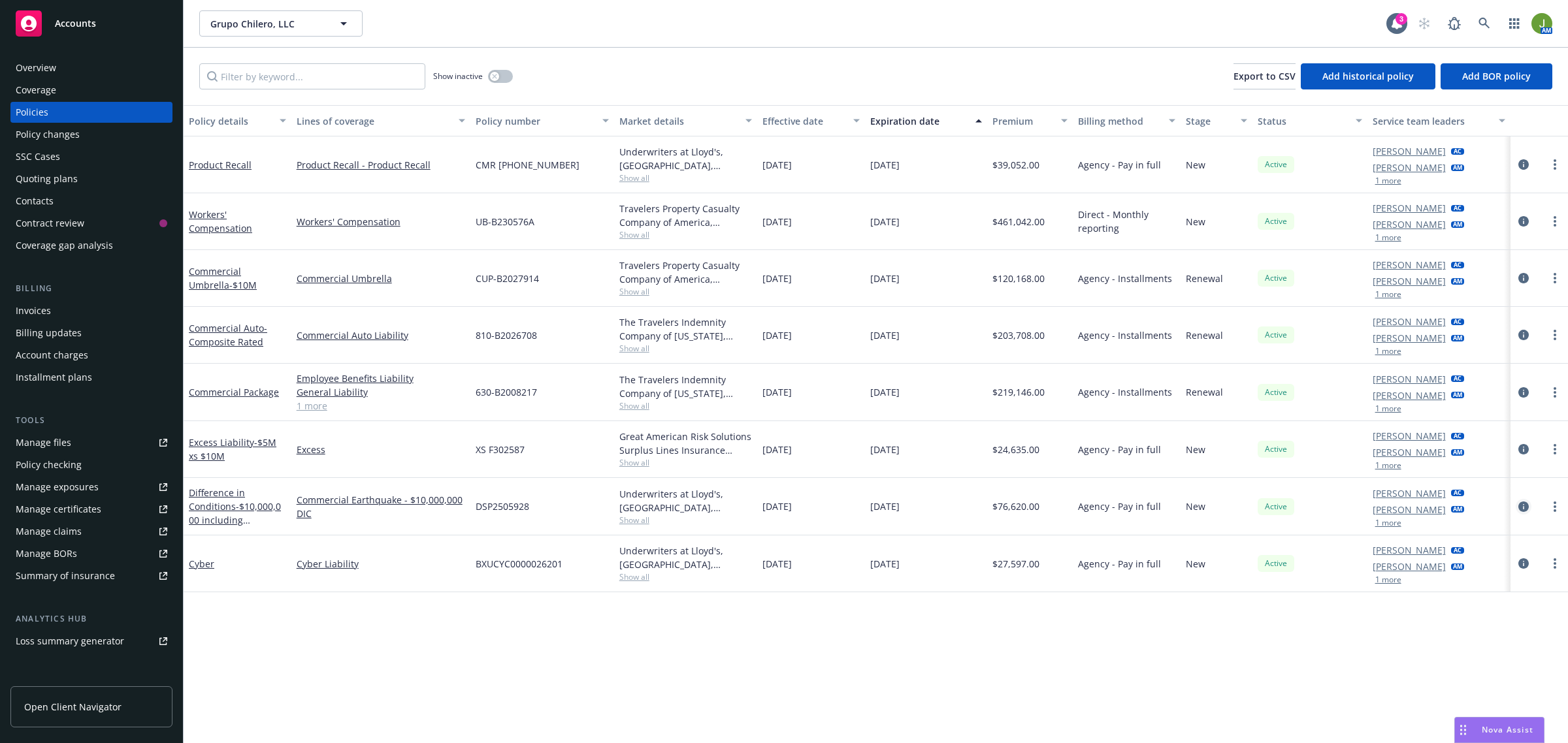
click at [1523, 513] on link "circleInformation" at bounding box center [1524, 507] width 15 height 15
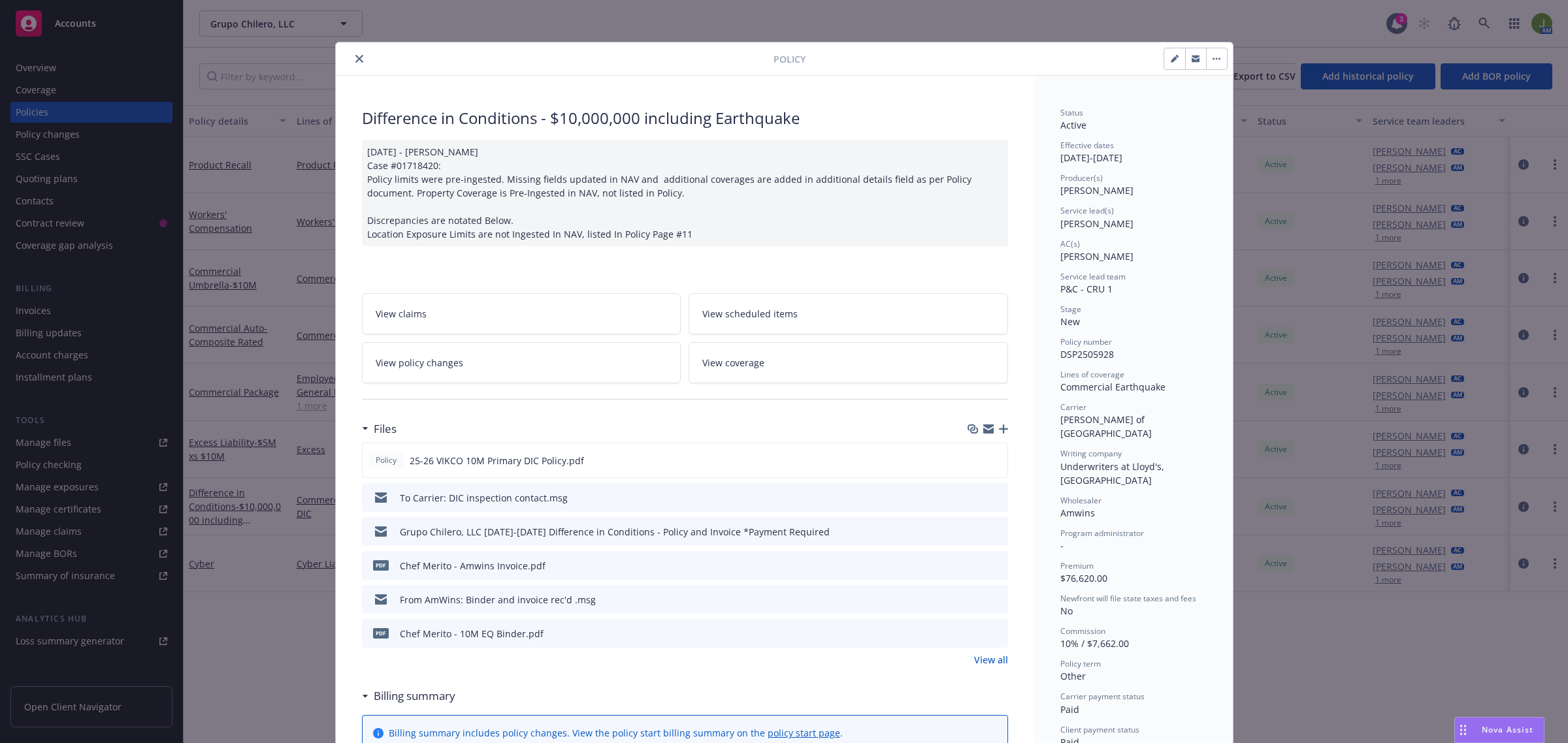
click at [417, 371] on link "View policy changes" at bounding box center [522, 362] width 320 height 41
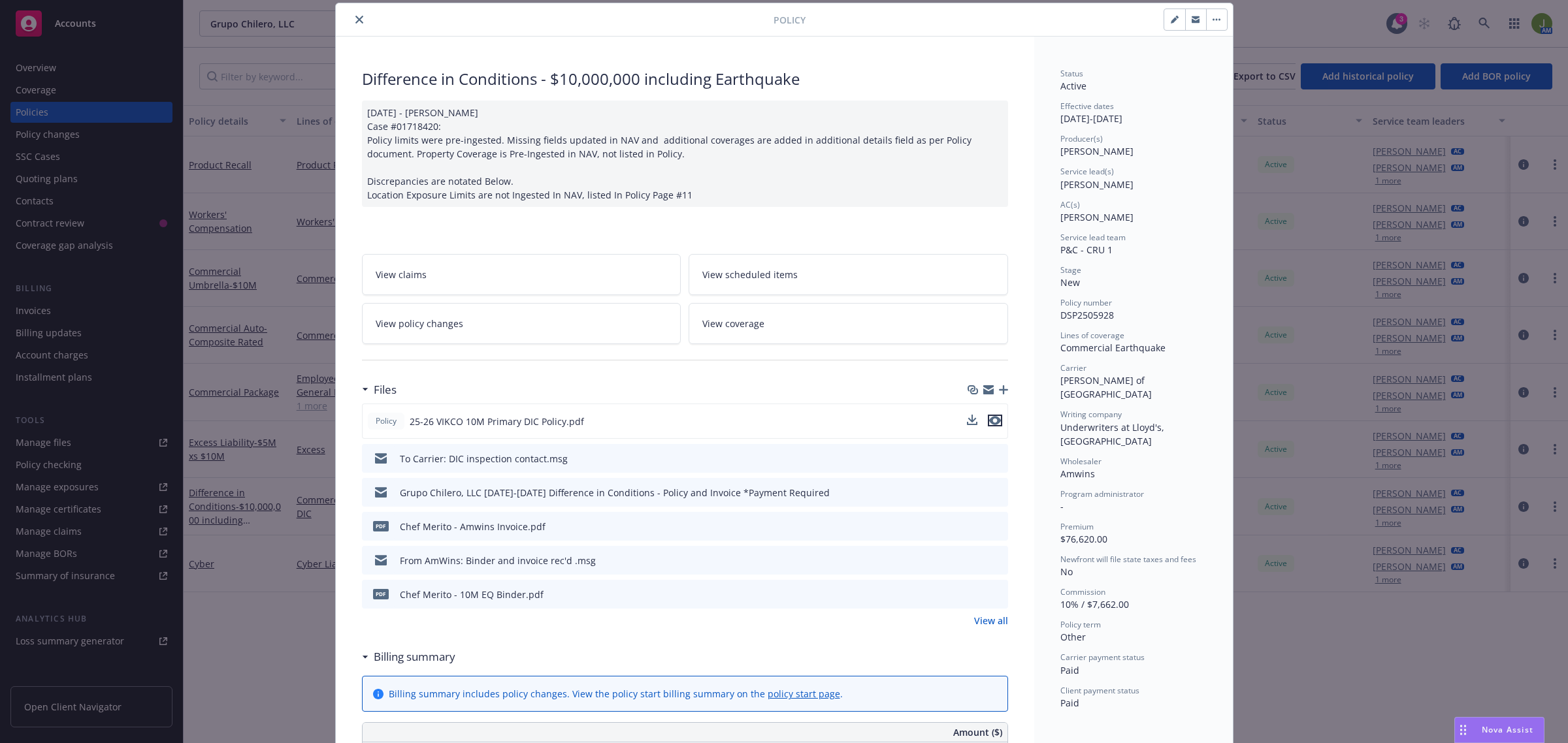
click at [989, 423] on icon "preview file" at bounding box center [995, 421] width 11 height 10
